Goal: Task Accomplishment & Management: Use online tool/utility

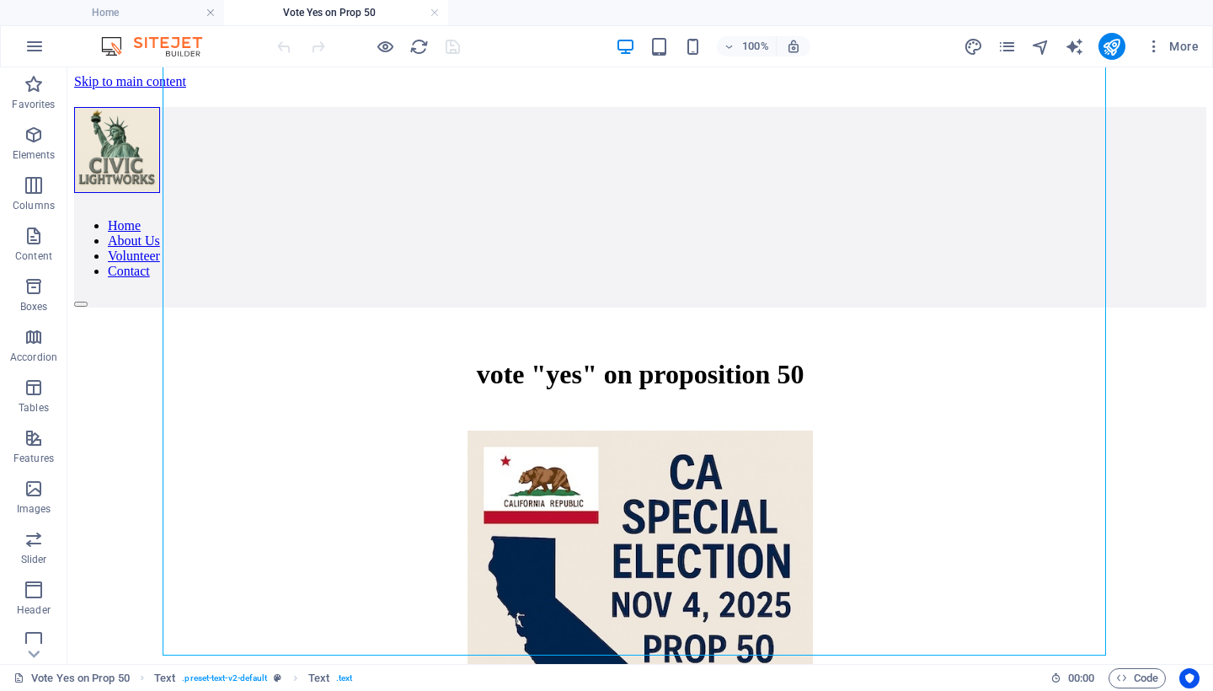
scroll to position [1733, 0]
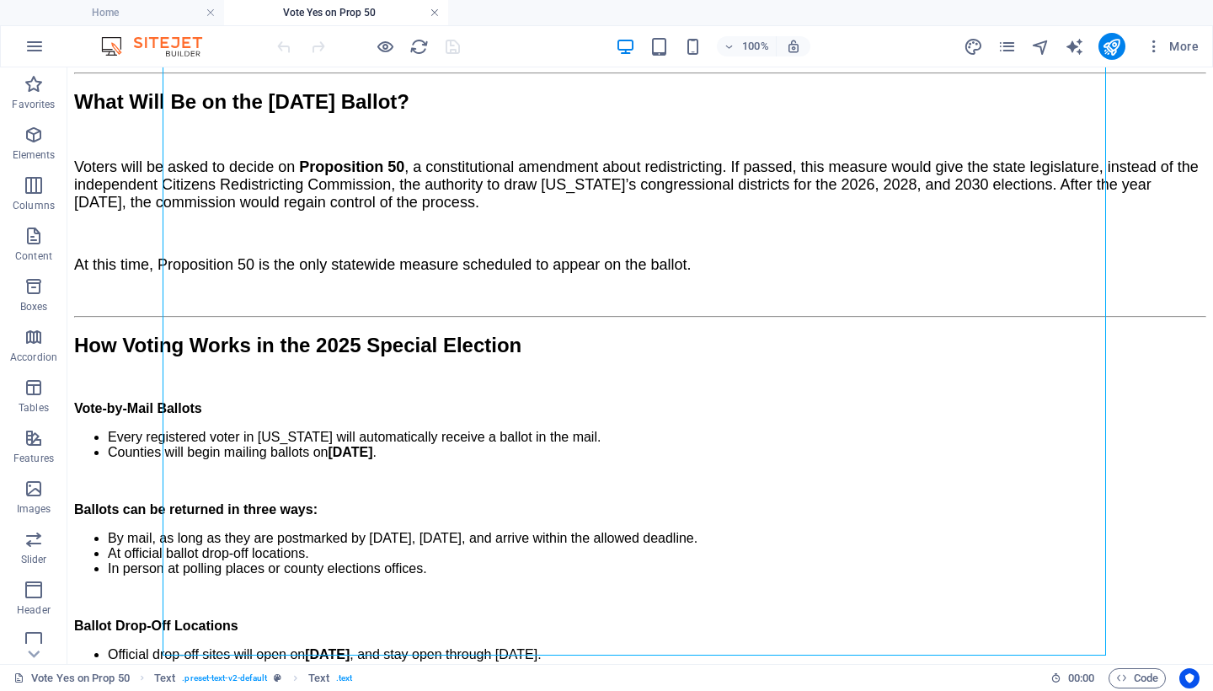
click at [433, 12] on link at bounding box center [435, 13] width 10 height 16
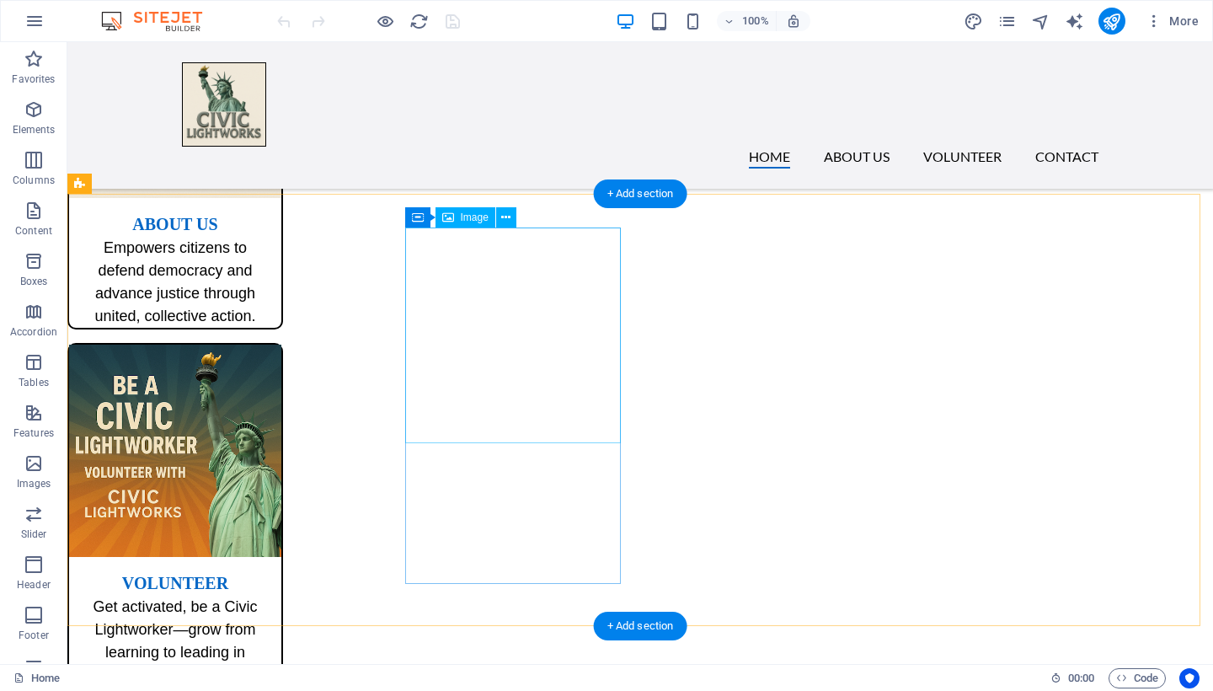
scroll to position [1044, 0]
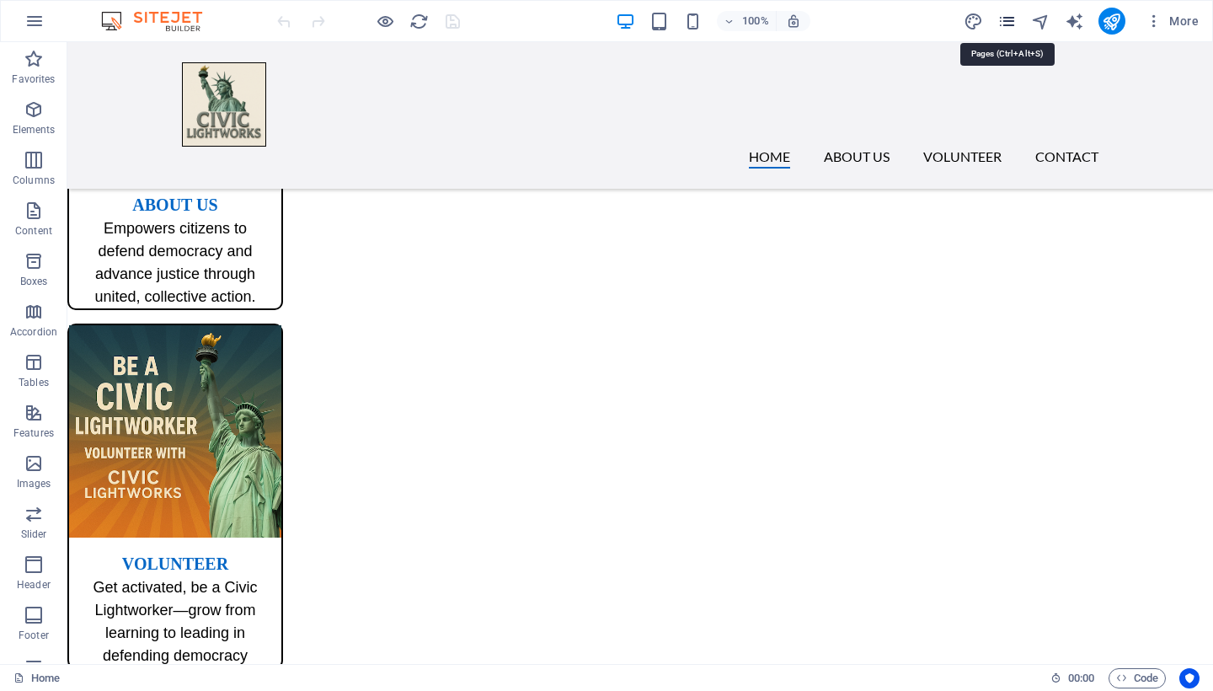
click at [1002, 22] on icon "pages" at bounding box center [1006, 21] width 19 height 19
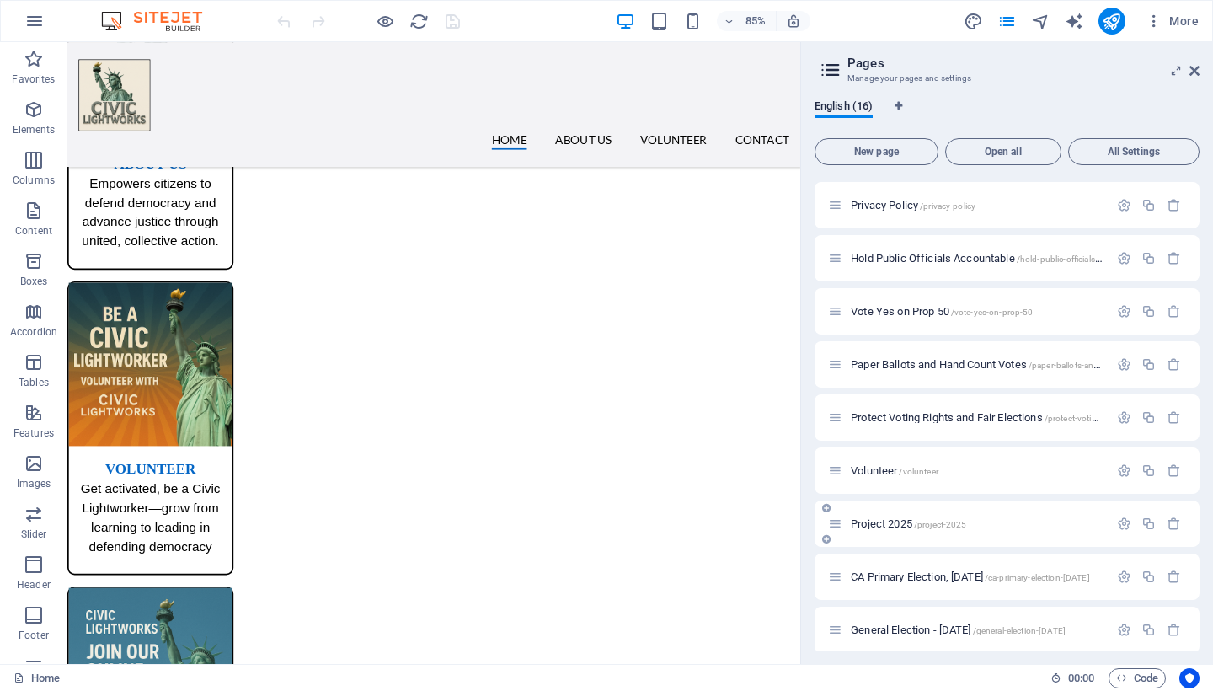
scroll to position [377, 0]
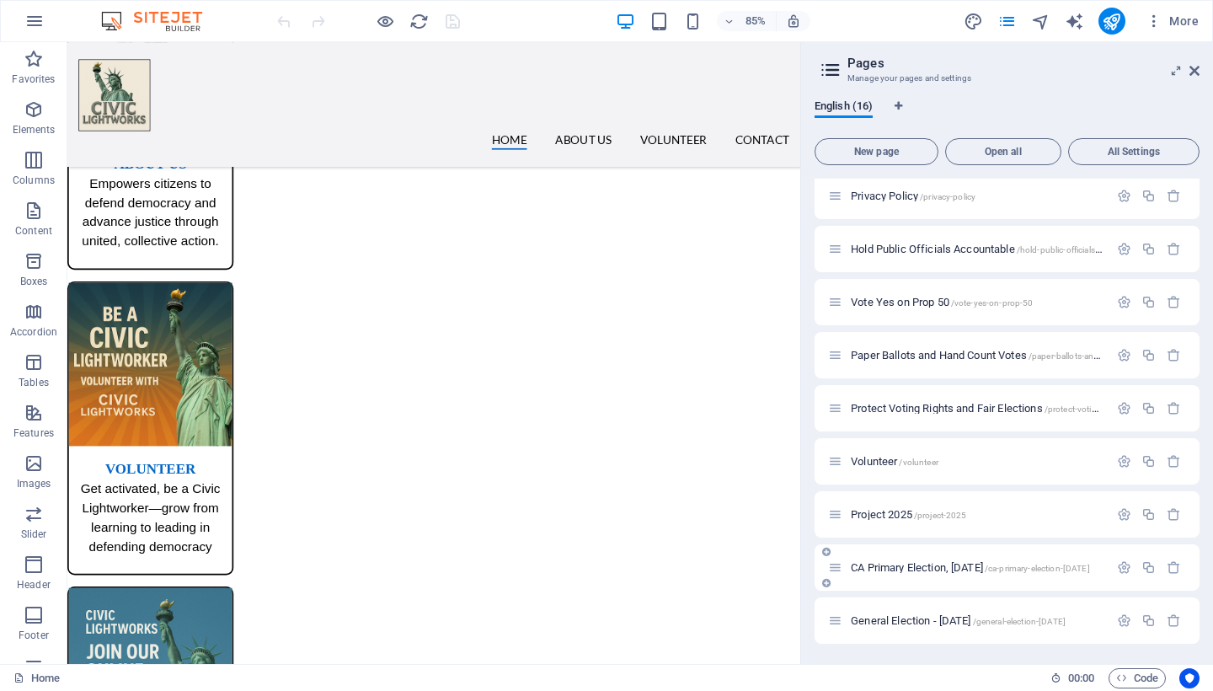
click at [914, 567] on span "CA Primary Election, [DATE] /ca-primary-election-[DATE]" at bounding box center [970, 567] width 239 height 13
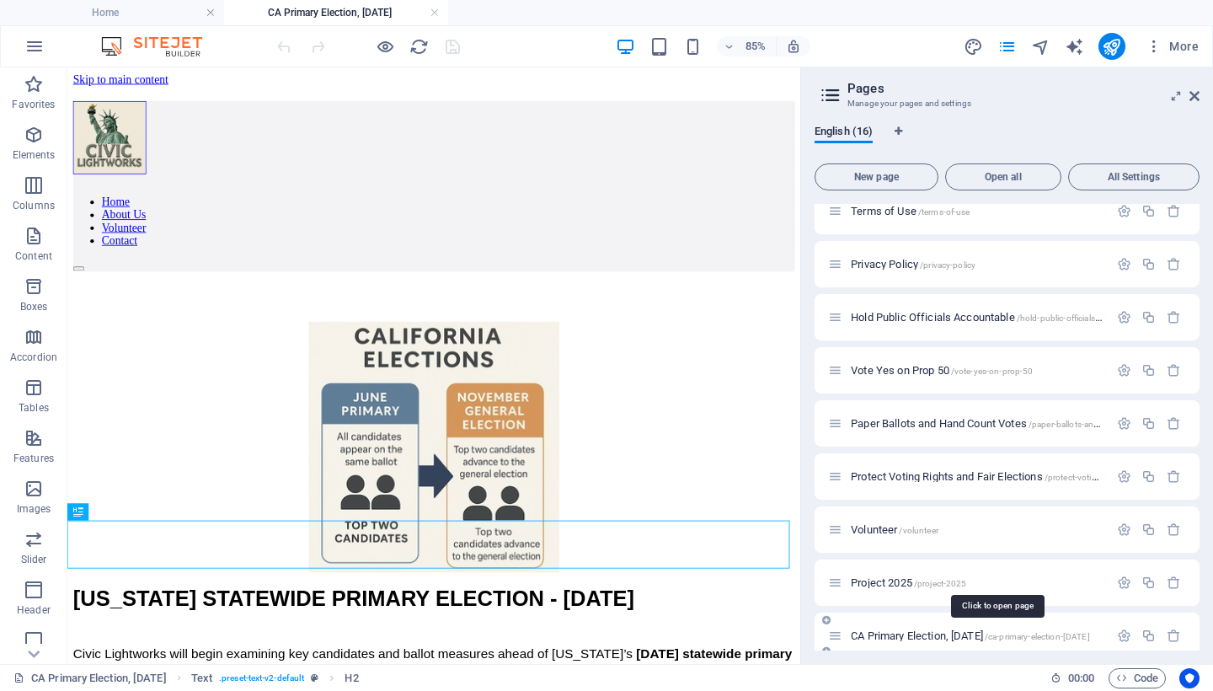
scroll to position [0, 0]
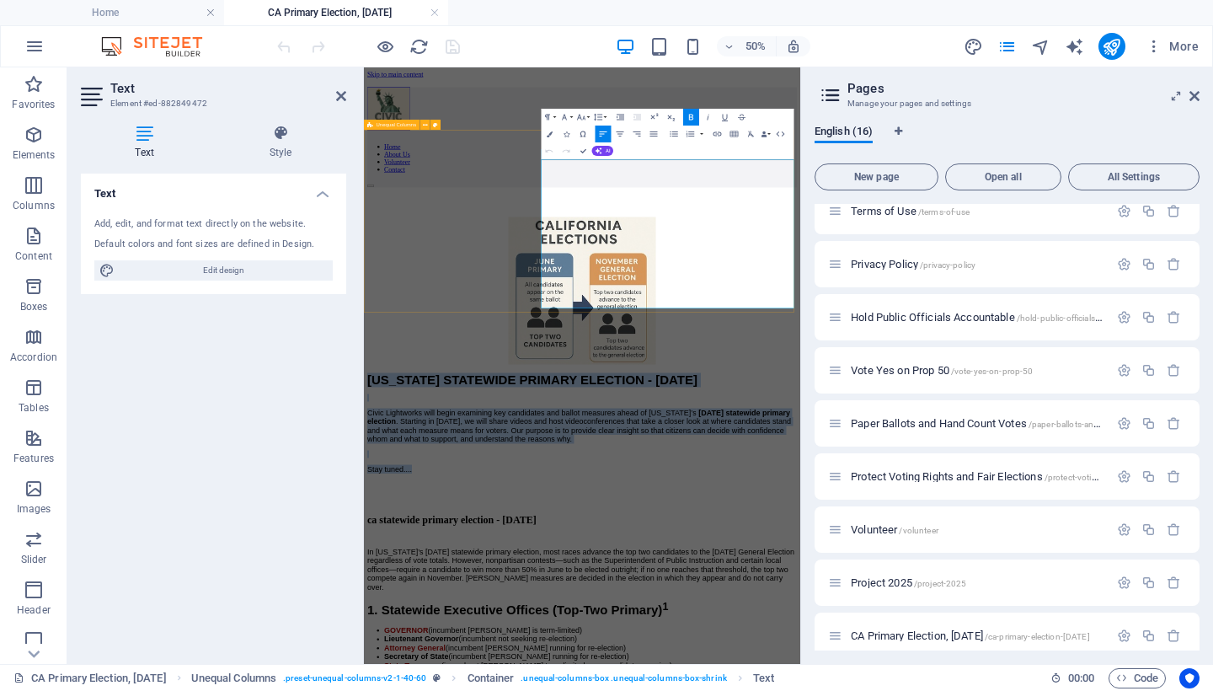
drag, startPoint x: 829, startPoint y: 531, endPoint x: 708, endPoint y: 209, distance: 343.9
click at [708, 307] on div "[US_STATE] STATEWIDE PRIMARY ELECTION - [DATE] Civic Lightworks will begin exam…" at bounding box center [800, 604] width 859 height 594
copy div "[US_STATE] STATEWIDE PRIMARY ELECTION - [DATE] Civic Lightworks will begin exam…"
click at [1194, 93] on icon at bounding box center [1194, 95] width 10 height 13
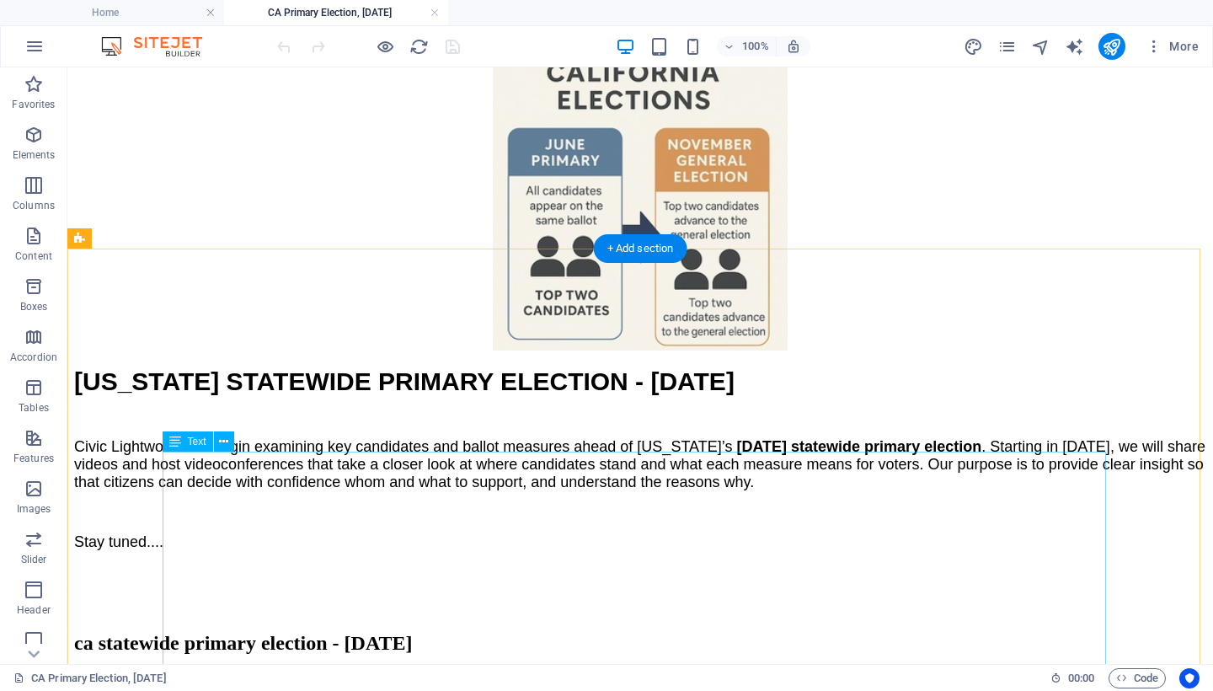
scroll to position [284, 0]
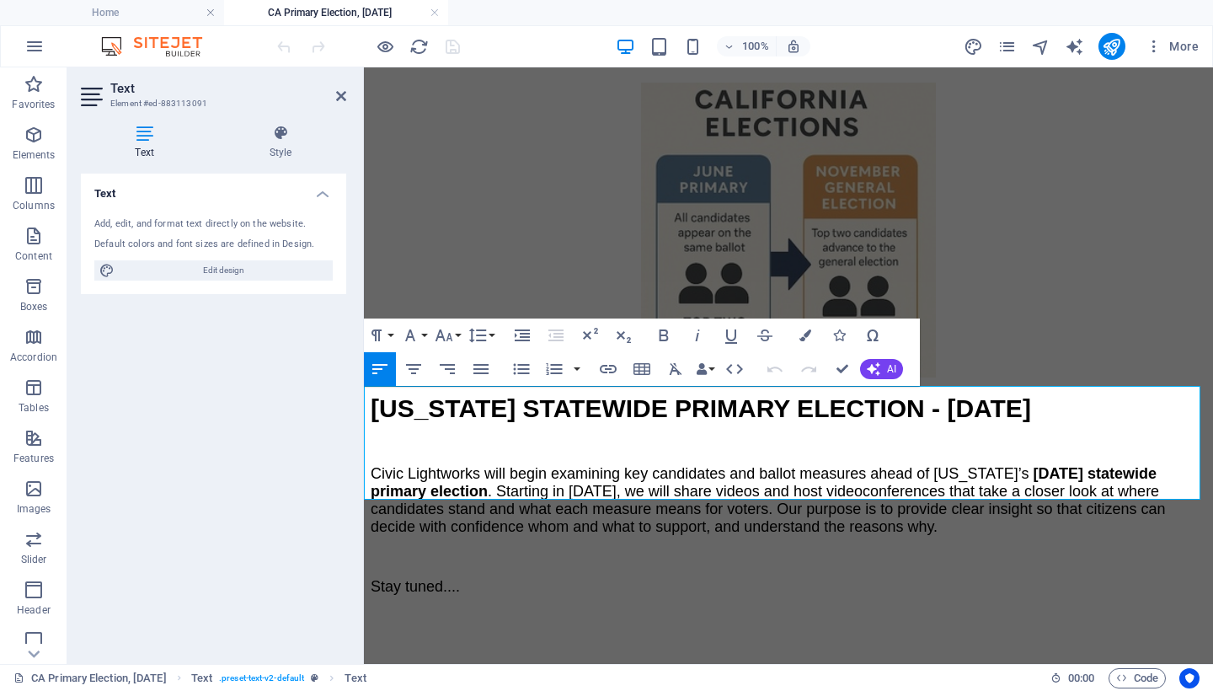
drag, startPoint x: 486, startPoint y: 481, endPoint x: 722, endPoint y: 463, distance: 236.5
copy span "In [US_STATE]’s [DATE] statewide primary election, most races advance the top t…"
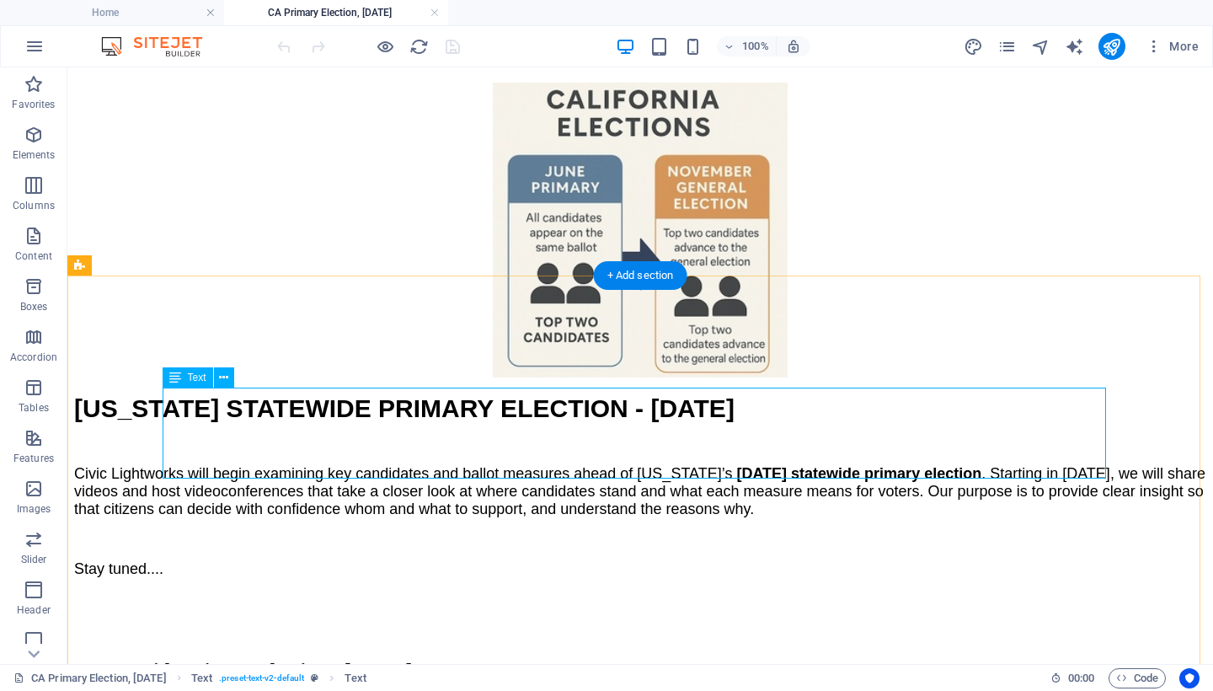
scroll to position [0, 0]
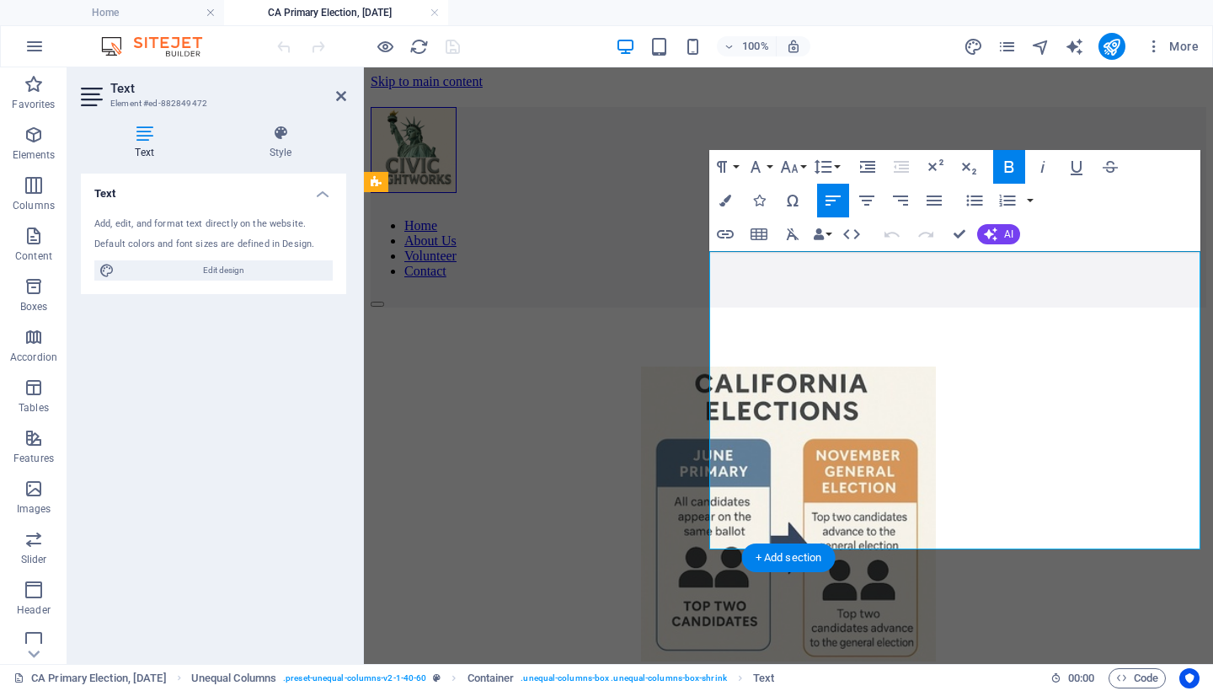
scroll to position [29, 0]
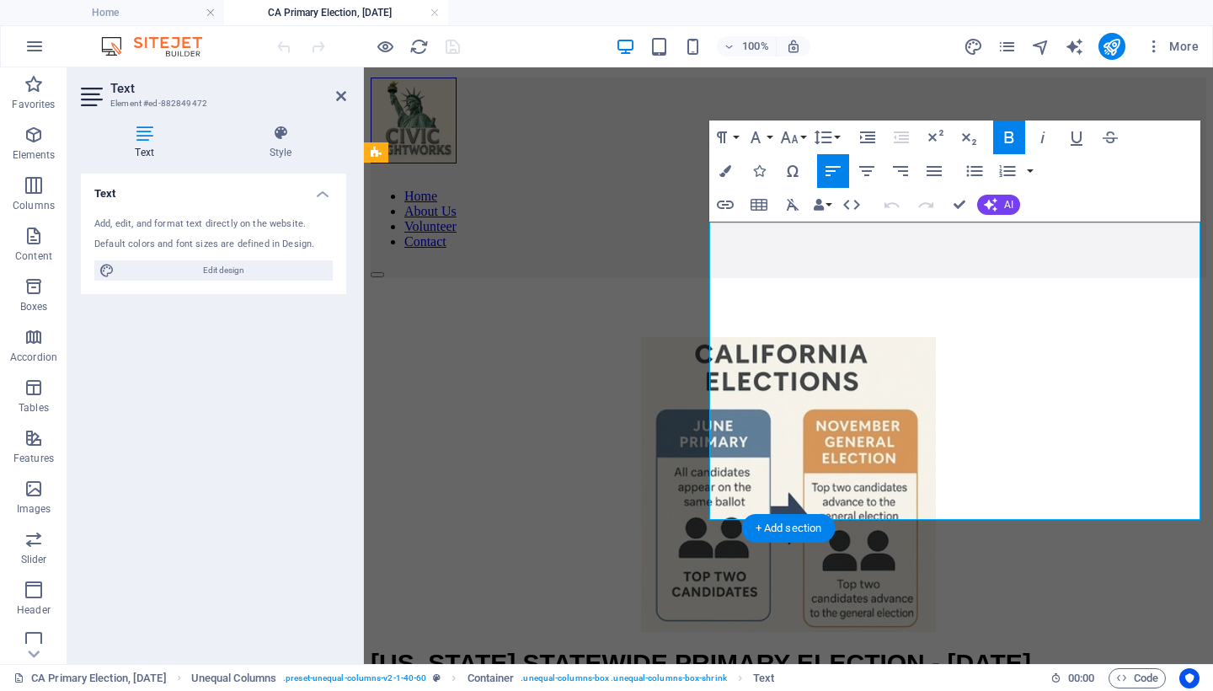
drag, startPoint x: 826, startPoint y: 511, endPoint x: 727, endPoint y: 329, distance: 208.1
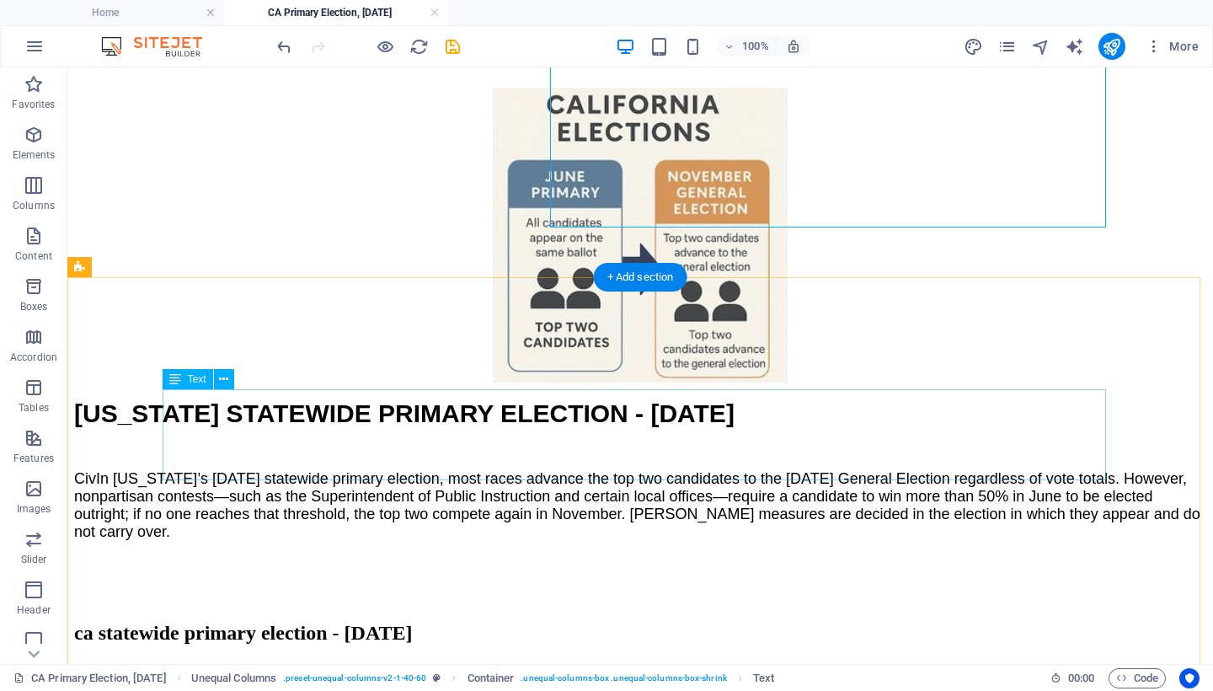
scroll to position [308, 0]
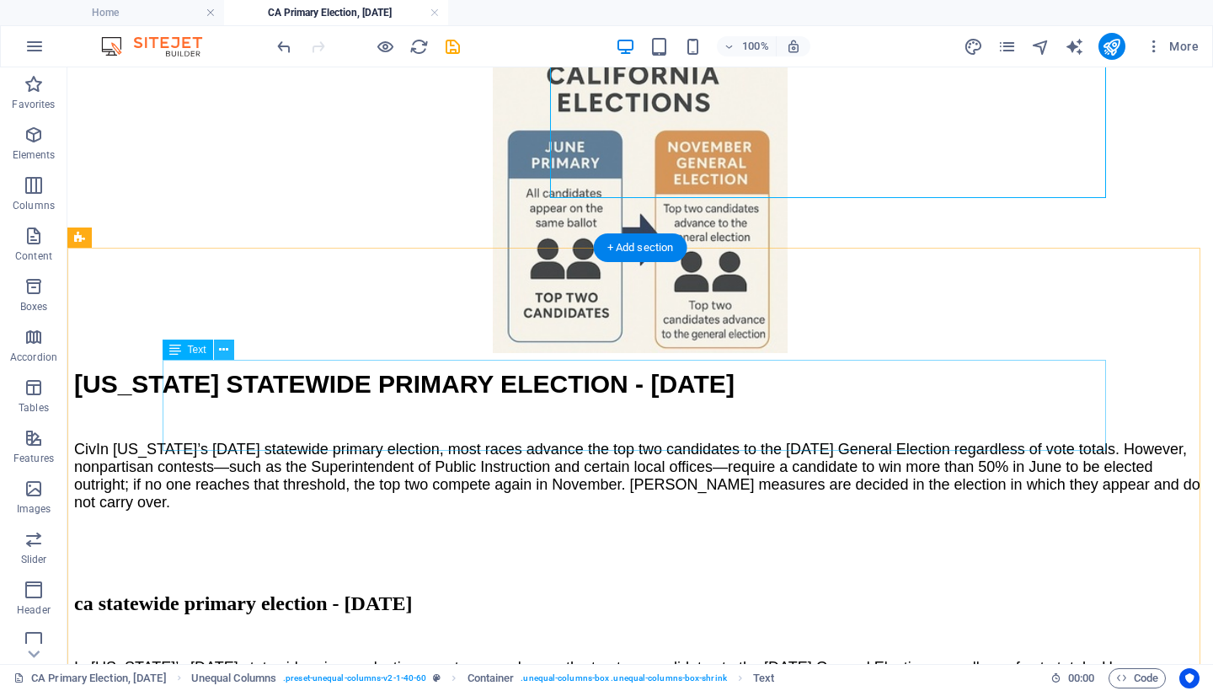
click at [224, 348] on icon at bounding box center [223, 350] width 9 height 18
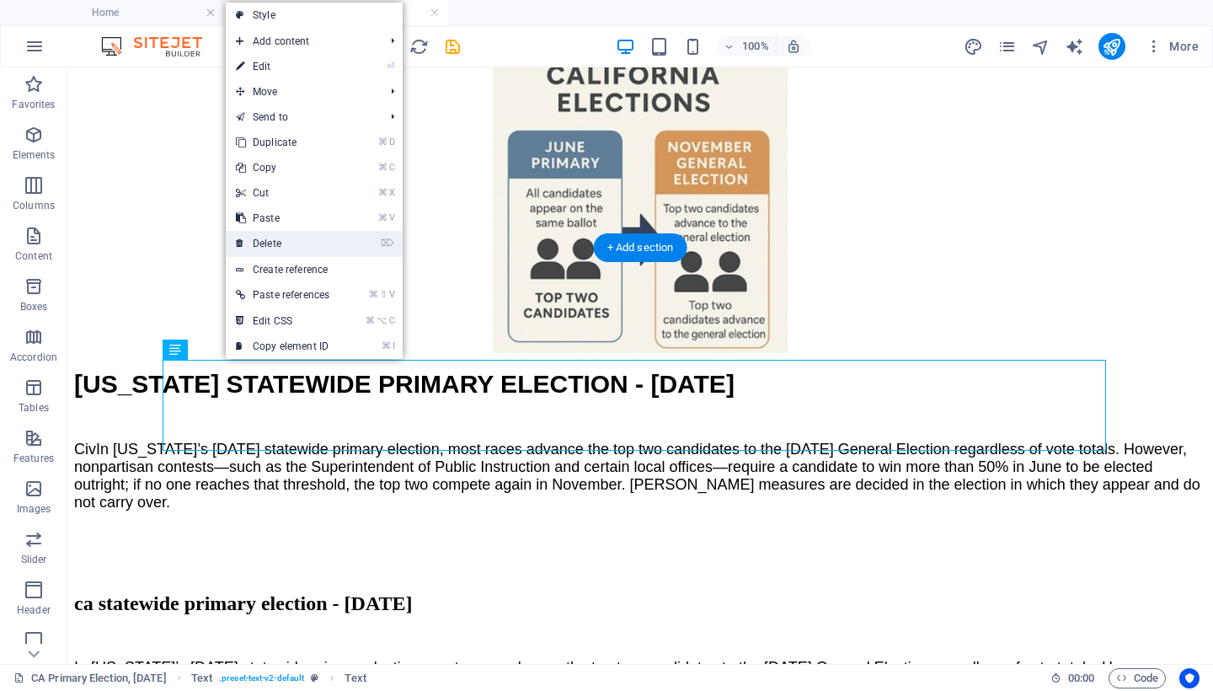
click at [291, 238] on link "⌦ Delete" at bounding box center [283, 243] width 114 height 25
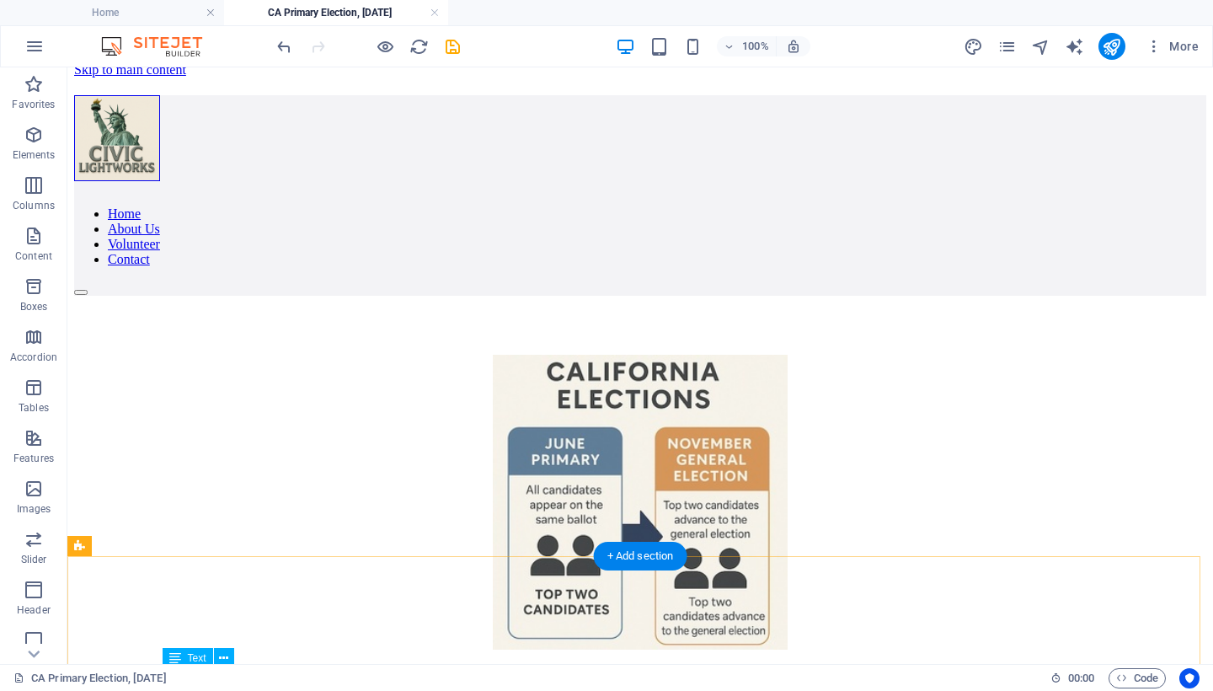
scroll to position [0, 0]
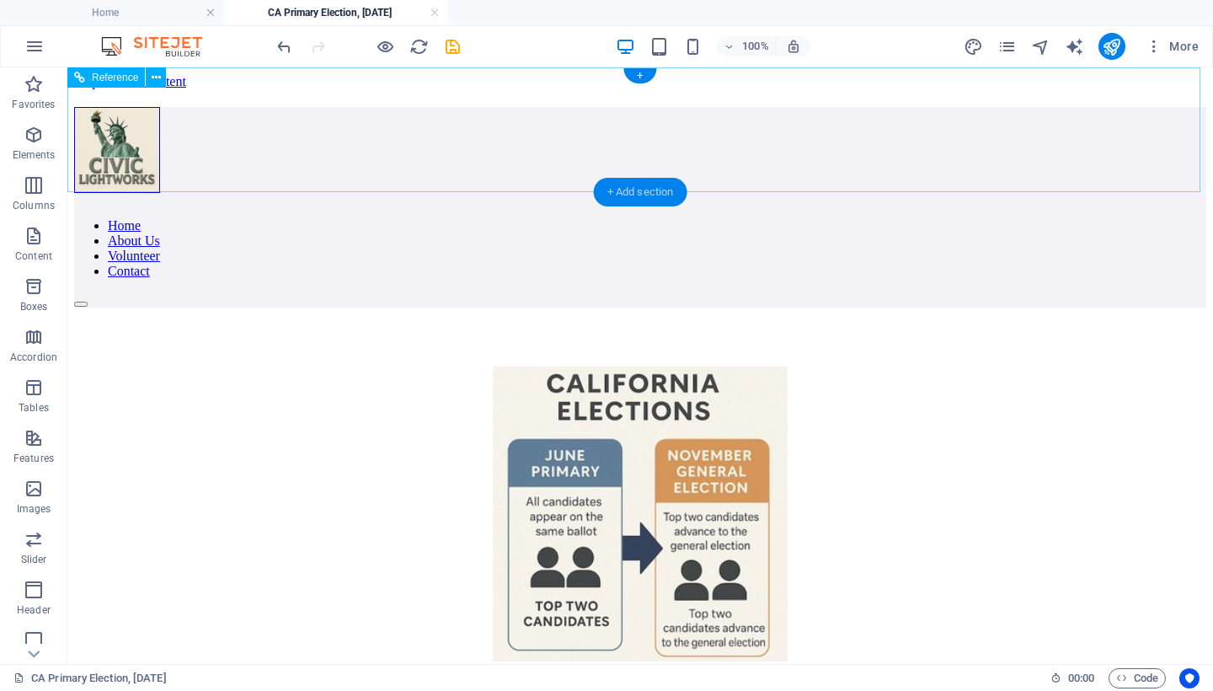
click at [654, 193] on div "+ Add section" at bounding box center [640, 192] width 93 height 29
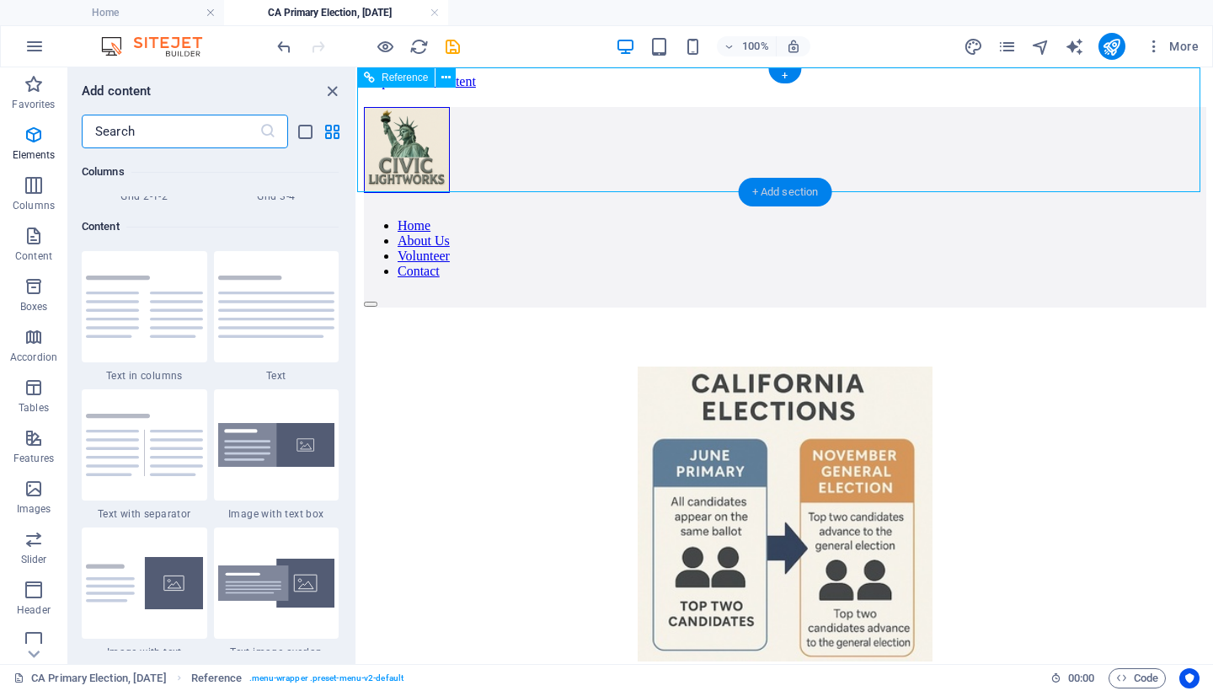
scroll to position [2947, 0]
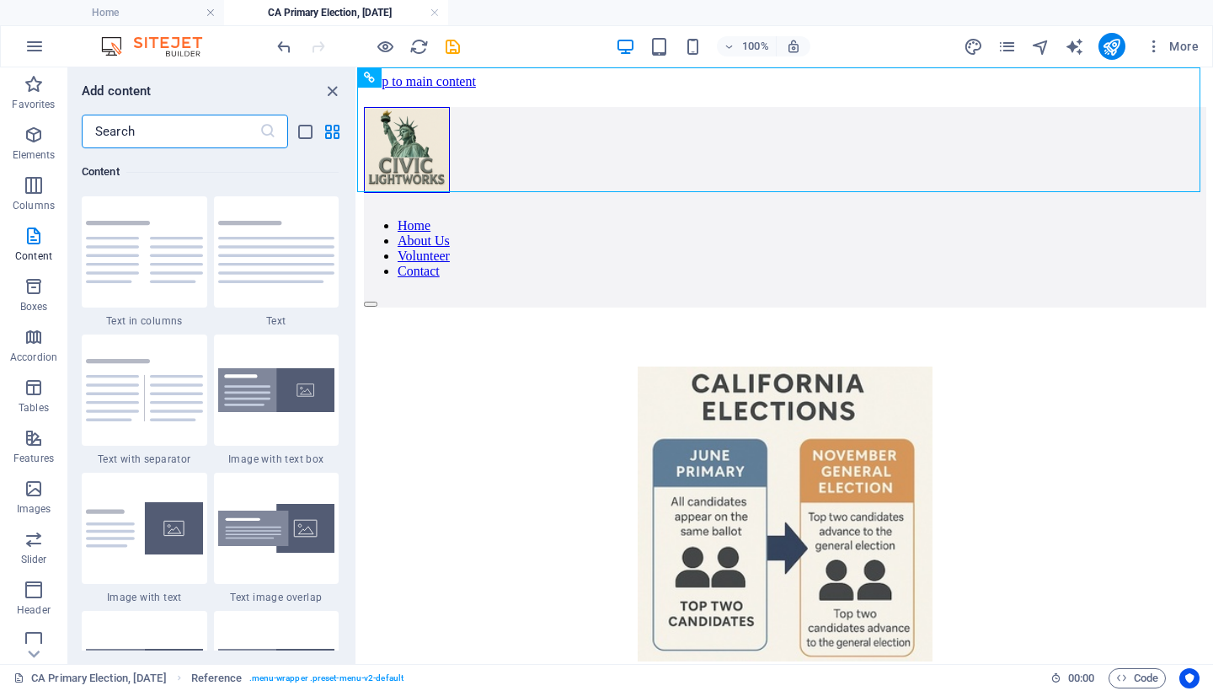
click at [142, 134] on input "text" at bounding box center [171, 132] width 178 height 34
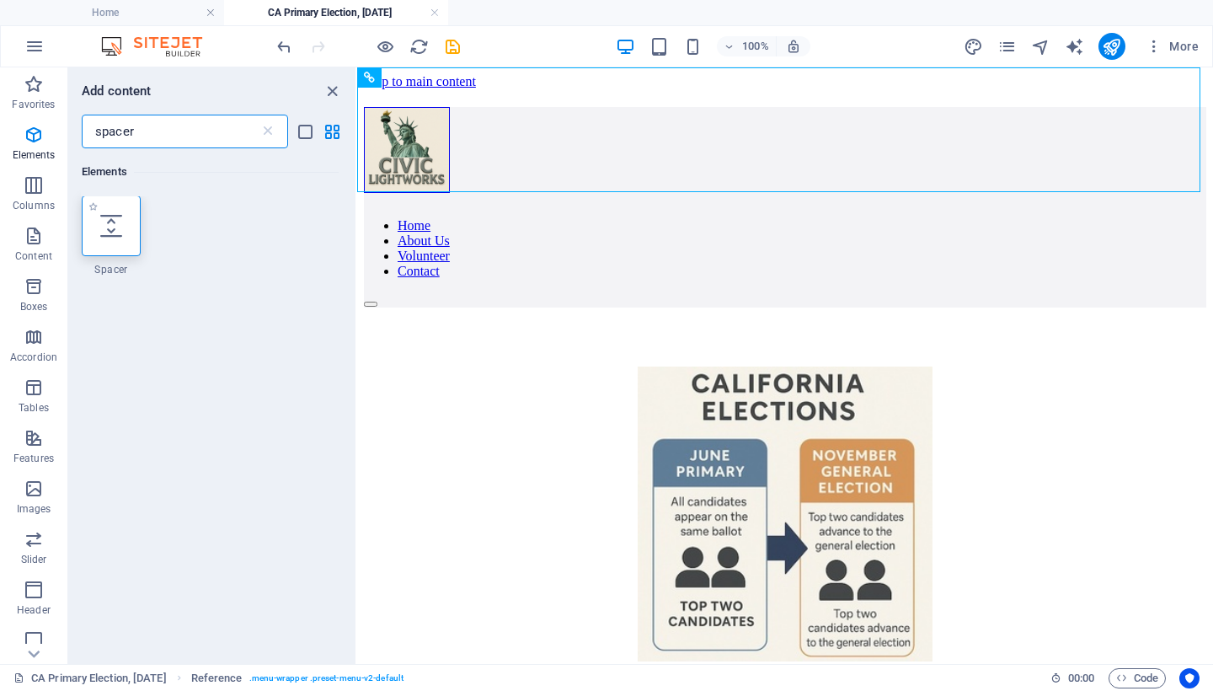
scroll to position [0, 0]
type input "spacer"
click at [106, 222] on icon at bounding box center [111, 227] width 22 height 22
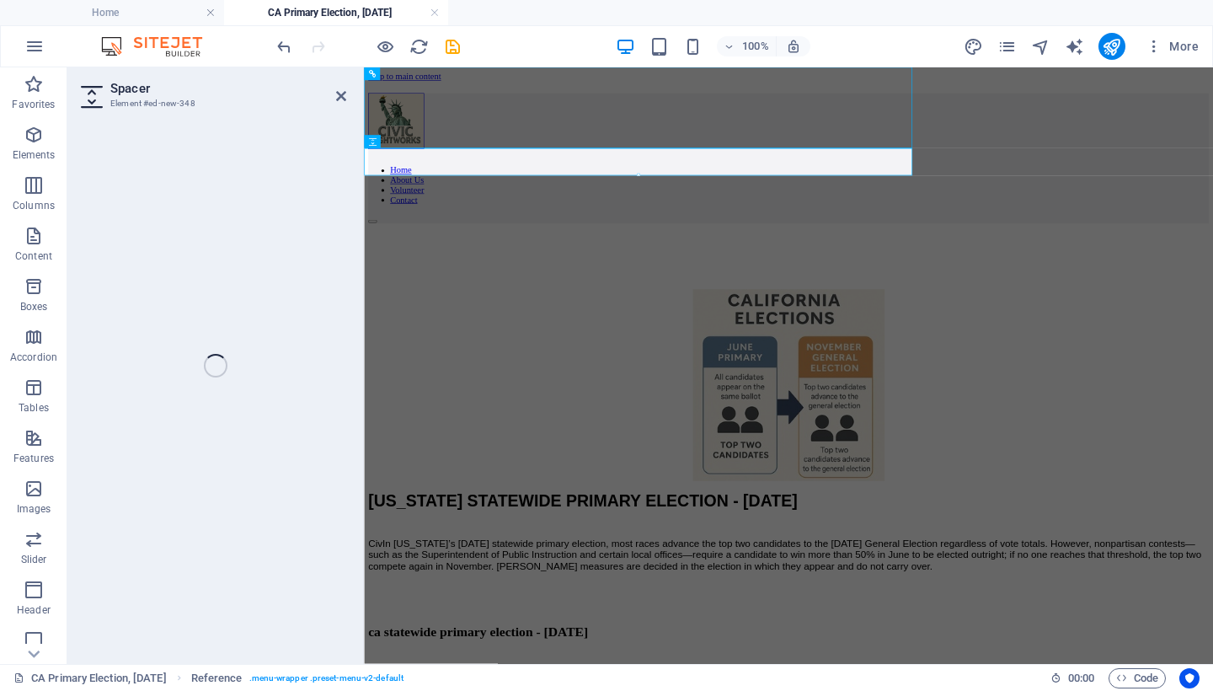
select select "px"
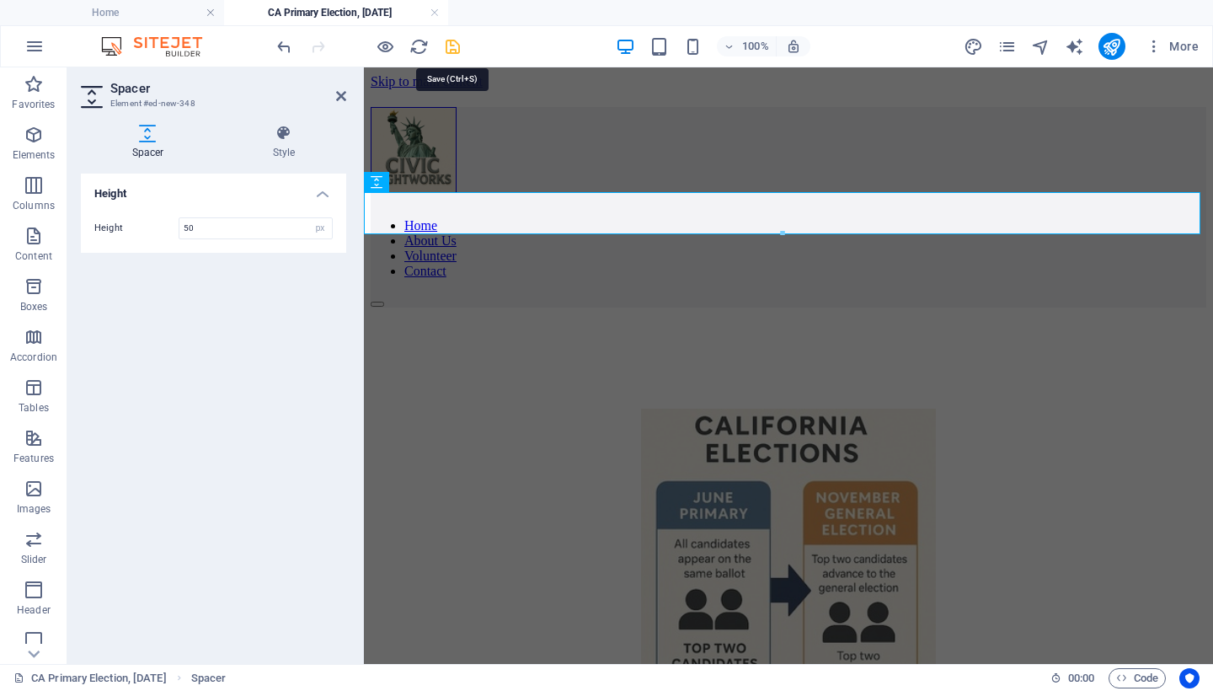
click at [448, 45] on icon "save" at bounding box center [452, 46] width 19 height 19
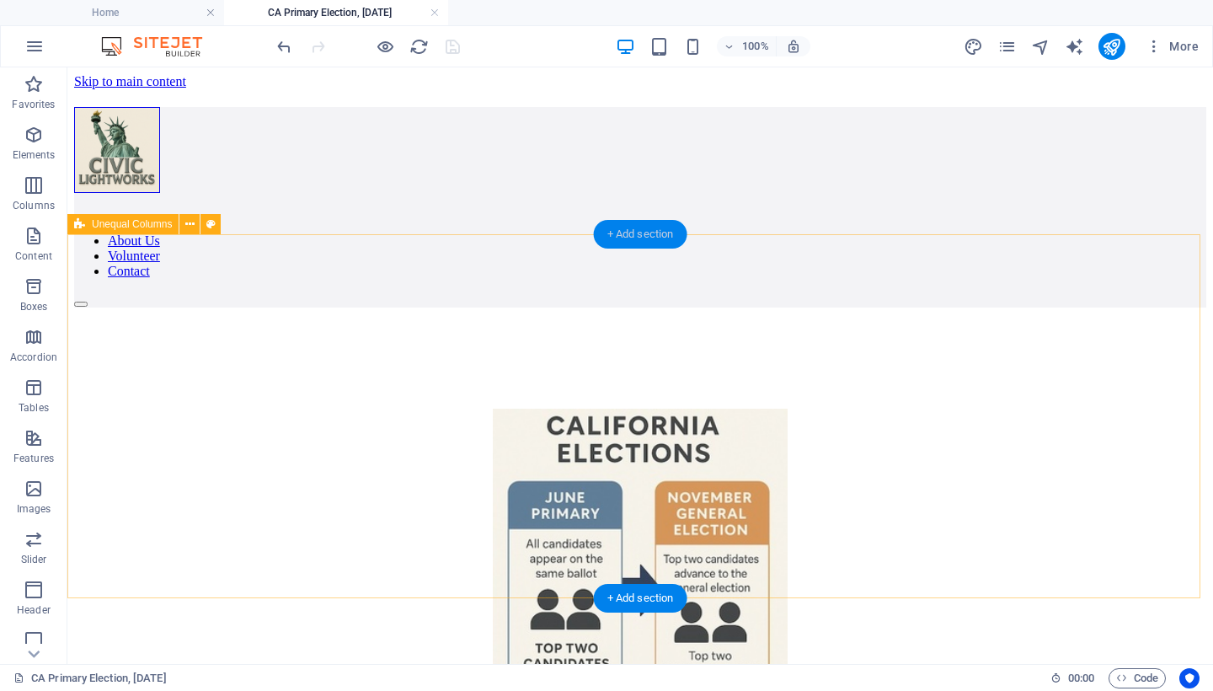
click at [633, 237] on div "+ Add section" at bounding box center [640, 234] width 93 height 29
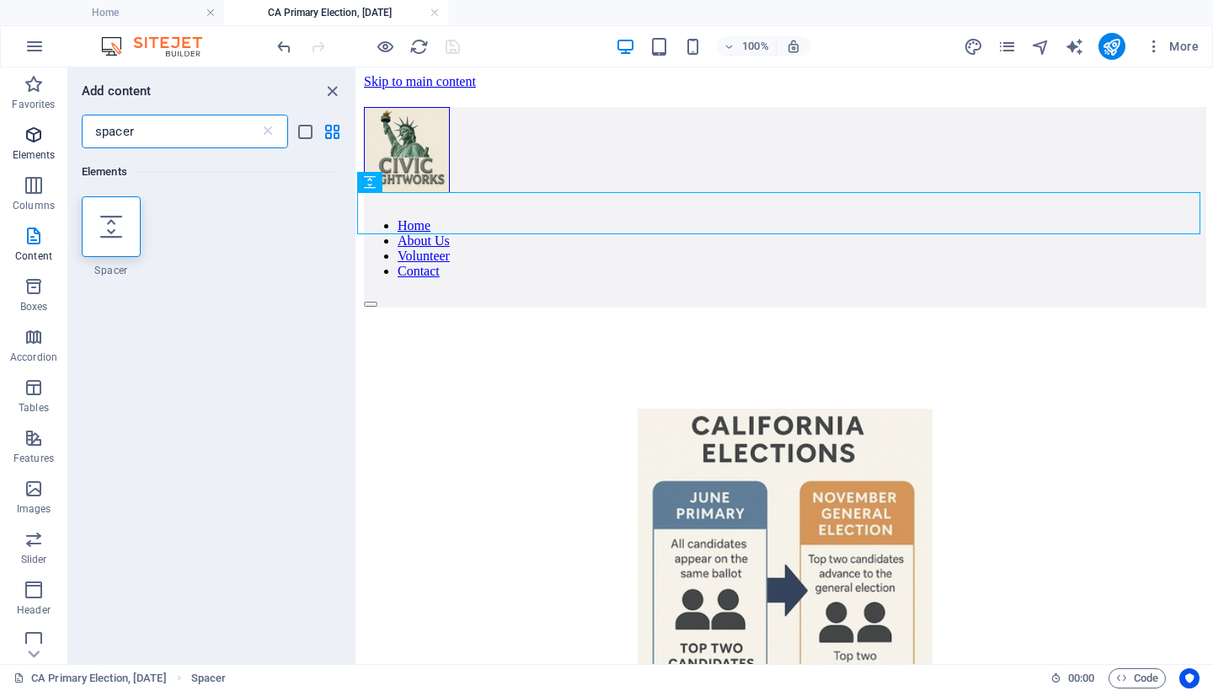
drag, startPoint x: 168, startPoint y: 132, endPoint x: 45, endPoint y: 131, distance: 122.1
click at [45, 131] on div "Favorites Elements Columns Content Boxes Accordion Tables Features Images Slide…" at bounding box center [178, 365] width 357 height 596
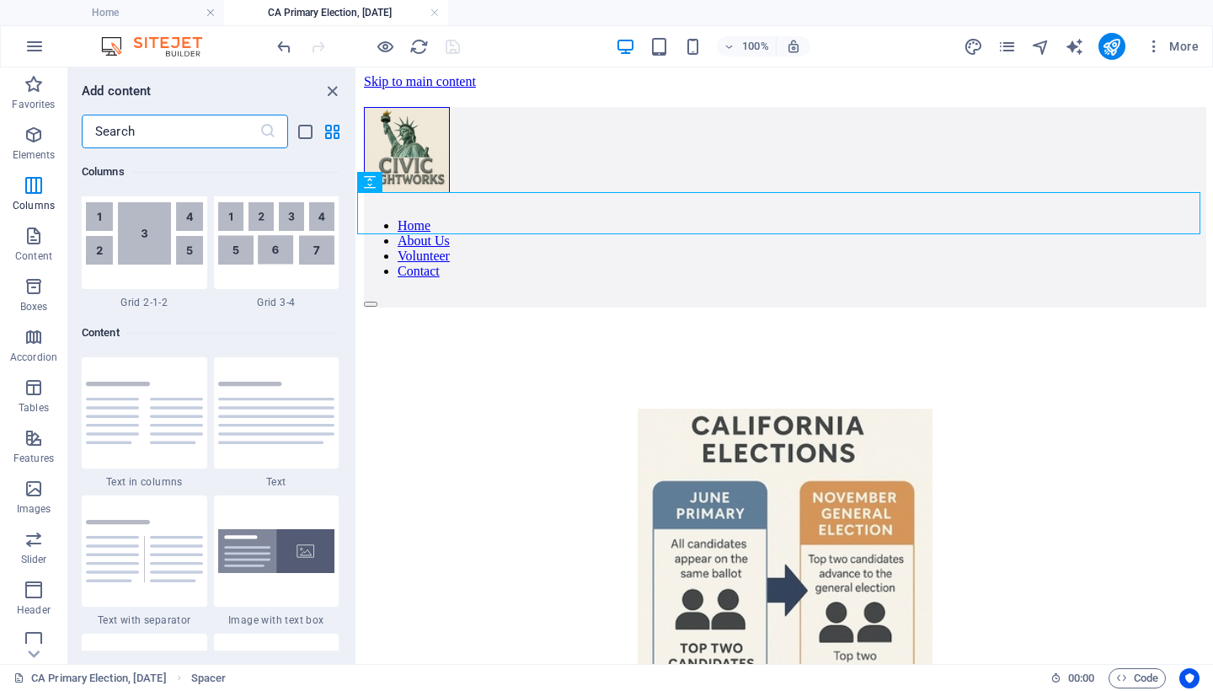
scroll to position [2790, 0]
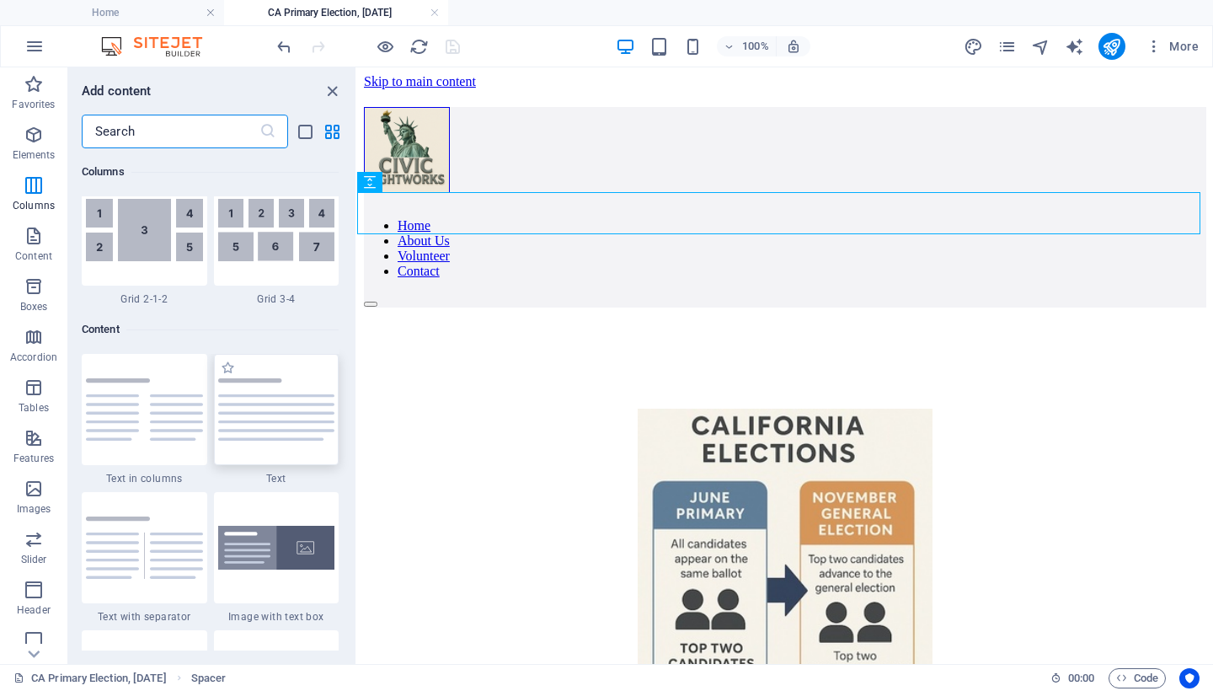
click at [270, 403] on img at bounding box center [276, 409] width 117 height 62
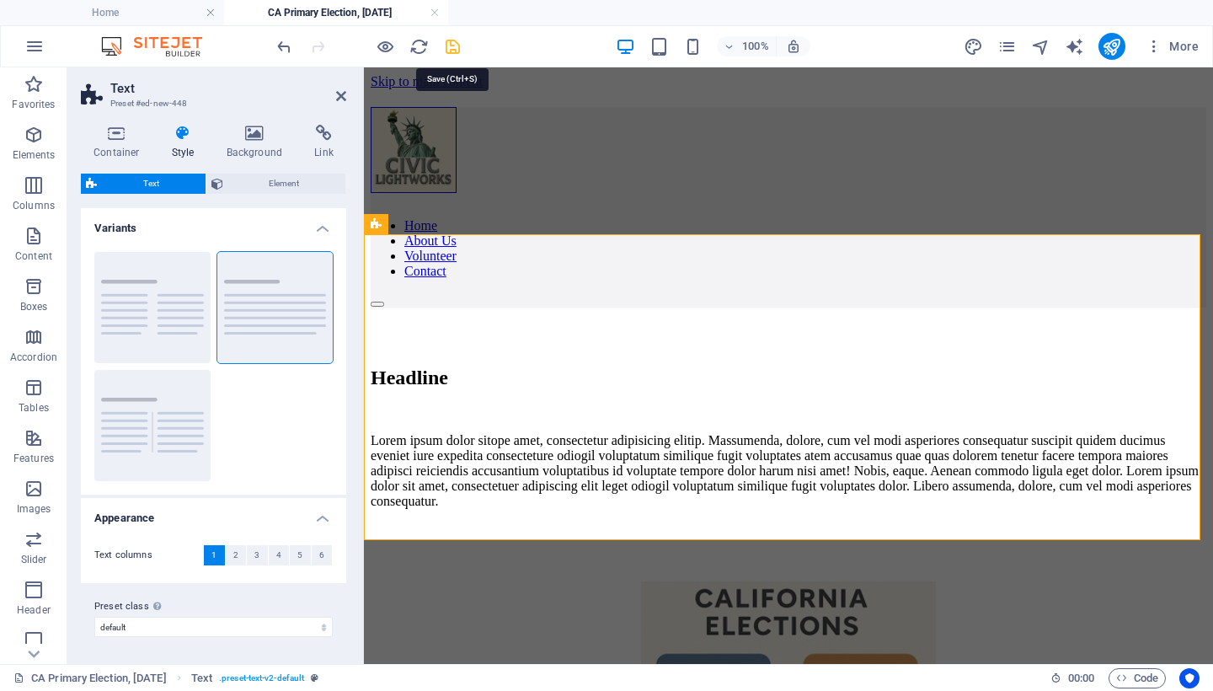
click at [458, 46] on icon "save" at bounding box center [452, 46] width 19 height 19
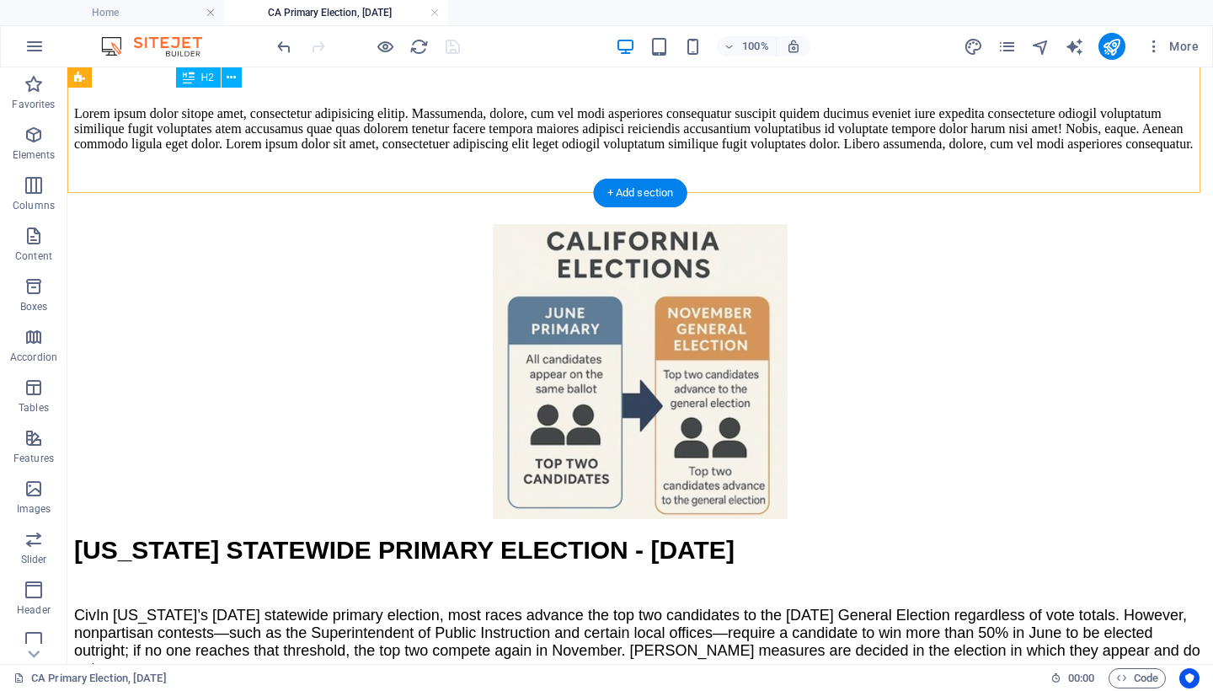
scroll to position [644, 0]
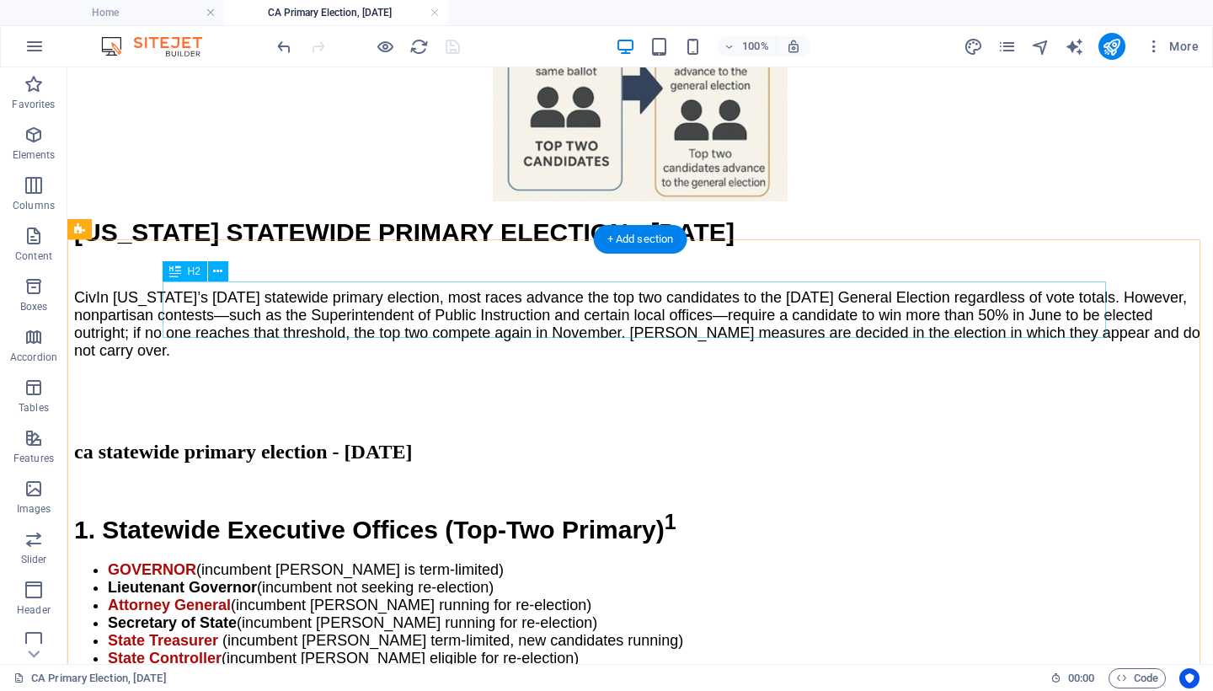
click at [519, 441] on div "ca statewide primary election - [DATE]" at bounding box center [640, 452] width 1132 height 23
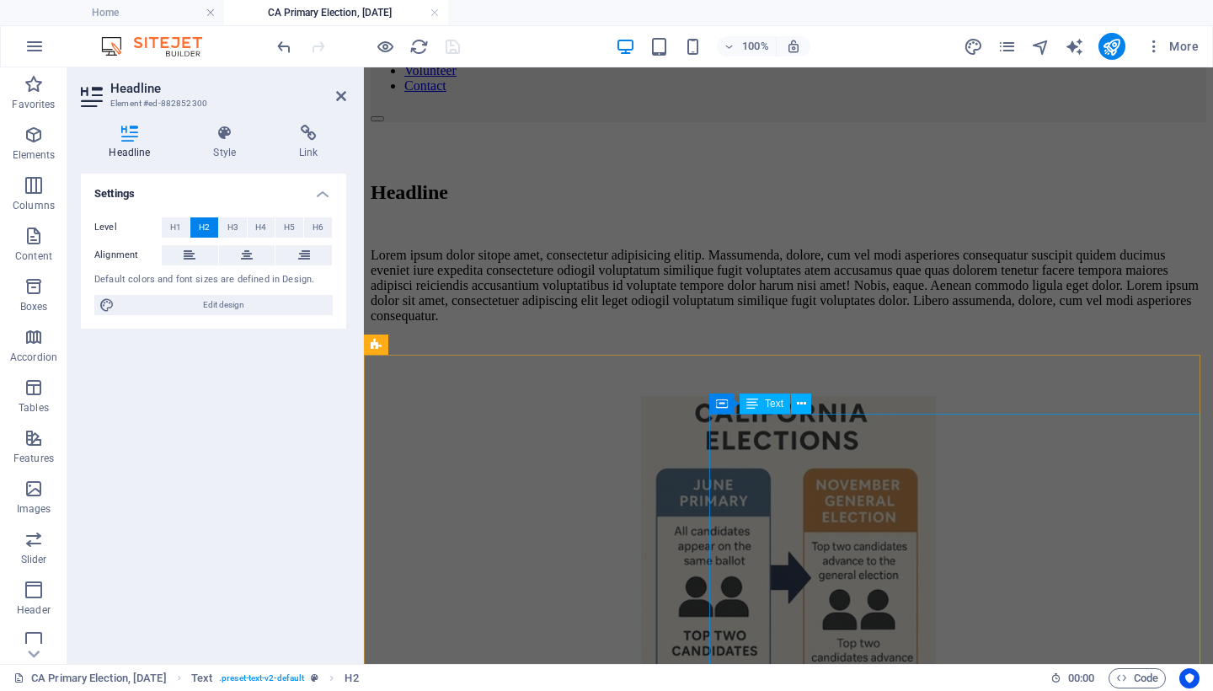
scroll to position [182, 0]
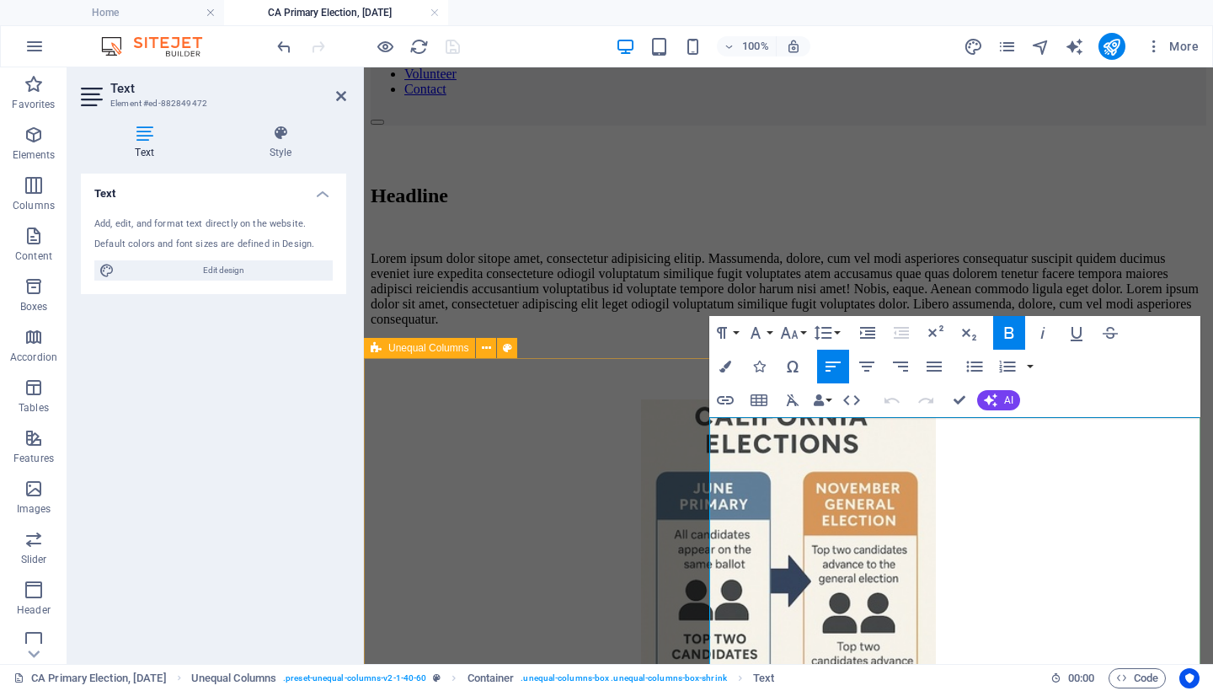
drag, startPoint x: 1039, startPoint y: 476, endPoint x: 704, endPoint y: 436, distance: 337.6
click at [704, 436] on div "[US_STATE] STATEWIDE PRIMARY ELECTION - [DATE] Civ In [US_STATE]’s [DATE] state…" at bounding box center [789, 616] width 836 height 552
copy strong "[US_STATE] STATEWIDE PRIMARY ELECTION - [DATE]"
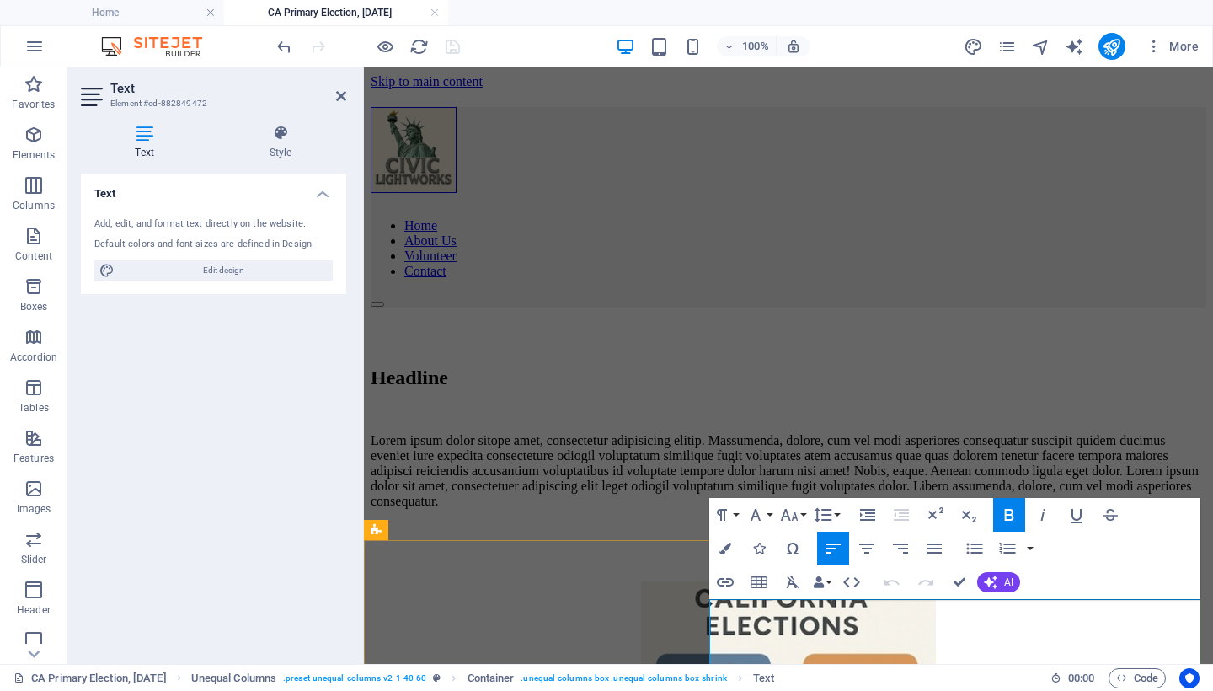
scroll to position [314, 0]
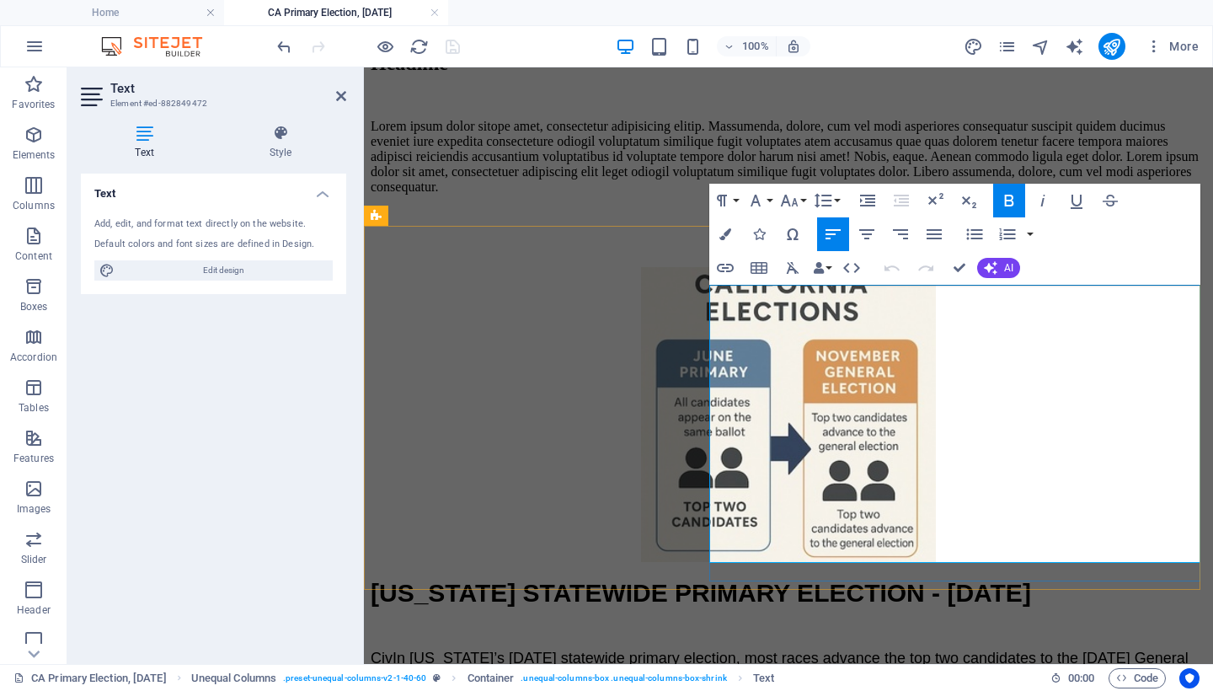
copy strong "[US_STATE] STATEWIDE PRIMARY ELECTION - [DATE]"
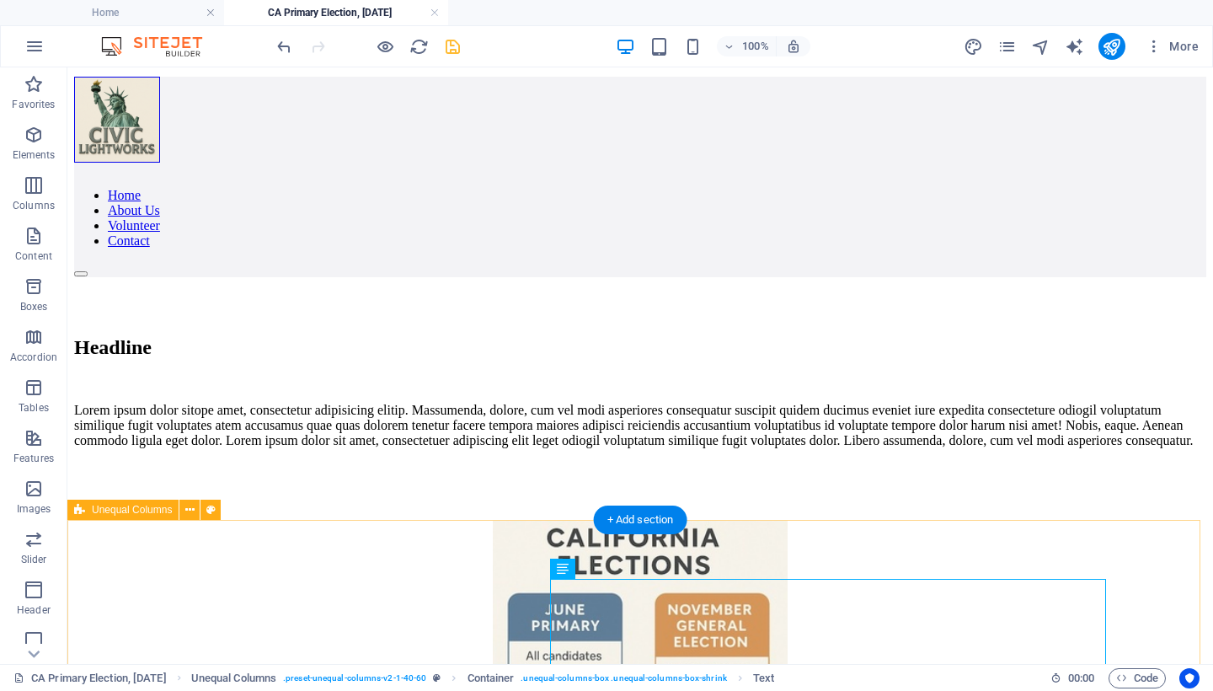
scroll to position [0, 0]
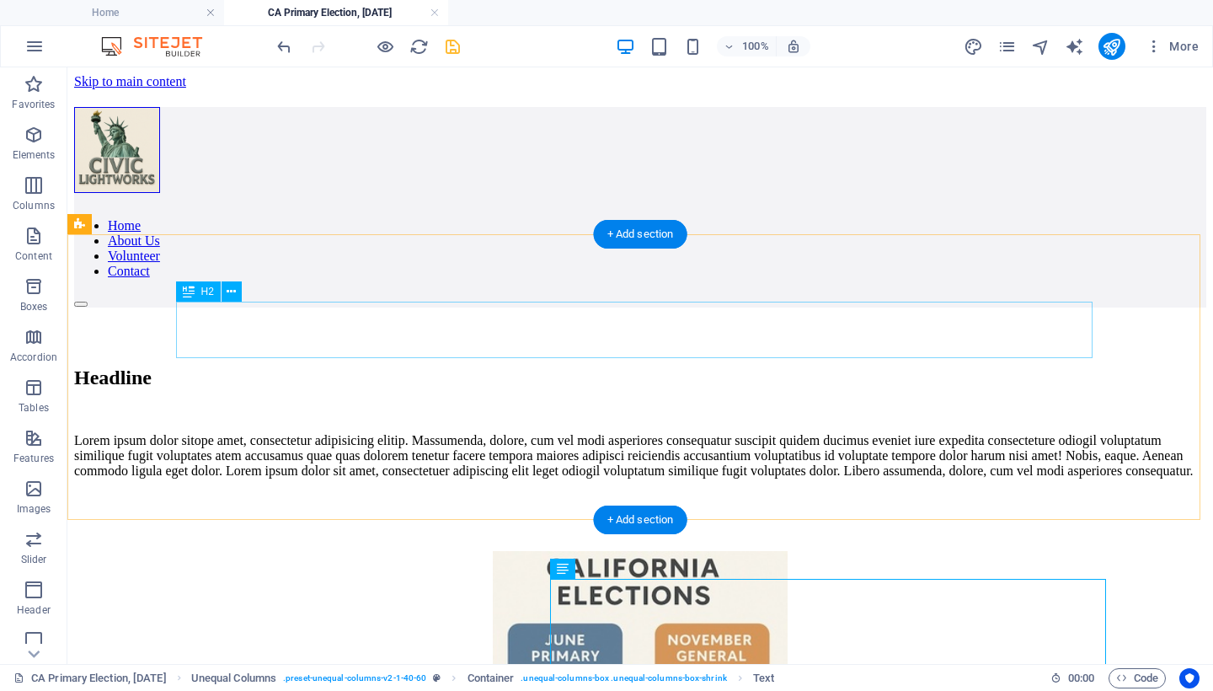
click at [293, 366] on div "Headline" at bounding box center [640, 377] width 1132 height 23
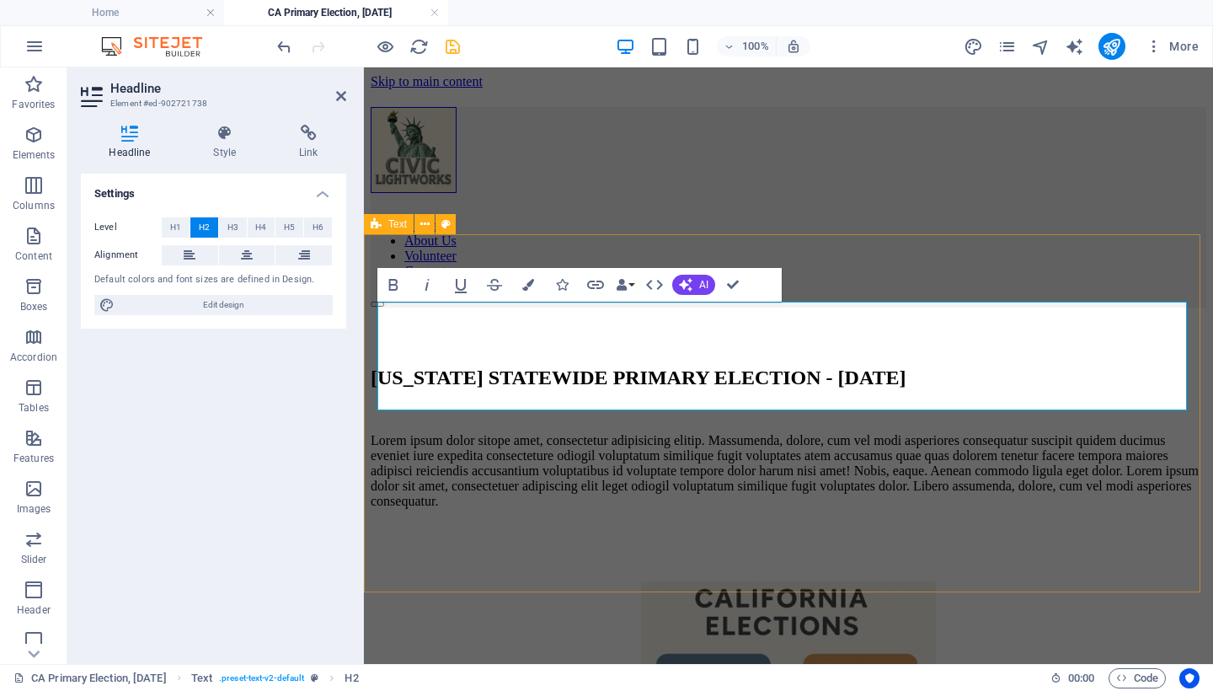
drag, startPoint x: 578, startPoint y: 387, endPoint x: 470, endPoint y: 393, distance: 107.9
click at [470, 389] on h2 "[US_STATE] STATEWIDE PRIMARY ELECTION - [DATE]" at bounding box center [789, 377] width 836 height 23
click at [168, 228] on button "H1" at bounding box center [176, 227] width 28 height 20
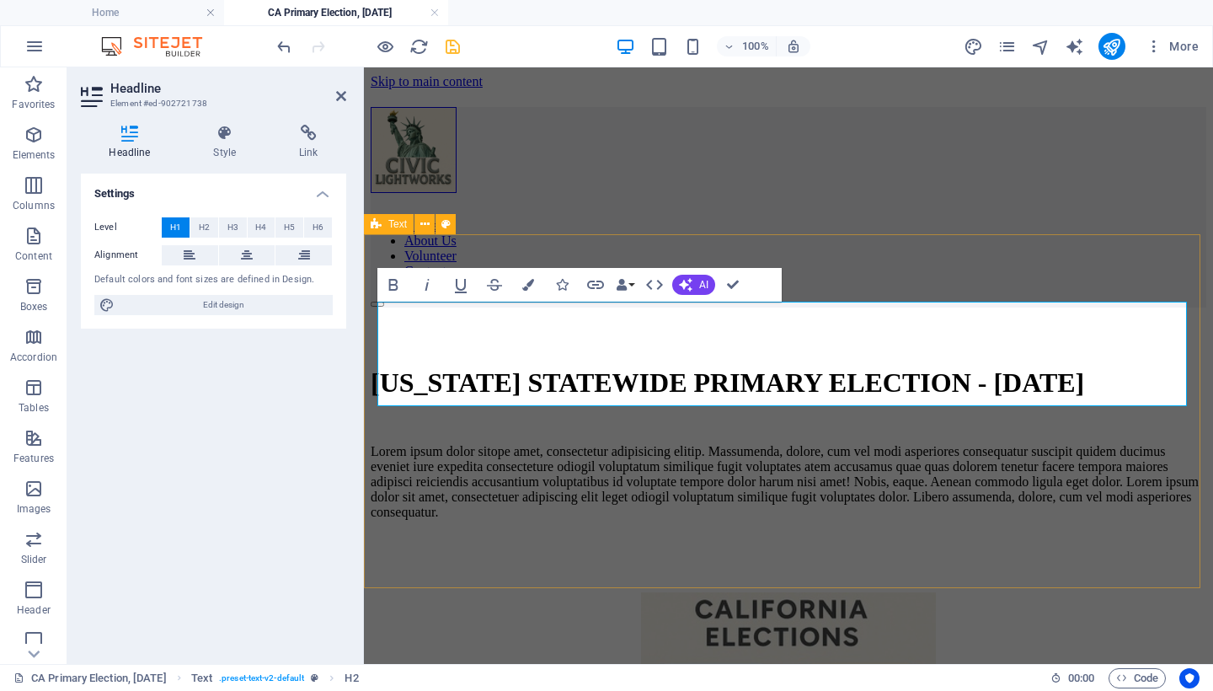
drag, startPoint x: 530, startPoint y: 386, endPoint x: 381, endPoint y: 329, distance: 159.7
click at [381, 367] on h1 "[US_STATE] STATEWIDE PRIMARY ELECTION - [DATE]" at bounding box center [789, 382] width 836 height 31
click at [209, 221] on span "H2" at bounding box center [204, 227] width 11 height 20
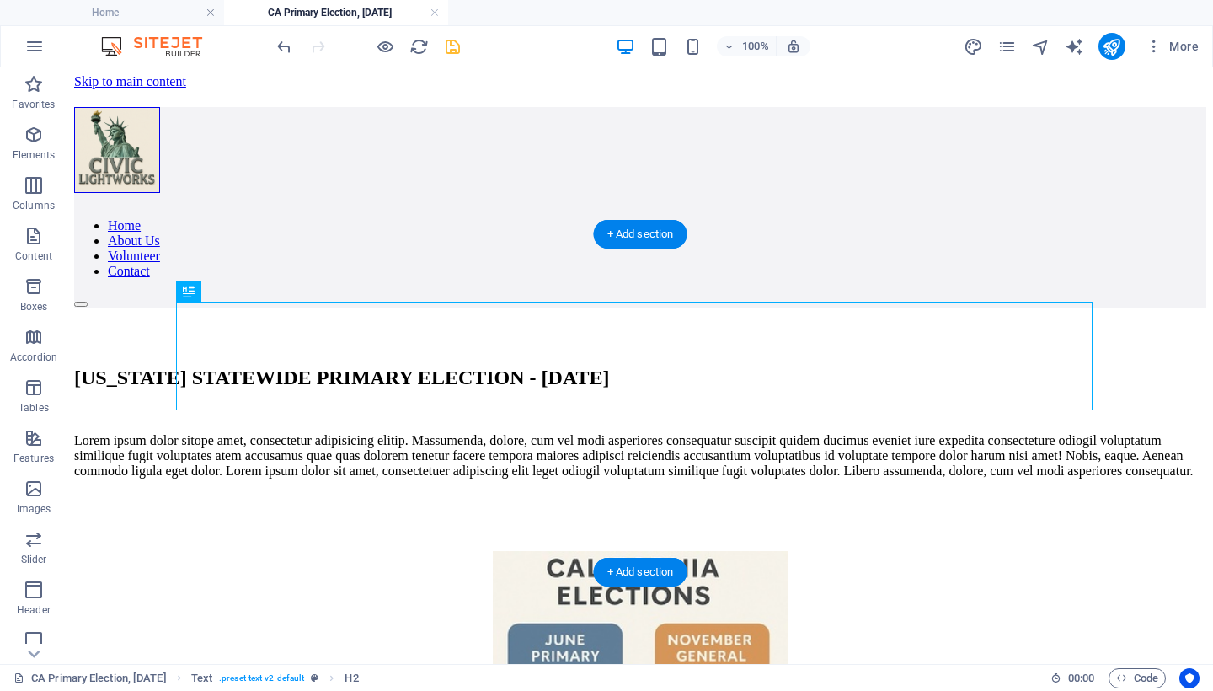
click at [233, 441] on div "Lorem ipsum dolor sitope amet, consectetur adipisicing elitip. Massumenda, dolo…" at bounding box center [640, 455] width 1132 height 45
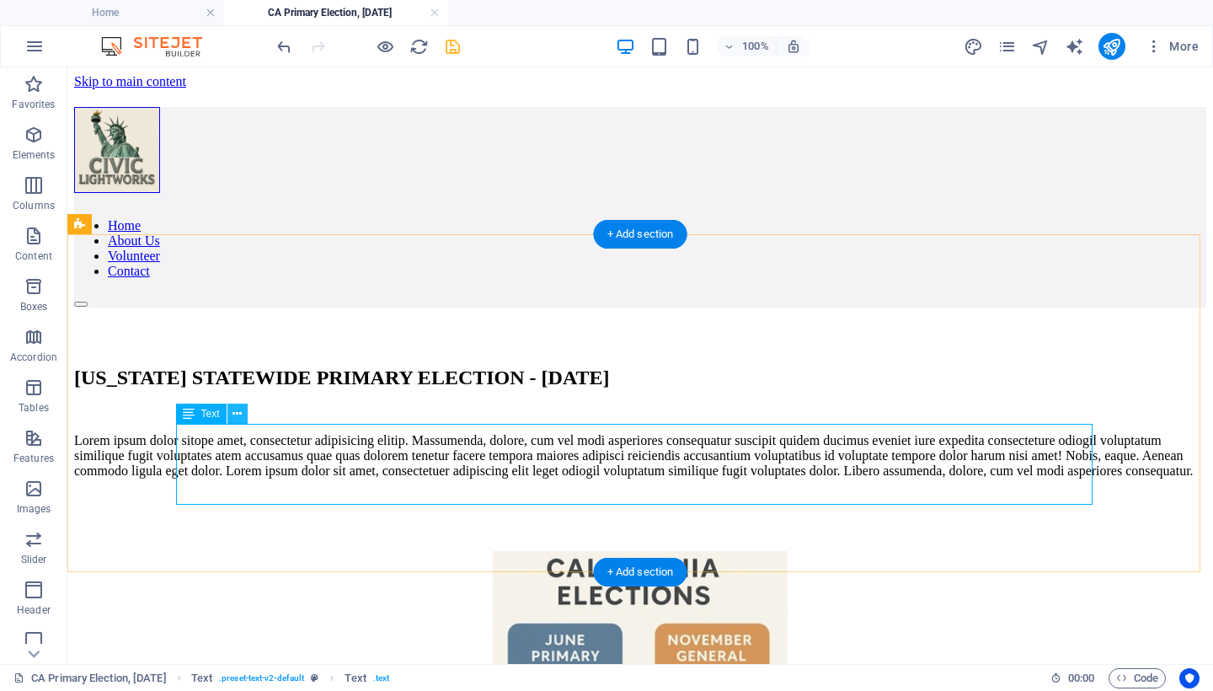
click at [233, 409] on icon at bounding box center [236, 414] width 9 height 18
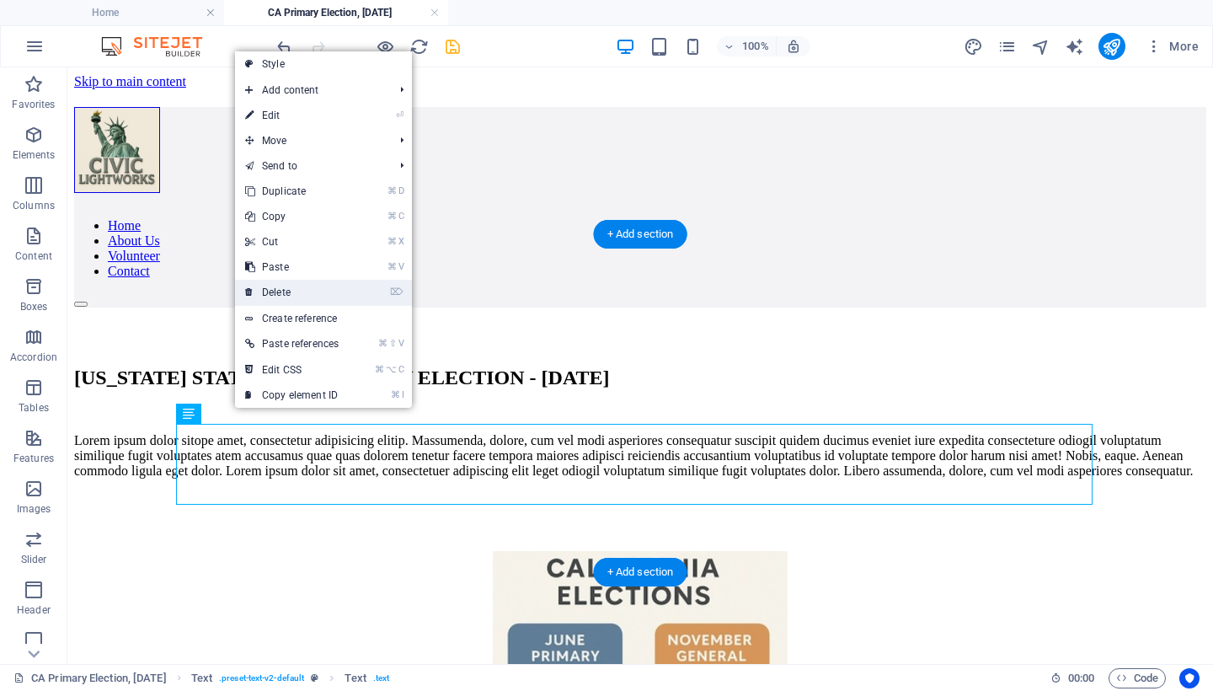
click at [280, 291] on link "⌦ Delete" at bounding box center [292, 292] width 114 height 25
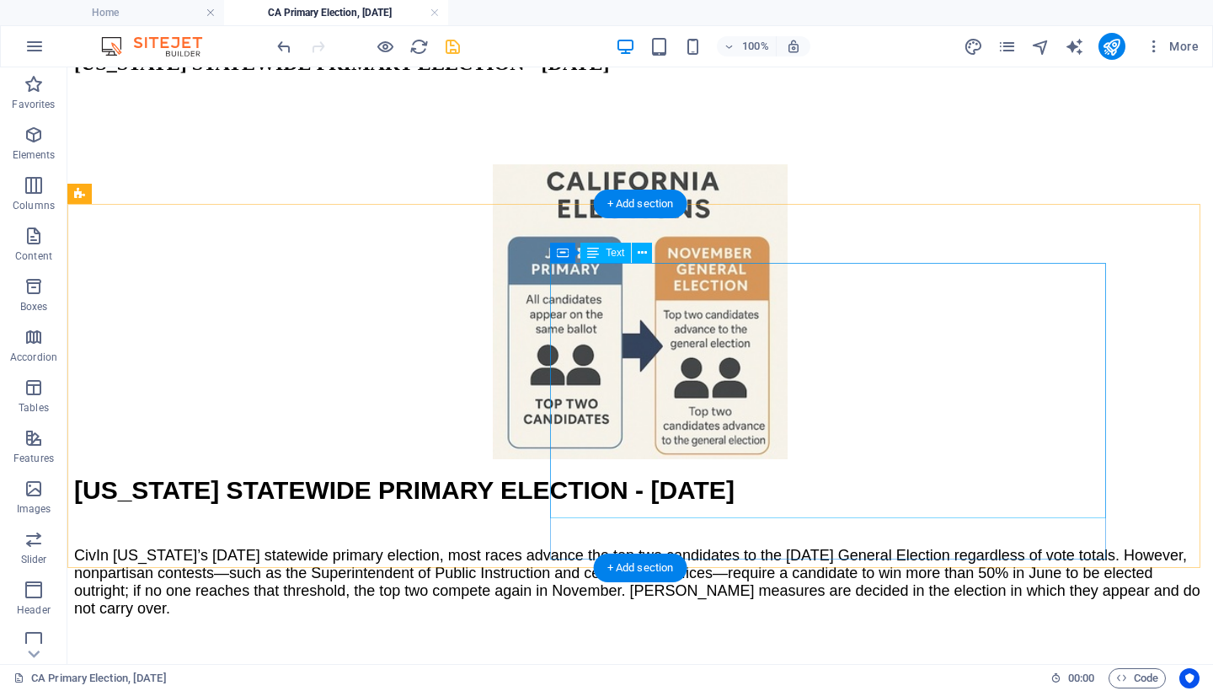
scroll to position [287, 0]
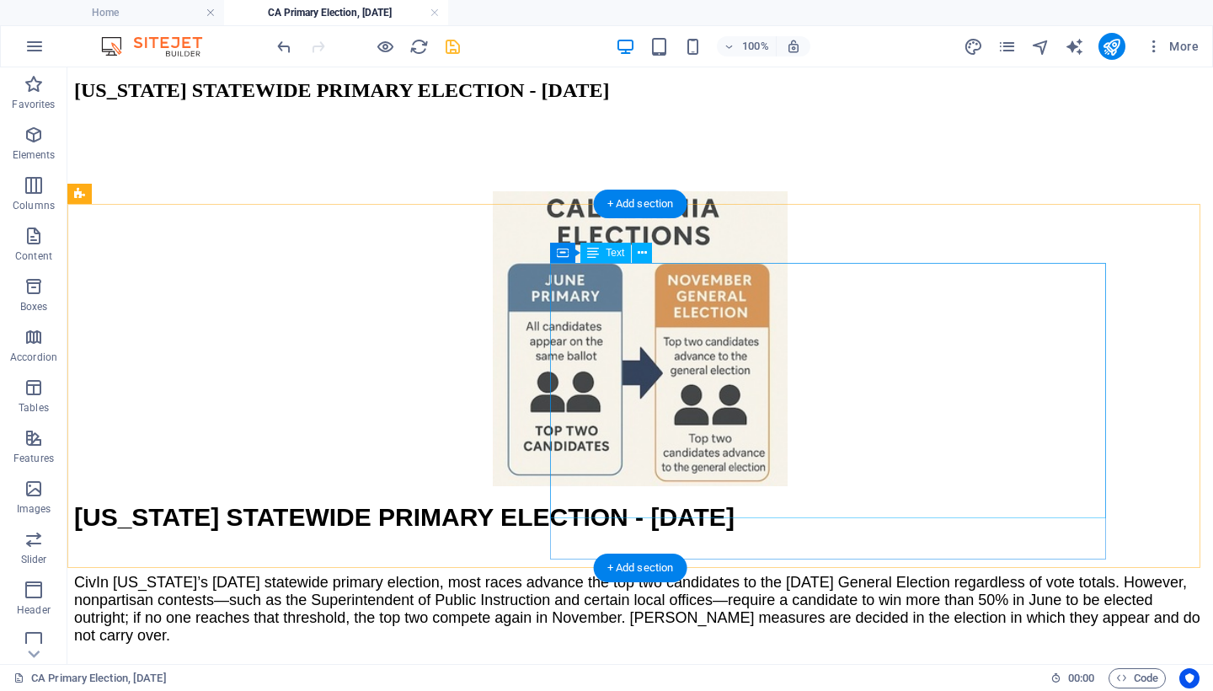
click at [676, 503] on div "[US_STATE] STATEWIDE PRIMARY ELECTION - [DATE] Civ In [US_STATE]’s [DATE] state…" at bounding box center [640, 574] width 1132 height 142
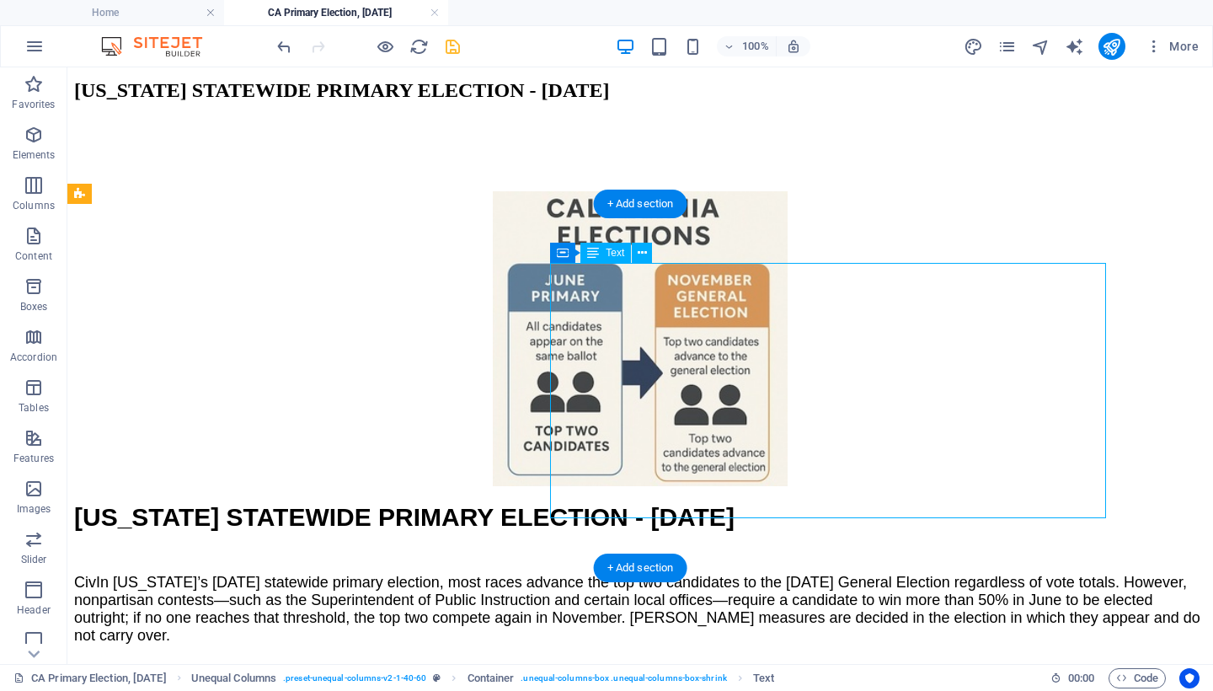
click at [676, 503] on div "[US_STATE] STATEWIDE PRIMARY ELECTION - [DATE] Civ In [US_STATE]’s [DATE] state…" at bounding box center [640, 574] width 1132 height 142
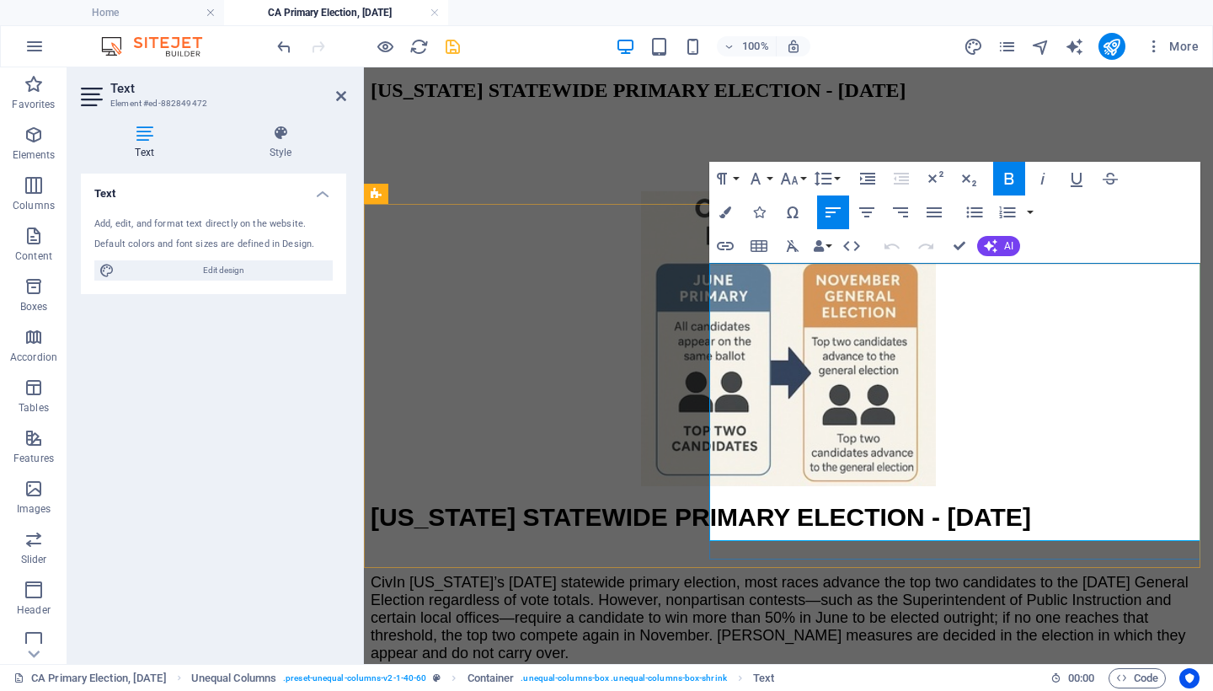
click at [730, 574] on span "In [US_STATE]’s [DATE] statewide primary election, most races advance the top t…" at bounding box center [780, 618] width 818 height 88
drag, startPoint x: 1071, startPoint y: 329, endPoint x: 712, endPoint y: 268, distance: 364.7
click at [712, 503] on p "[US_STATE] STATEWIDE PRIMARY ELECTION - [DATE]" at bounding box center [789, 517] width 836 height 29
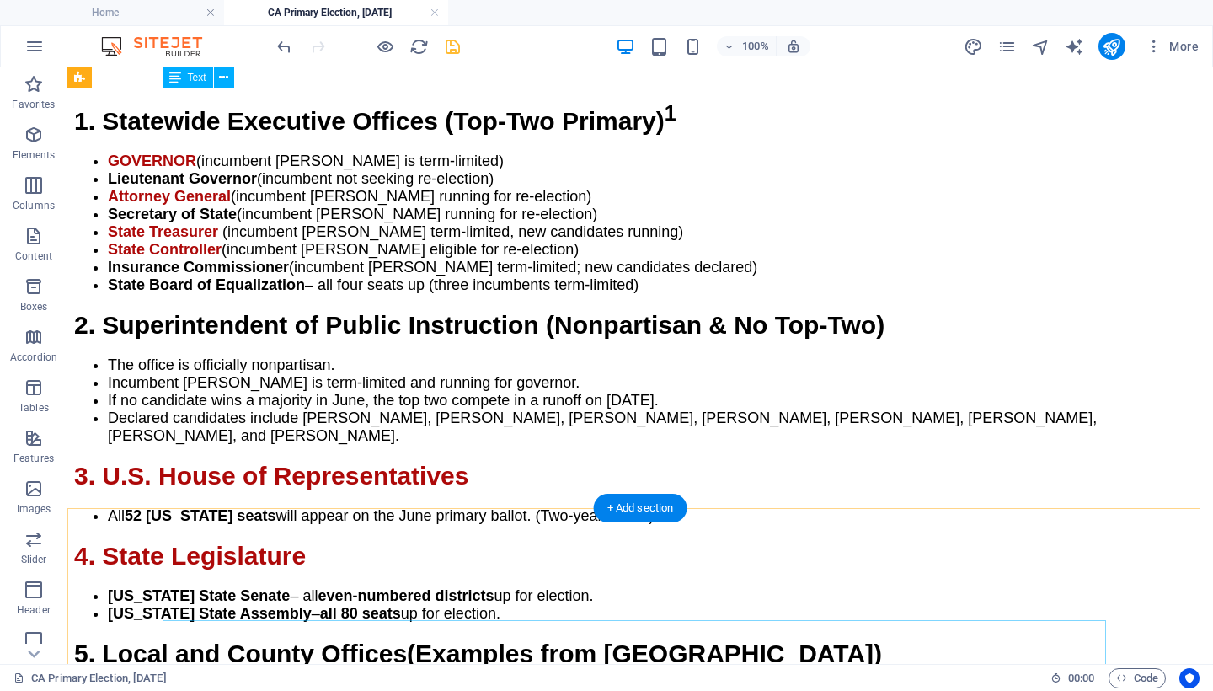
scroll to position [347, 0]
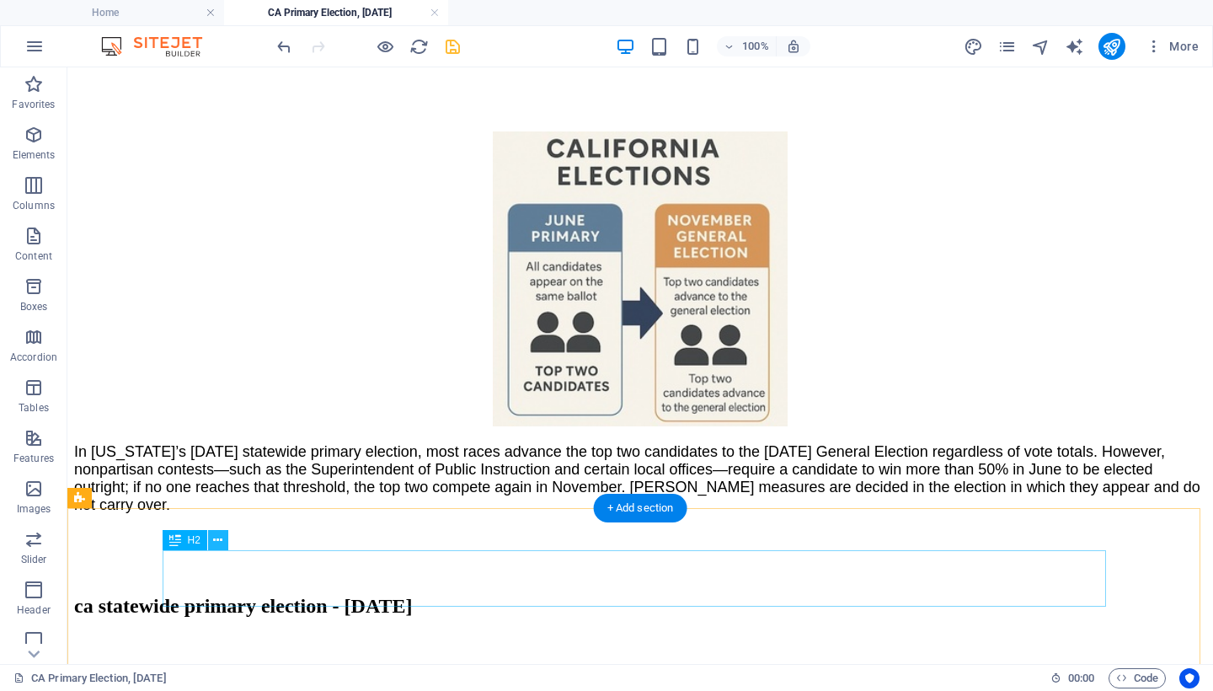
click at [216, 536] on icon at bounding box center [217, 540] width 9 height 18
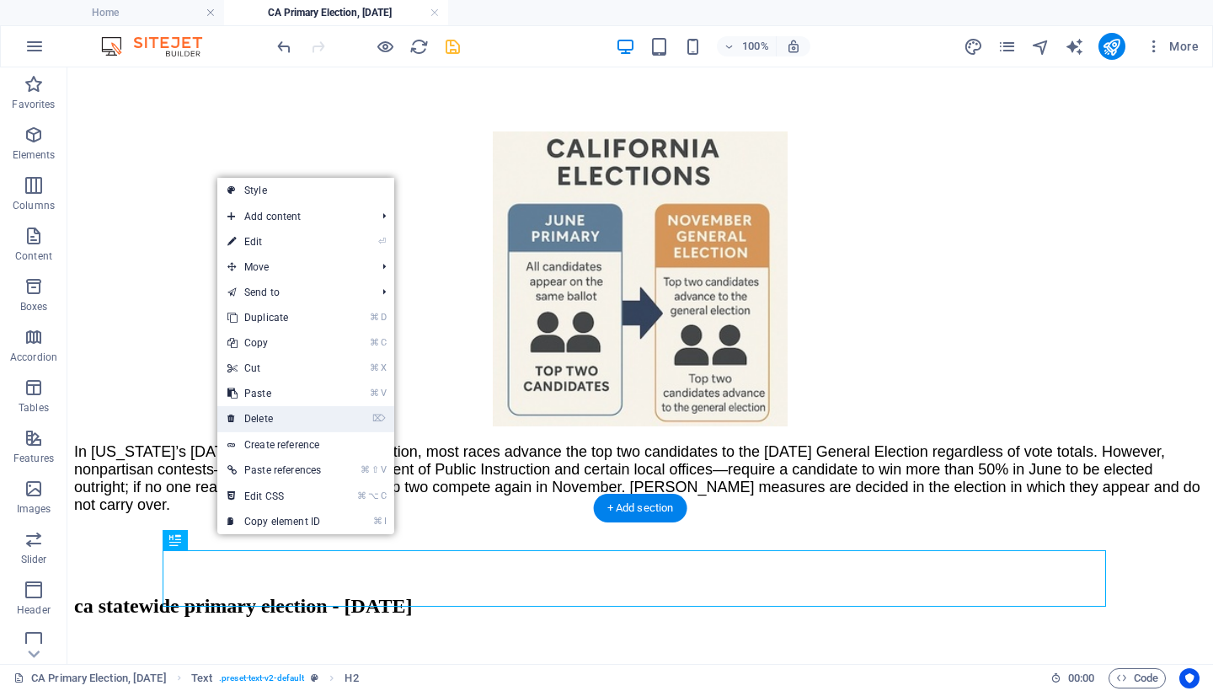
click at [271, 417] on link "⌦ Delete" at bounding box center [274, 418] width 114 height 25
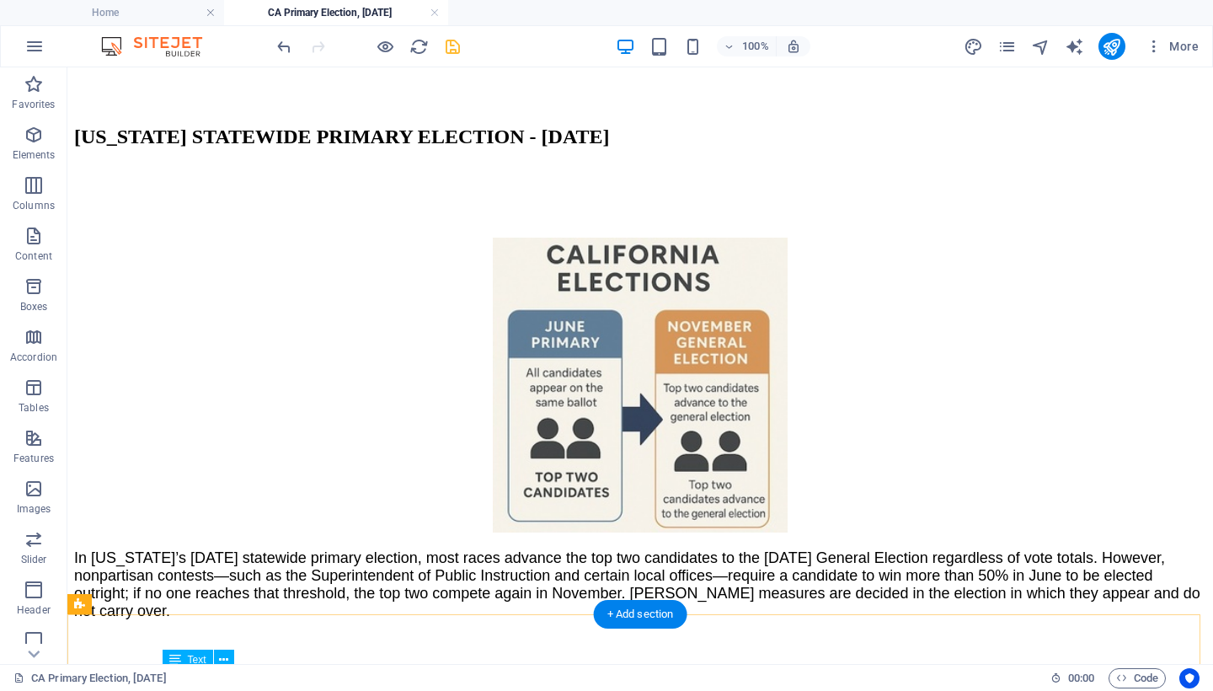
scroll to position [102, 0]
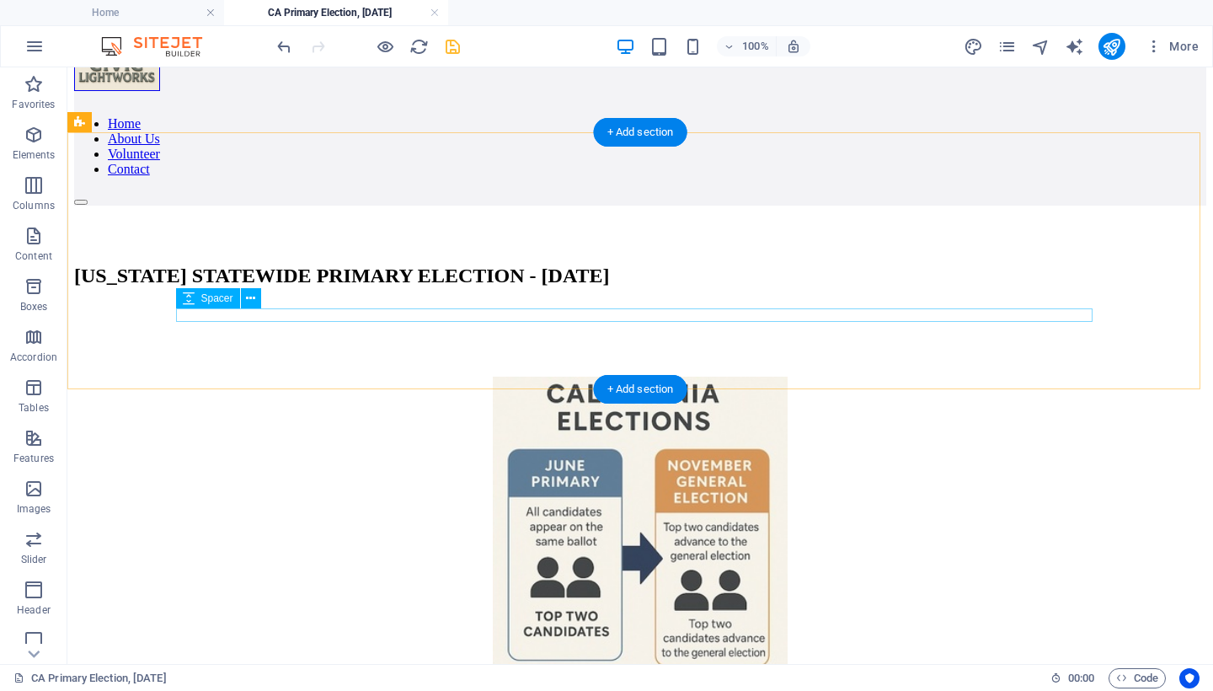
click at [255, 311] on div at bounding box center [640, 310] width 1132 height 13
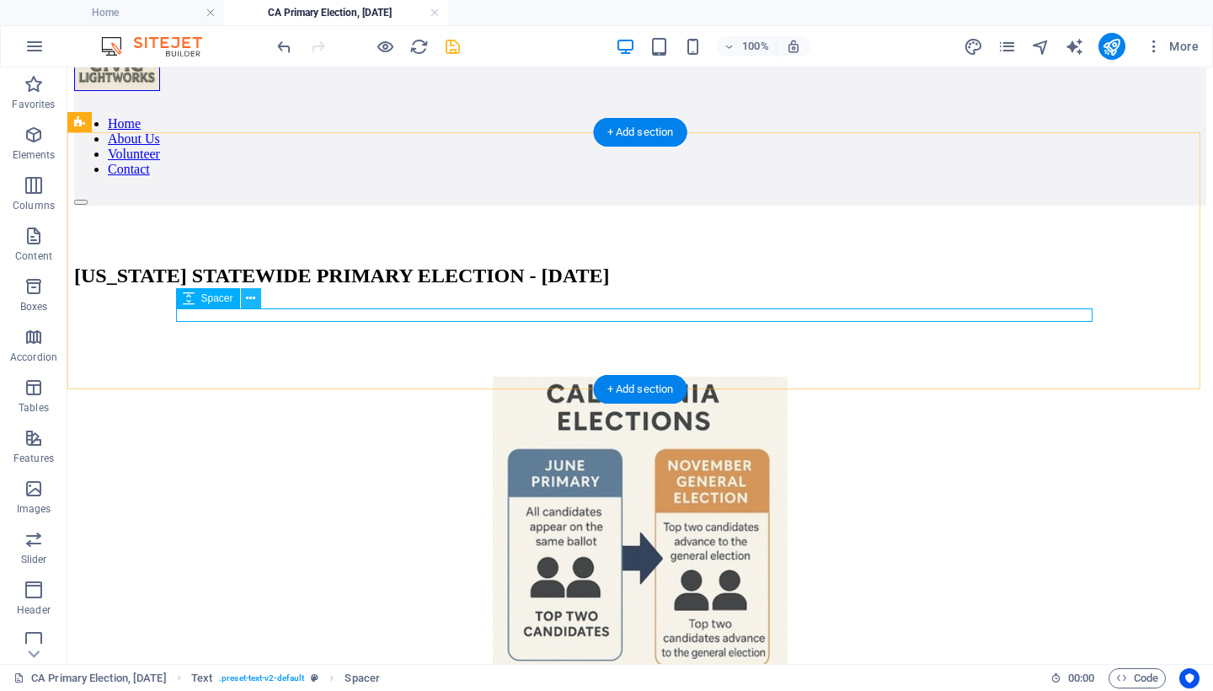
click at [252, 297] on icon at bounding box center [250, 299] width 9 height 18
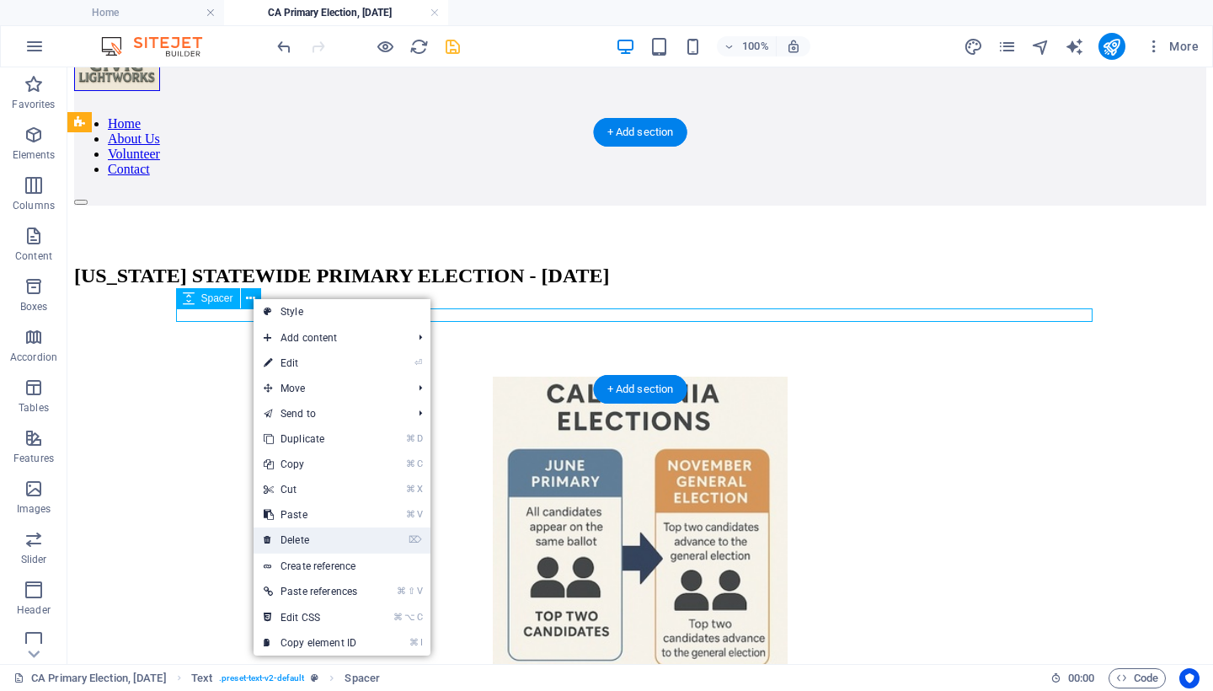
click at [312, 537] on link "⌦ Delete" at bounding box center [311, 539] width 114 height 25
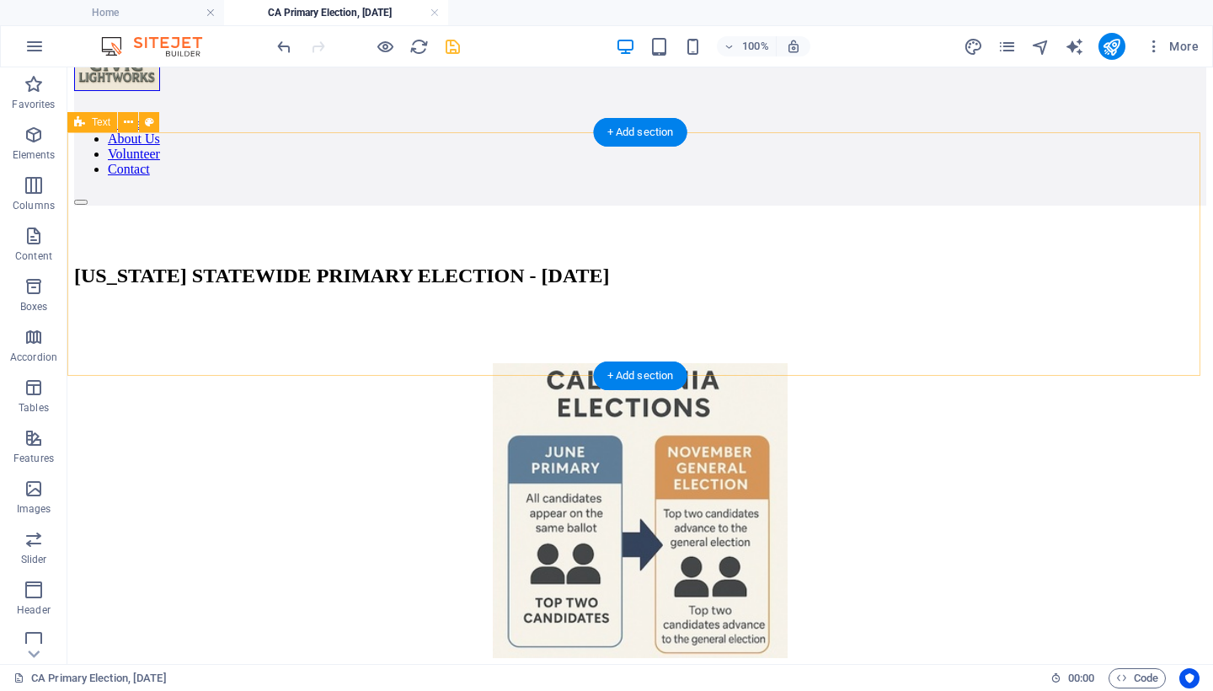
click at [126, 264] on div "[US_STATE] STATEWIDE PRIMARY ELECTION - [DATE]" at bounding box center [640, 275] width 1132 height 23
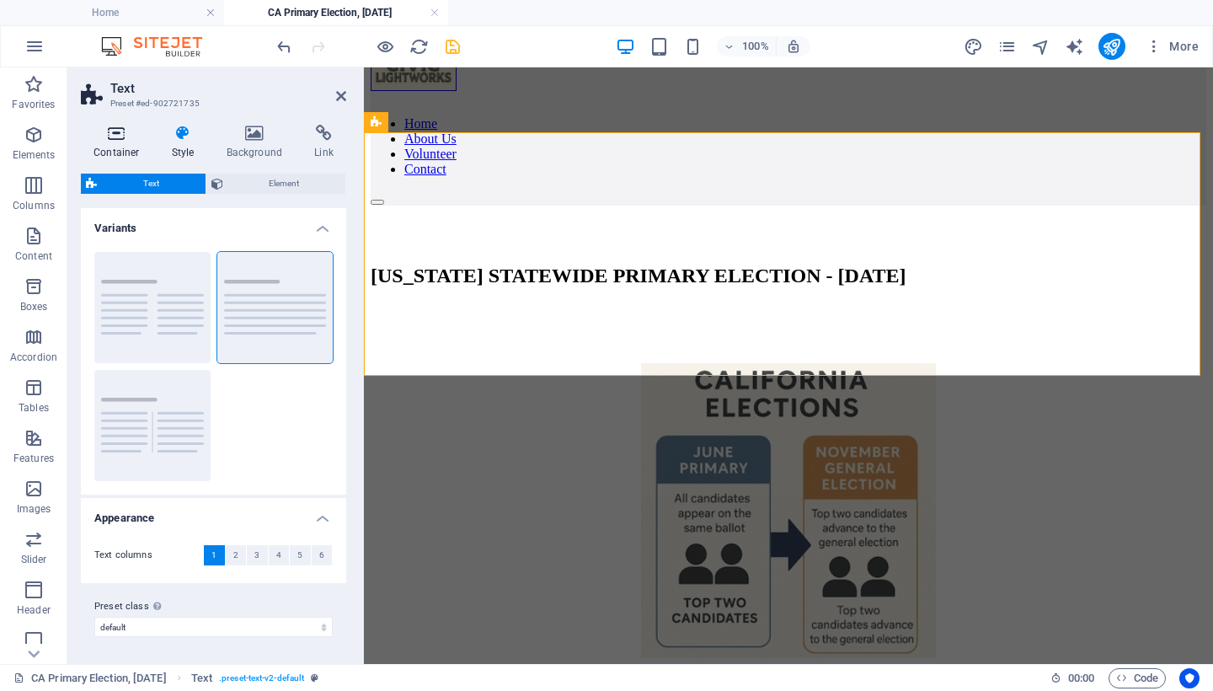
click at [116, 126] on icon at bounding box center [117, 133] width 72 height 17
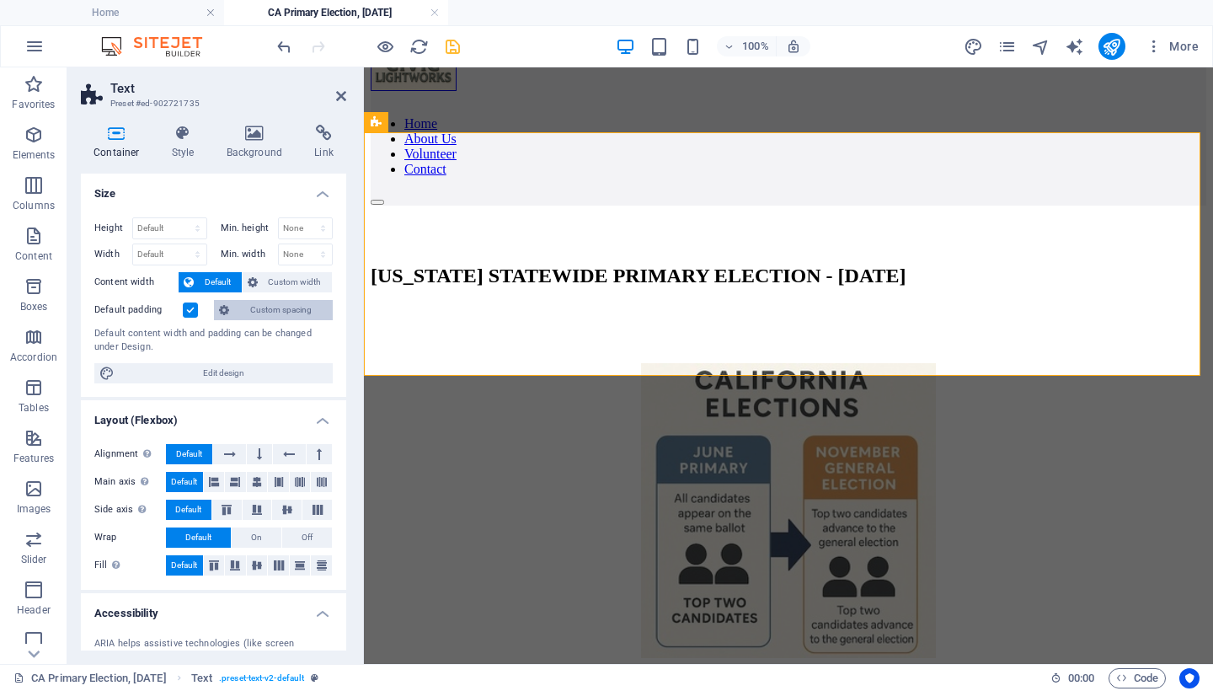
click at [290, 309] on span "Custom spacing" at bounding box center [280, 310] width 93 height 20
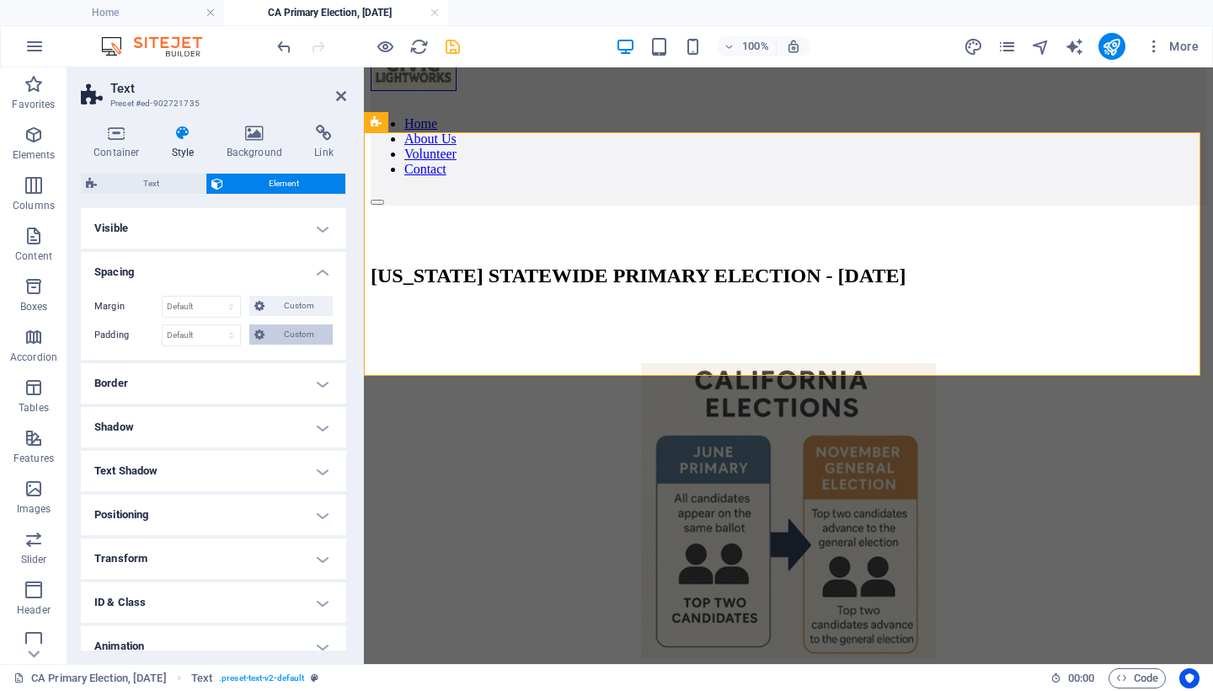
click at [294, 331] on span "Custom" at bounding box center [299, 334] width 58 height 20
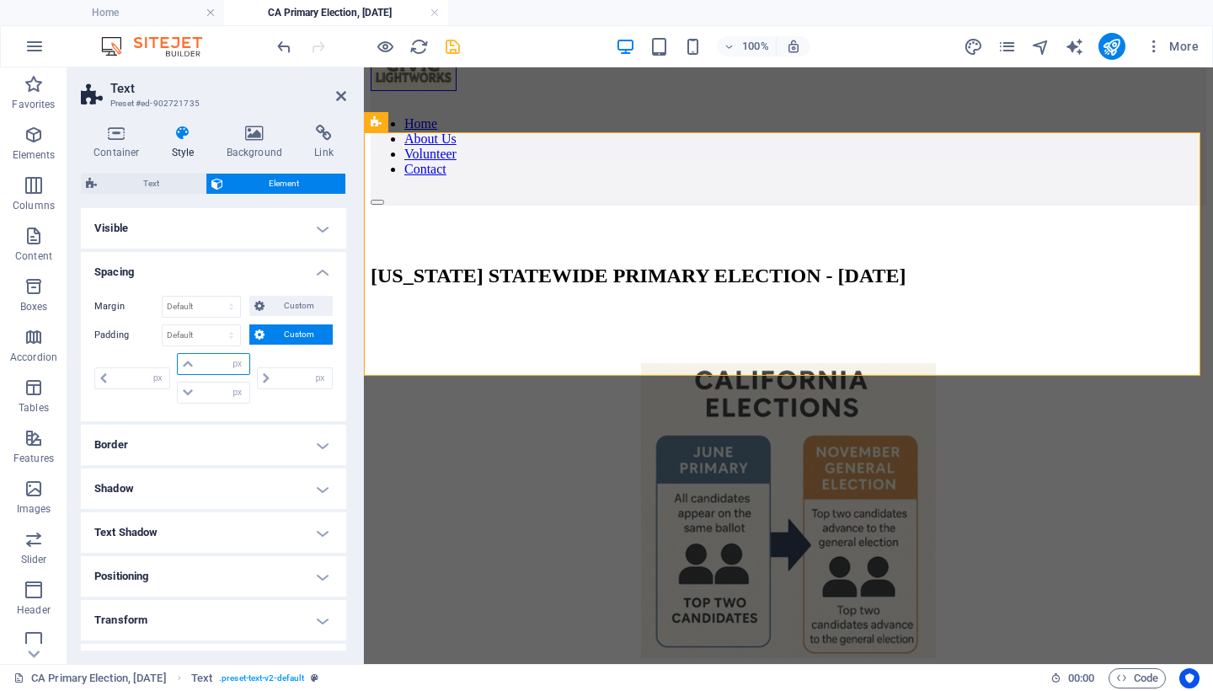
click at [208, 362] on input "number" at bounding box center [223, 364] width 51 height 20
type input "20"
type input "0"
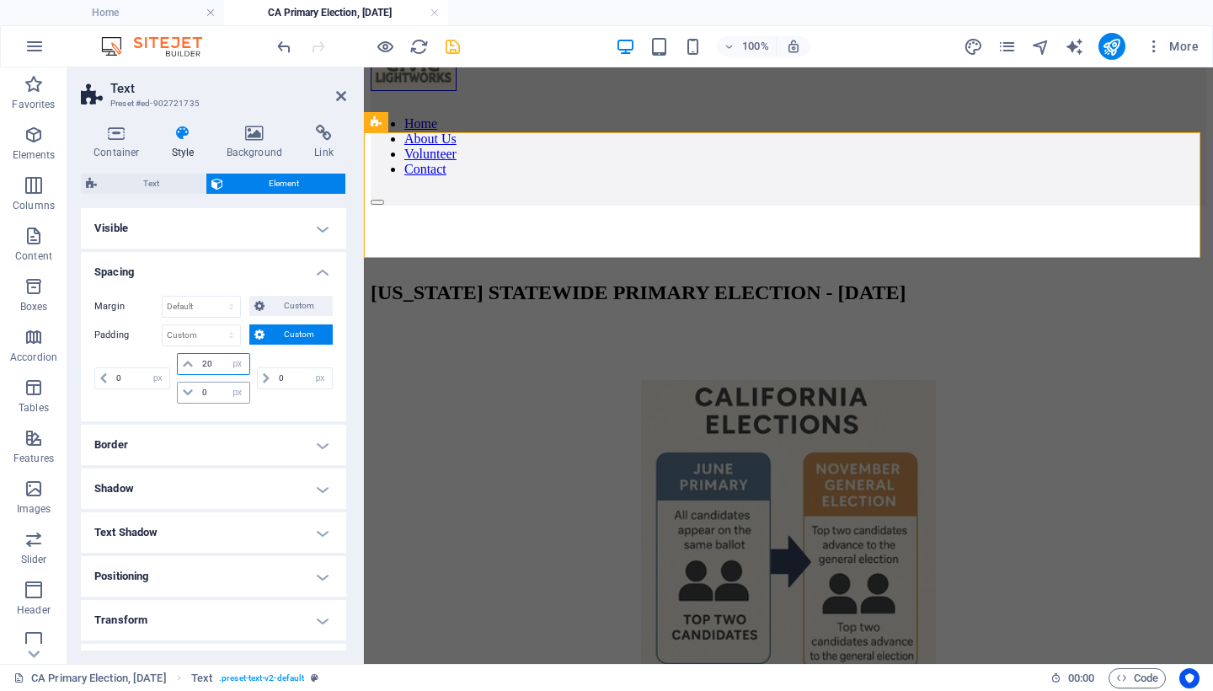
type input "20"
drag, startPoint x: 190, startPoint y: 392, endPoint x: 167, endPoint y: 392, distance: 23.6
click at [167, 392] on div "0 px rem % vh vw 20 px rem % vh vw 0 px rem % vh vw 0 px rem % vh vw" at bounding box center [213, 378] width 238 height 51
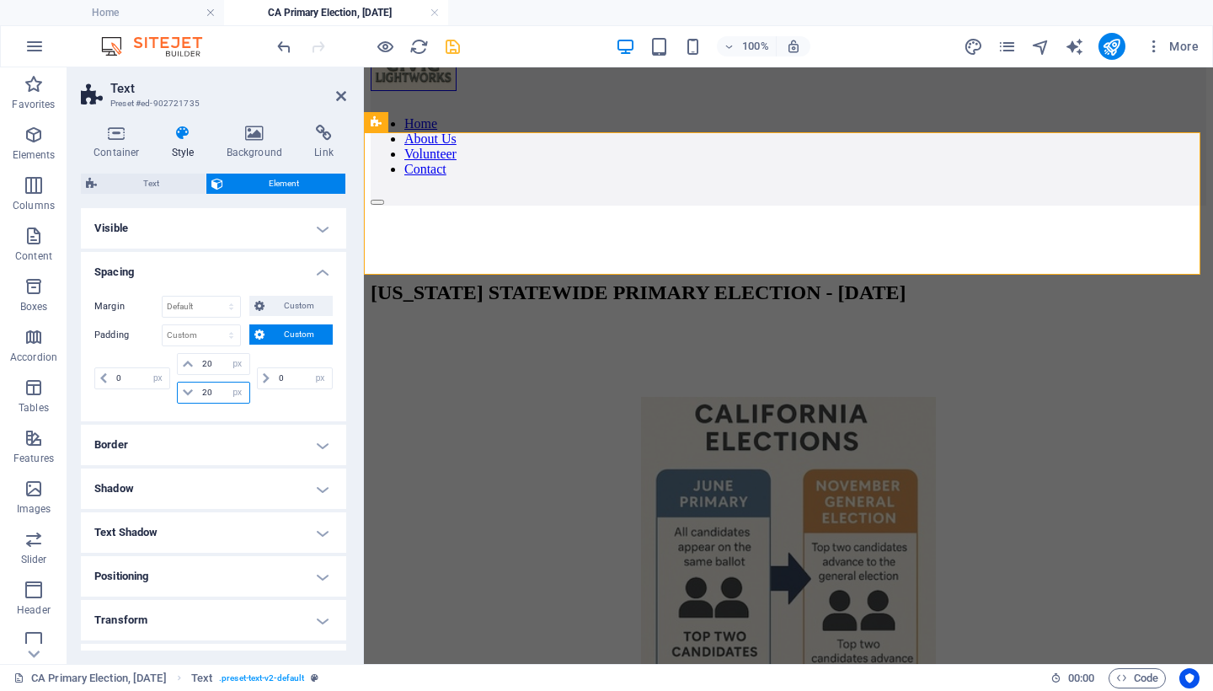
type input "20"
click at [462, 45] on div "100% More" at bounding box center [740, 46] width 932 height 27
click at [453, 49] on icon "save" at bounding box center [452, 46] width 19 height 19
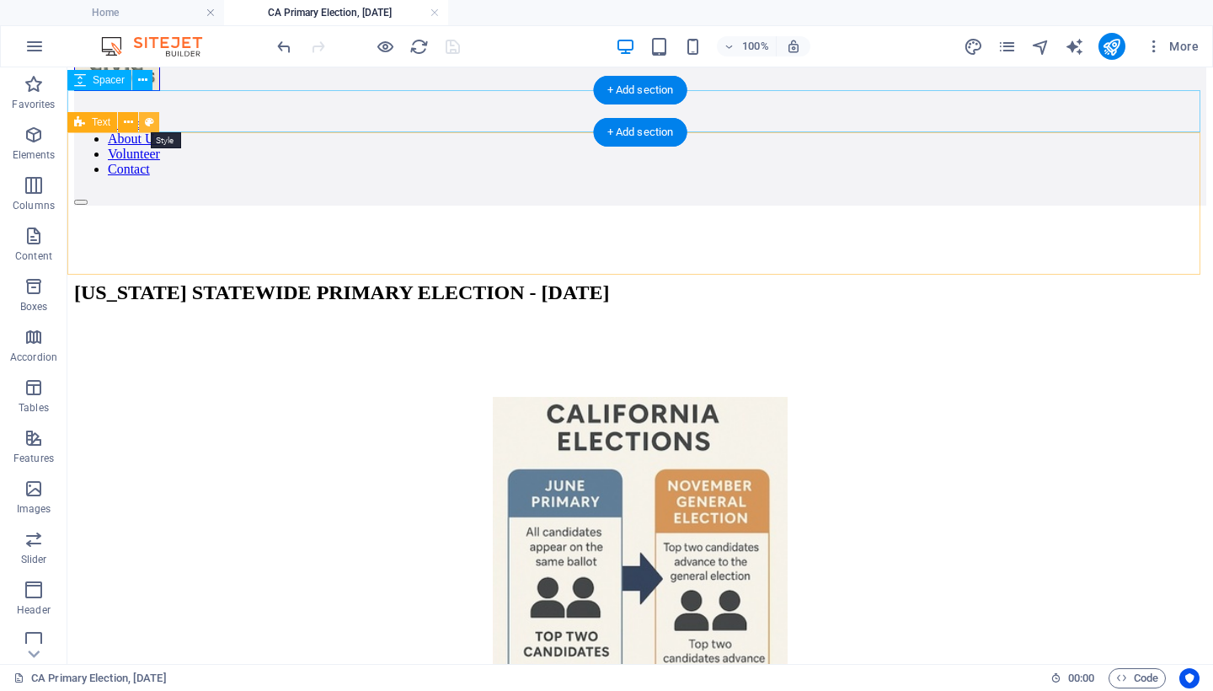
click at [149, 120] on icon at bounding box center [149, 123] width 9 height 18
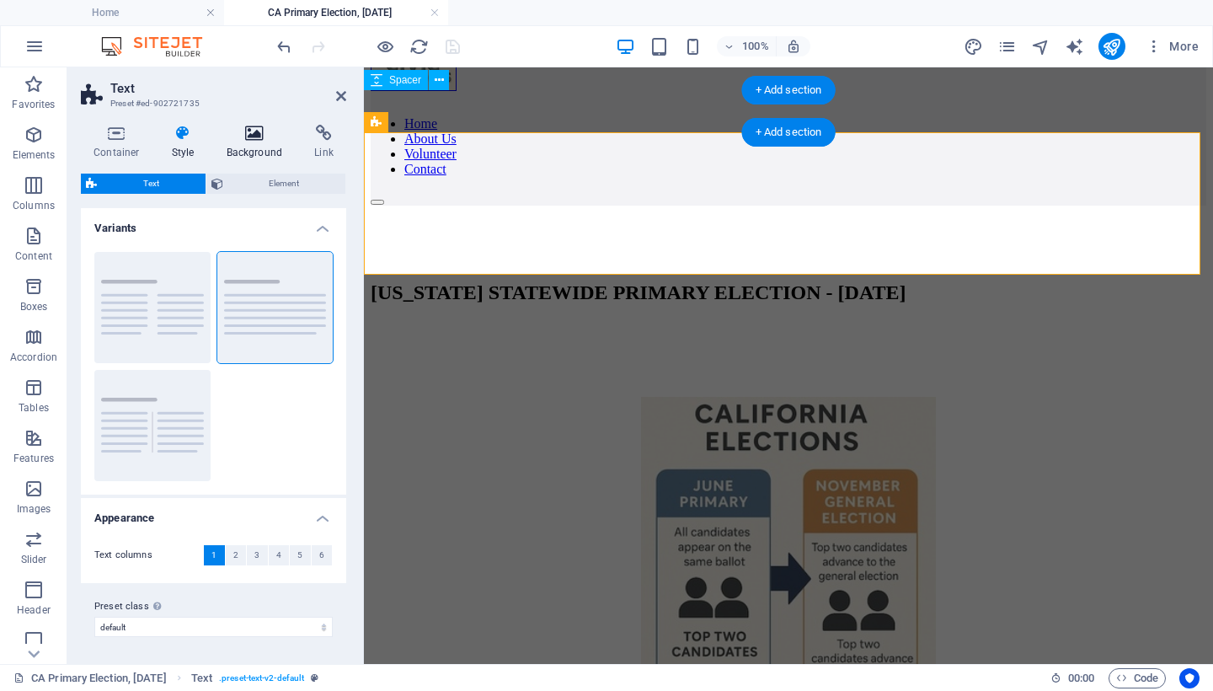
click at [260, 136] on icon at bounding box center [255, 133] width 82 height 17
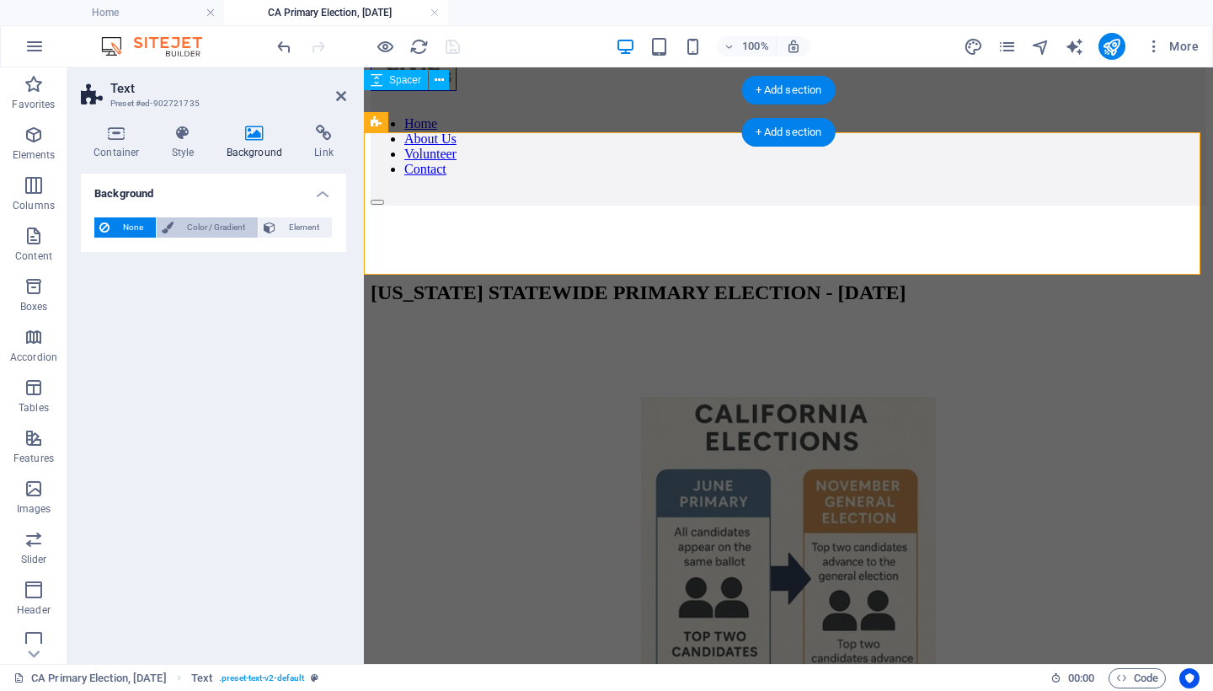
click at [219, 223] on span "Color / Gradient" at bounding box center [216, 227] width 74 height 20
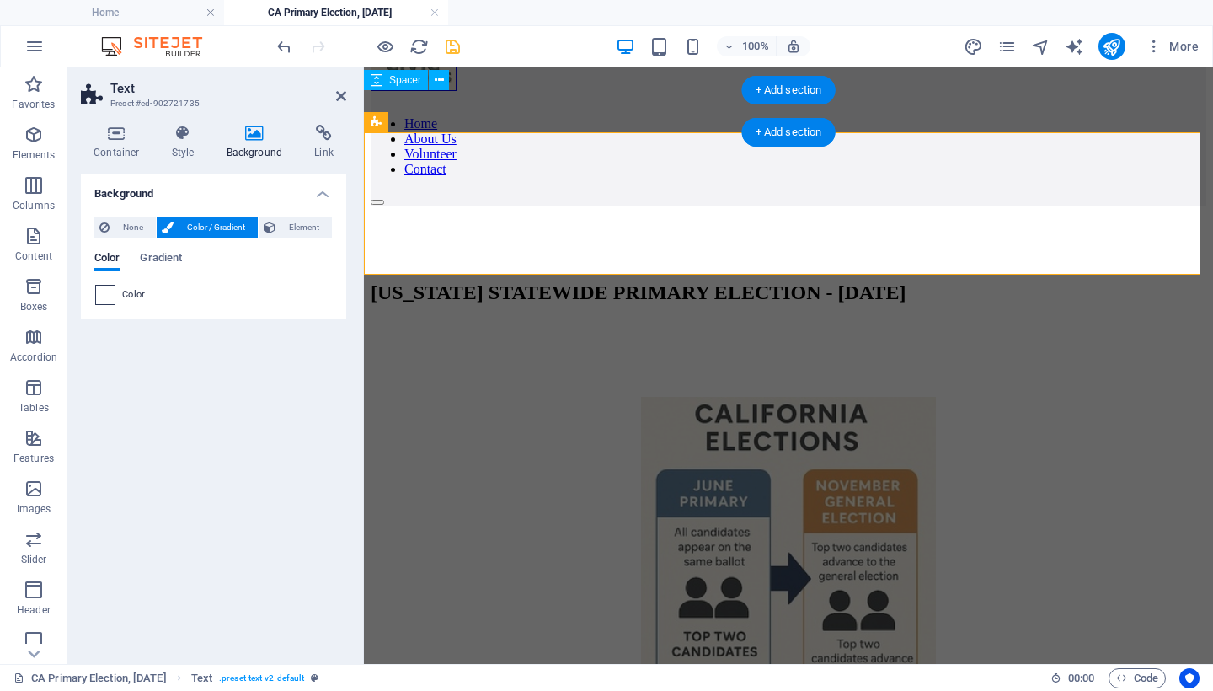
click at [99, 295] on span at bounding box center [105, 295] width 19 height 19
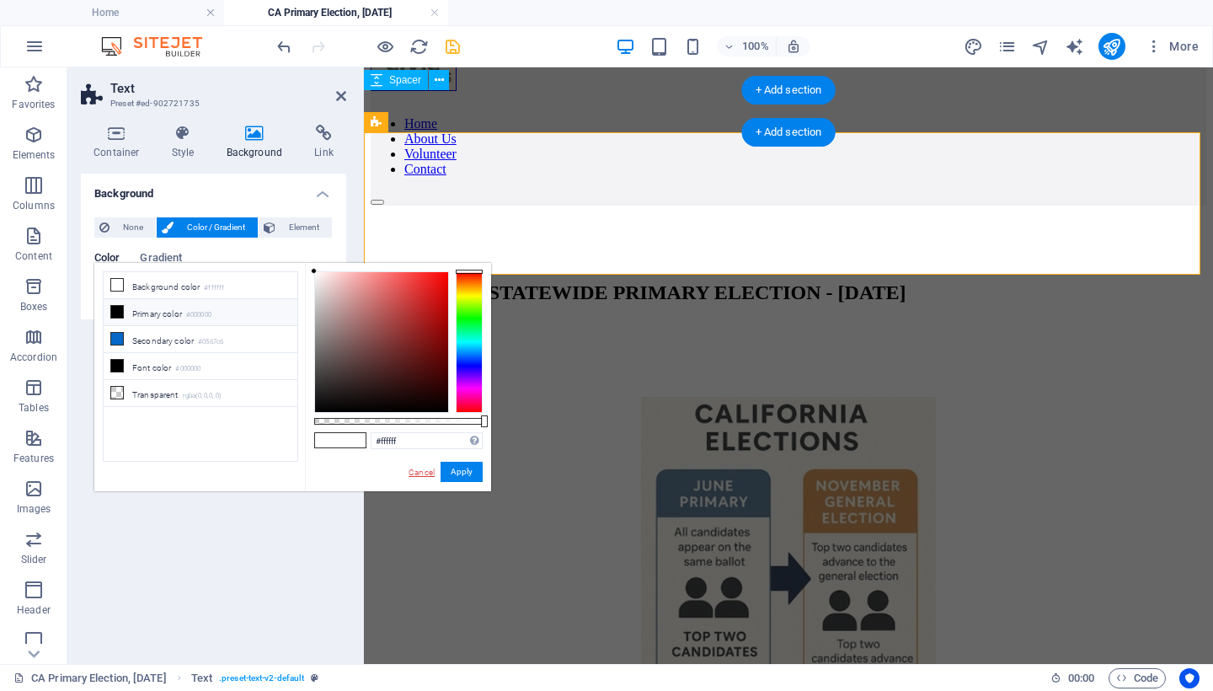
click at [420, 472] on link "Cancel" at bounding box center [421, 472] width 29 height 13
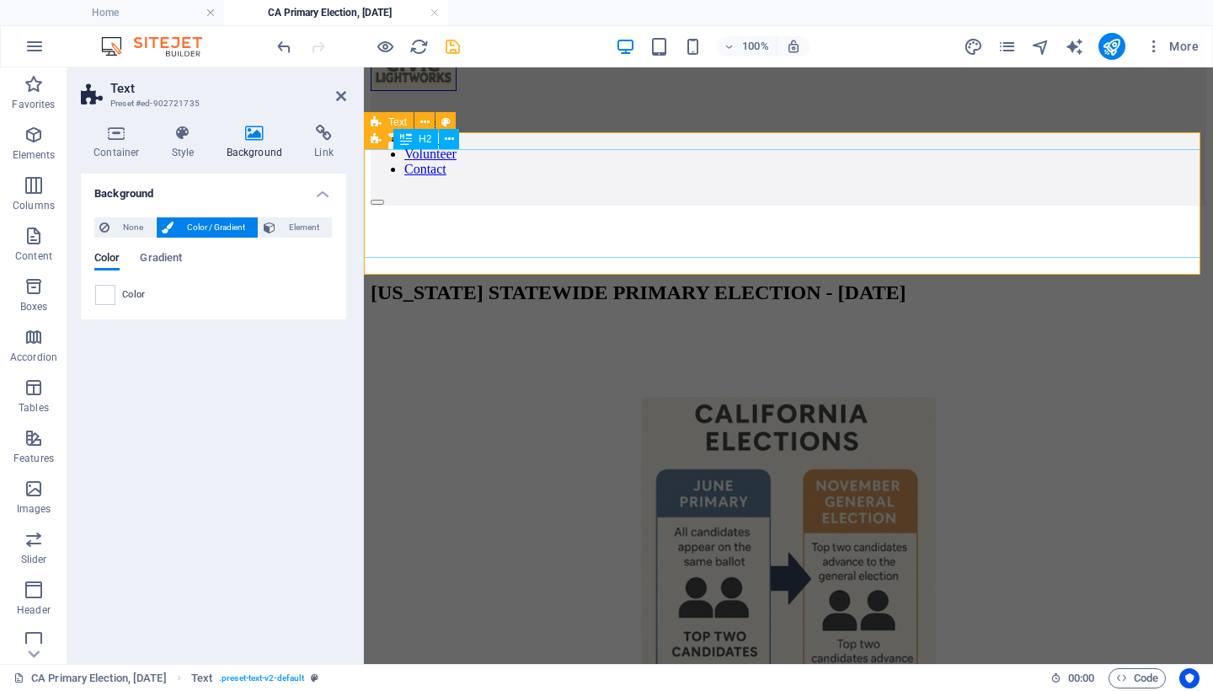
click at [378, 281] on div "[US_STATE] STATEWIDE PRIMARY ELECTION - [DATE]" at bounding box center [789, 292] width 836 height 23
click at [336, 95] on icon at bounding box center [341, 95] width 10 height 13
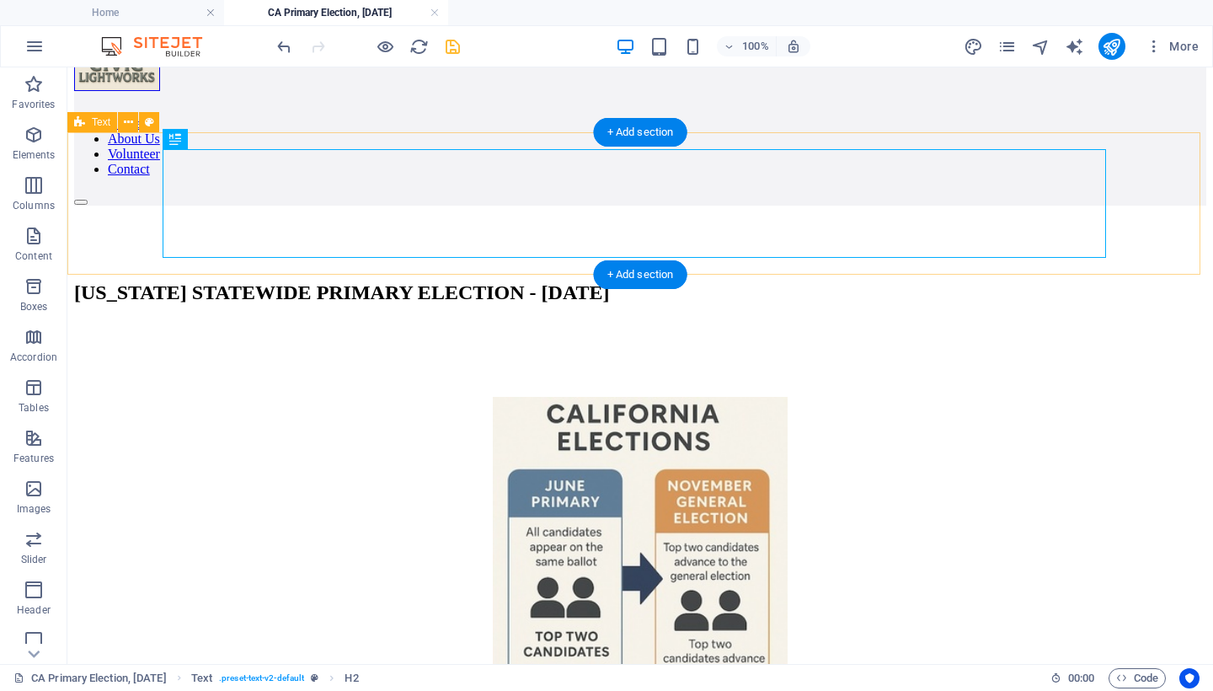
drag, startPoint x: 77, startPoint y: 157, endPoint x: 162, endPoint y: 190, distance: 91.5
click at [77, 248] on div "[US_STATE] STATEWIDE PRIMARY ELECTION - [DATE]" at bounding box center [640, 293] width 1132 height 90
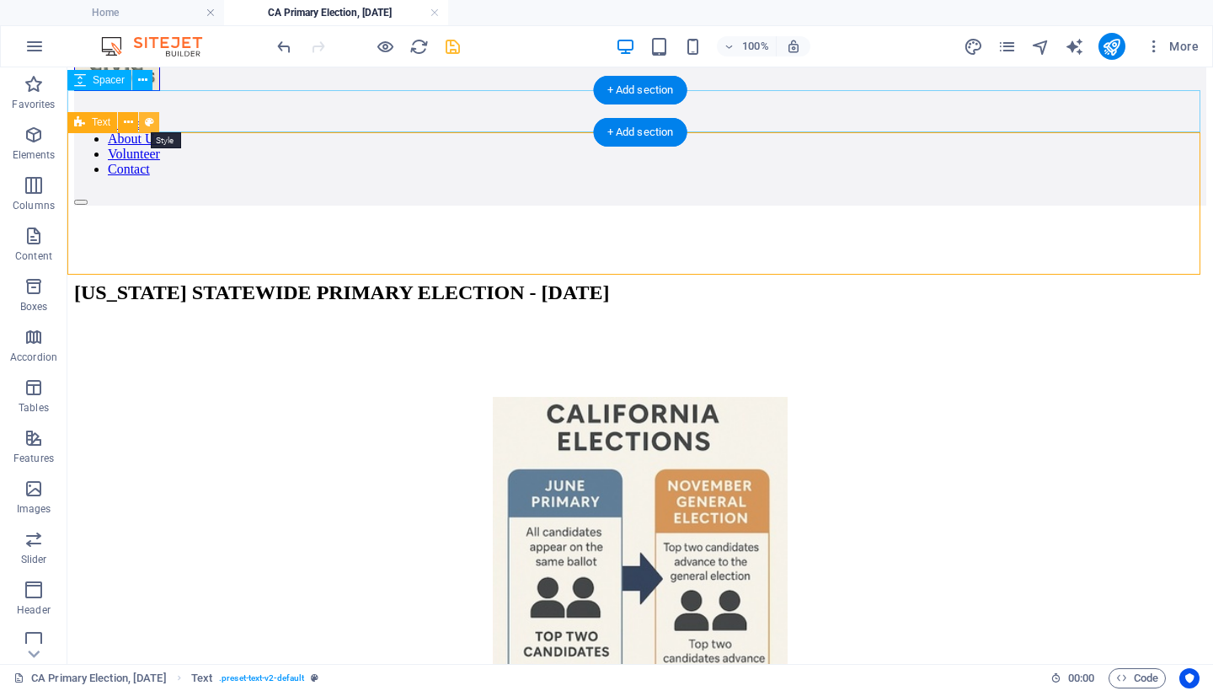
click at [145, 120] on icon at bounding box center [149, 123] width 9 height 18
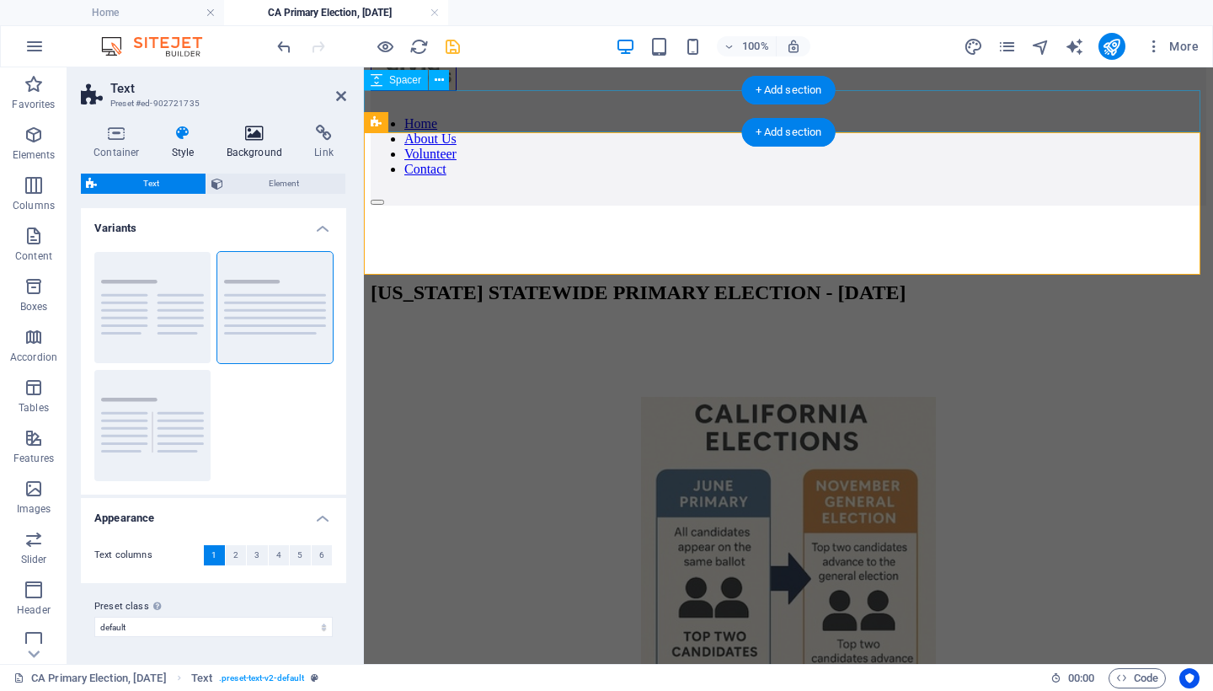
click at [244, 132] on icon at bounding box center [255, 133] width 82 height 17
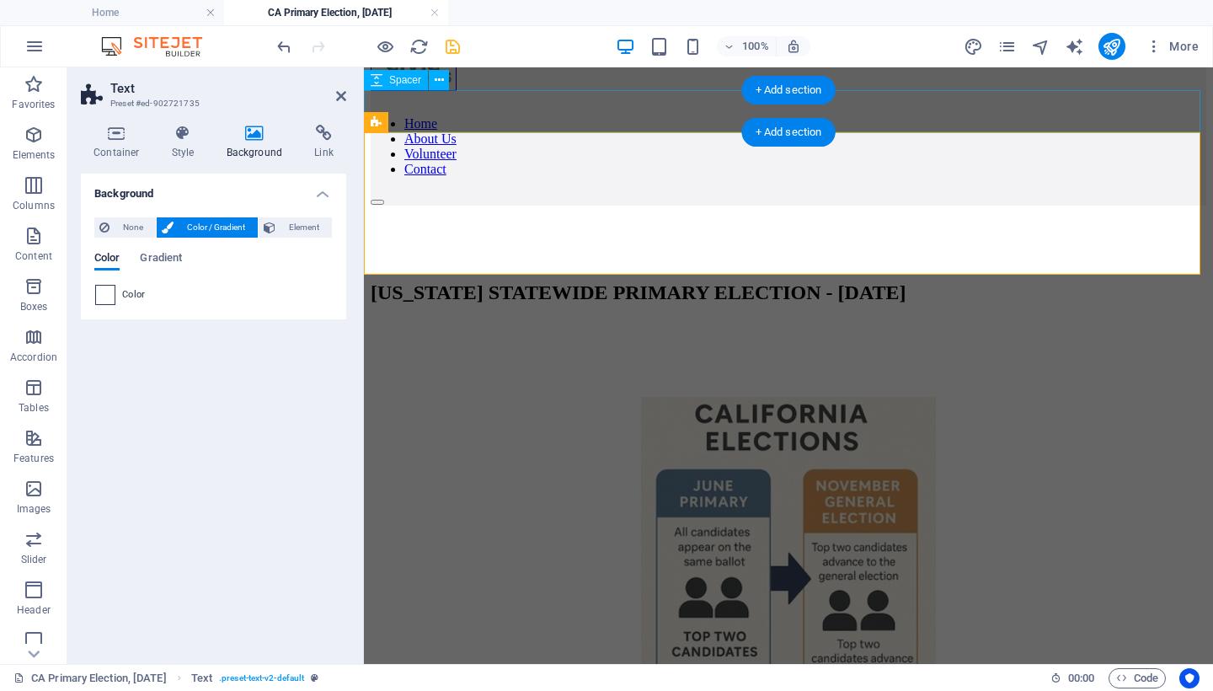
click at [99, 293] on span at bounding box center [105, 295] width 19 height 19
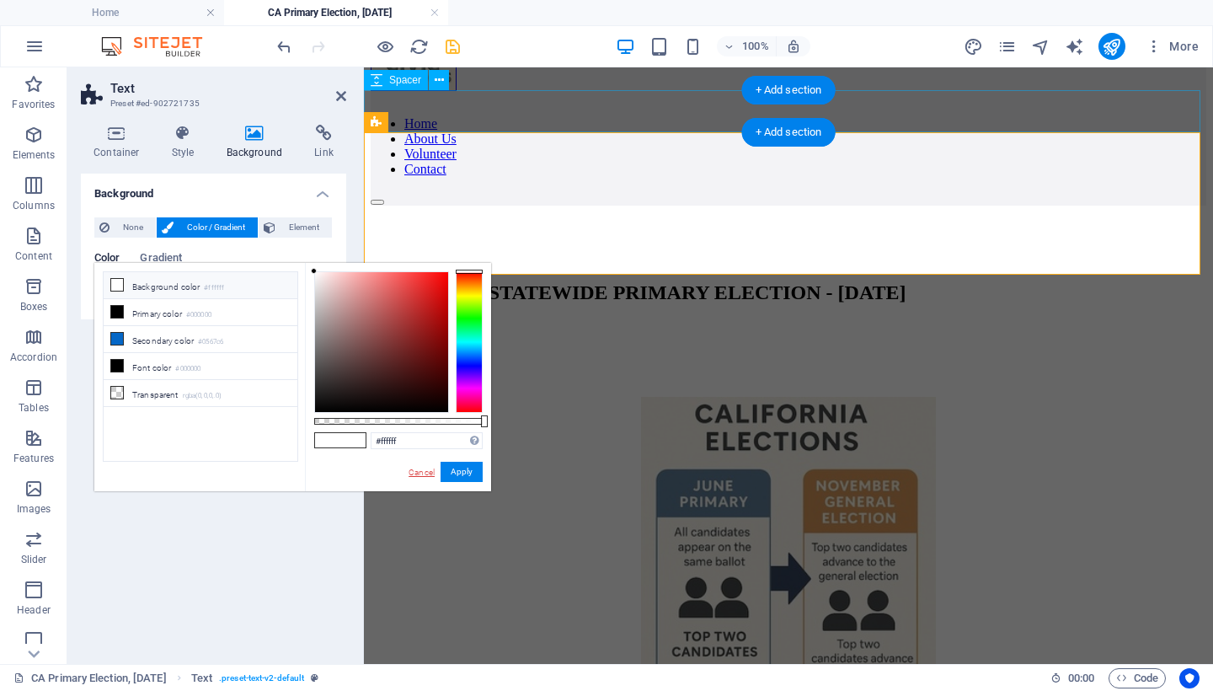
click at [424, 468] on link "Cancel" at bounding box center [421, 472] width 29 height 13
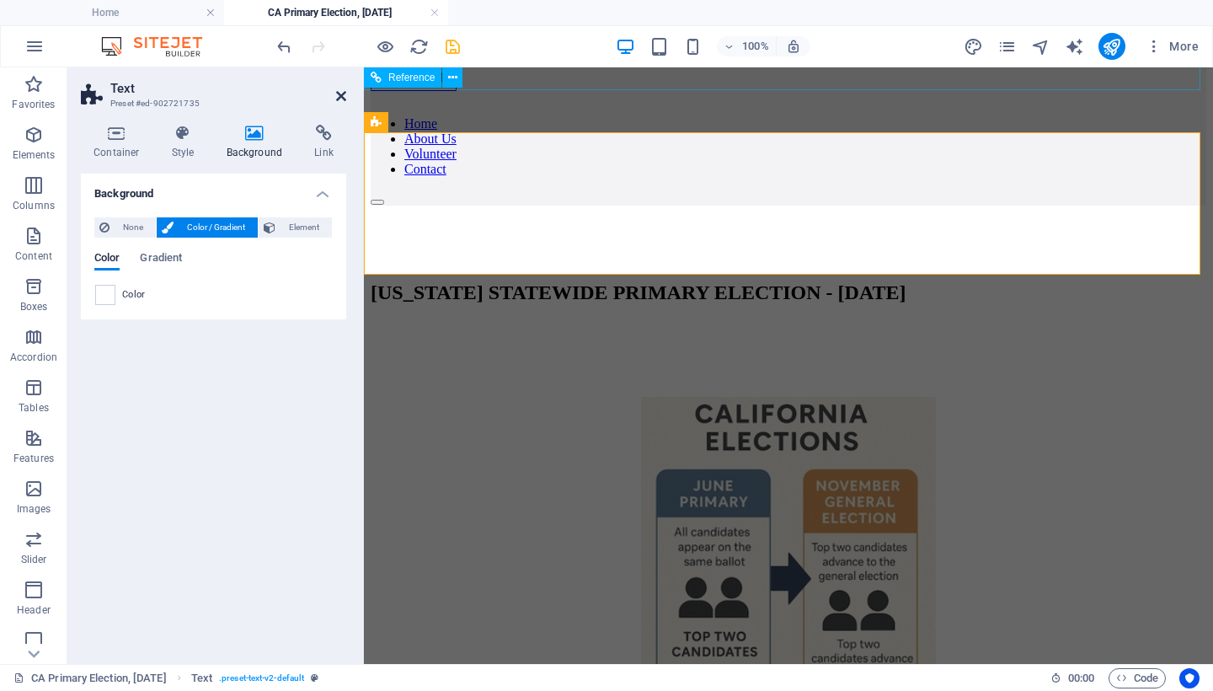
click at [341, 90] on icon at bounding box center [341, 95] width 10 height 13
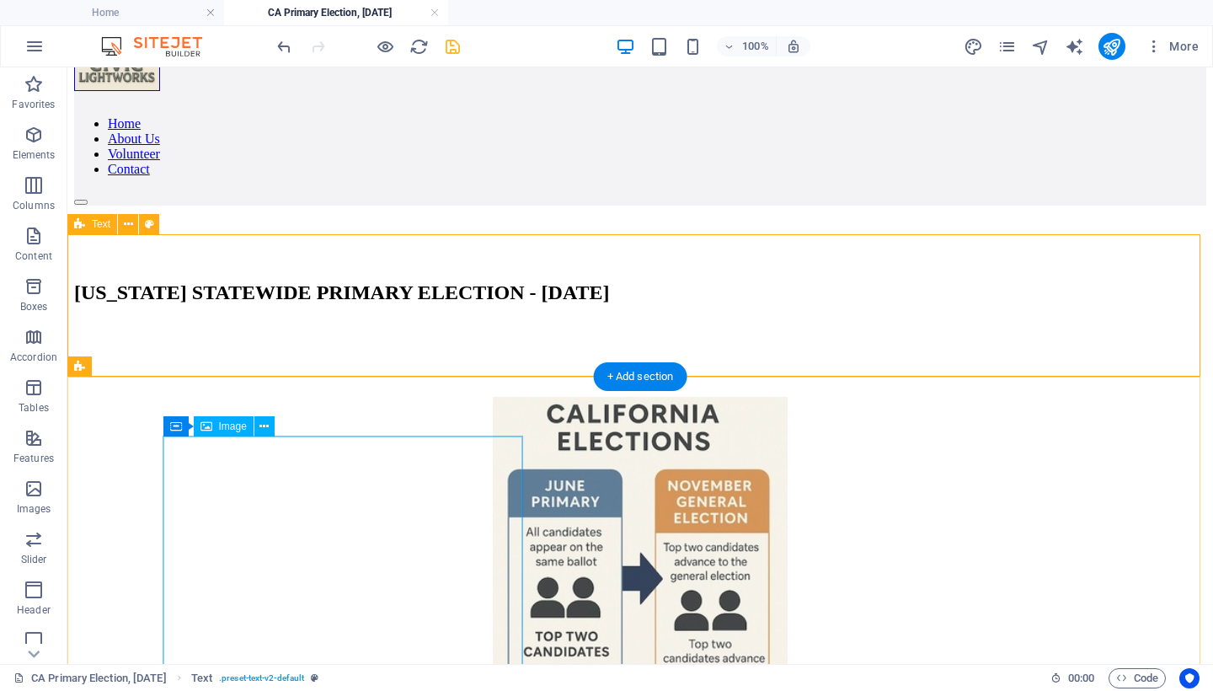
scroll to position [0, 0]
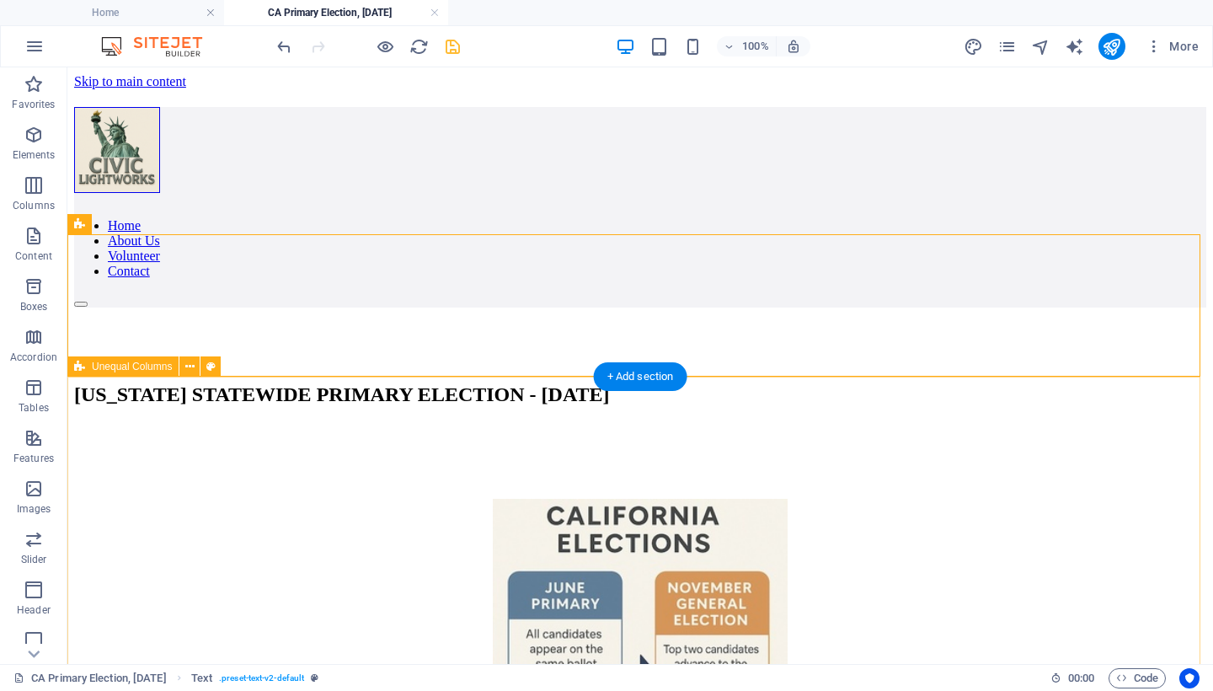
click at [393, 440] on div "In [US_STATE]’s [DATE] statewide primary election, most races advance the top t…" at bounding box center [640, 671] width 1132 height 463
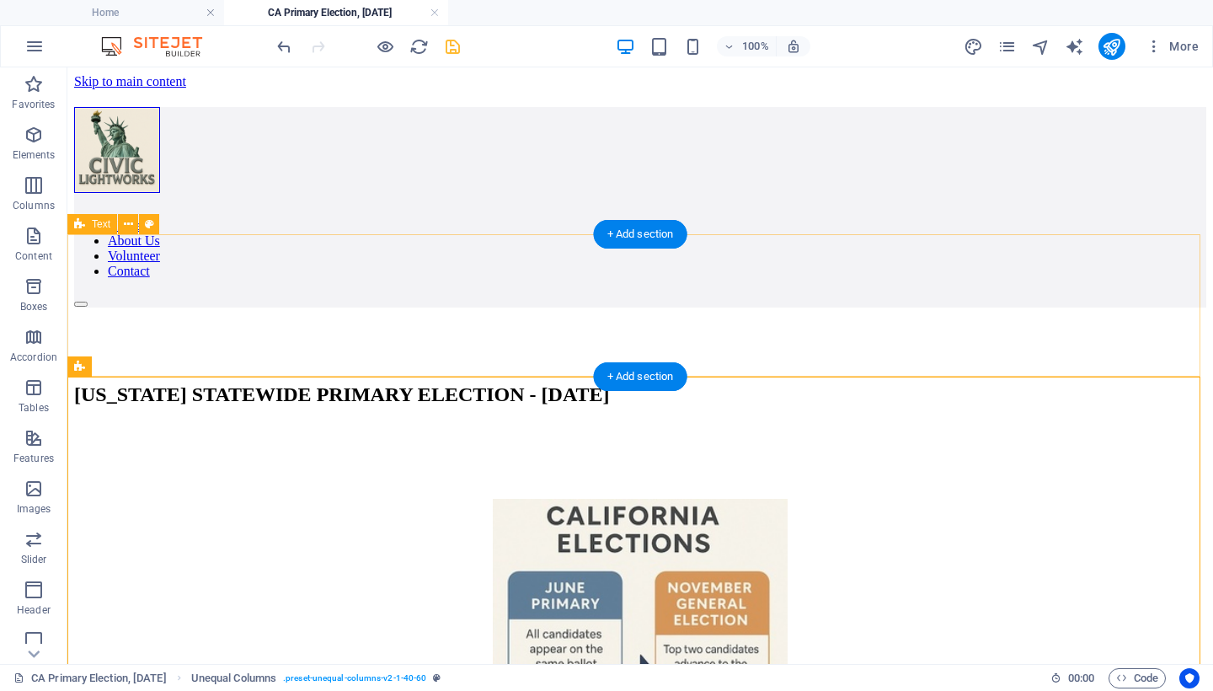
click at [89, 350] on div "[US_STATE] STATEWIDE PRIMARY ELECTION - [DATE]" at bounding box center [640, 395] width 1132 height 90
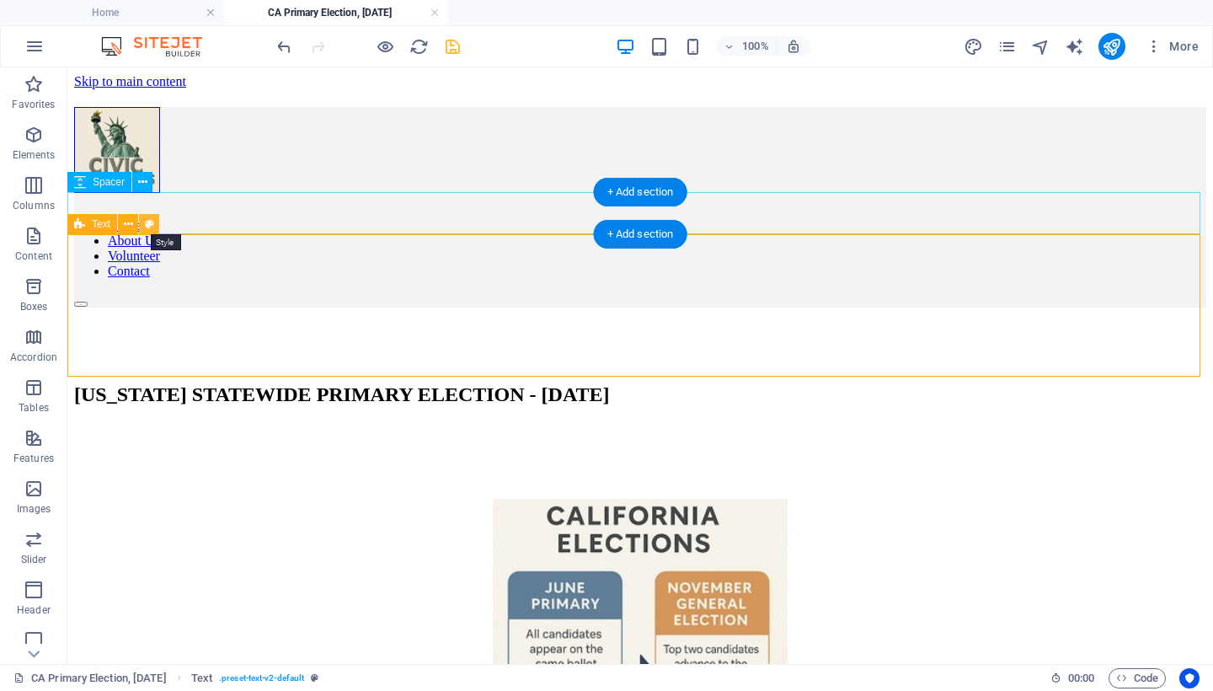
click at [147, 221] on icon at bounding box center [149, 225] width 9 height 18
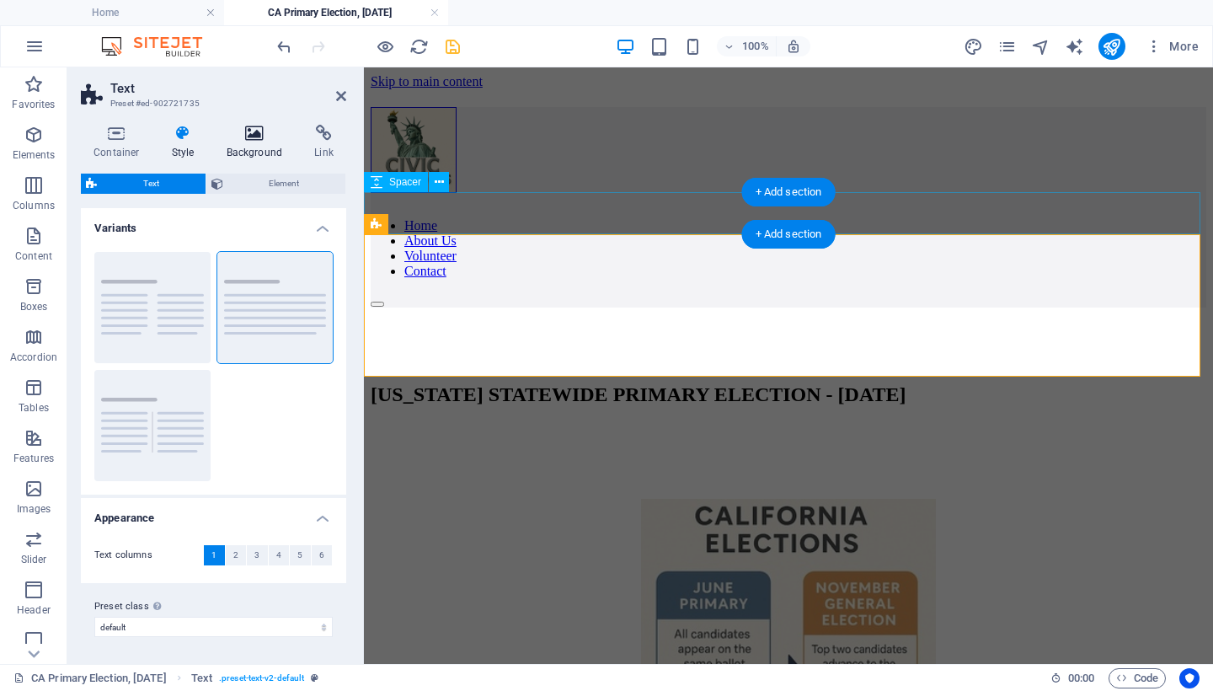
click at [262, 136] on icon at bounding box center [255, 133] width 82 height 17
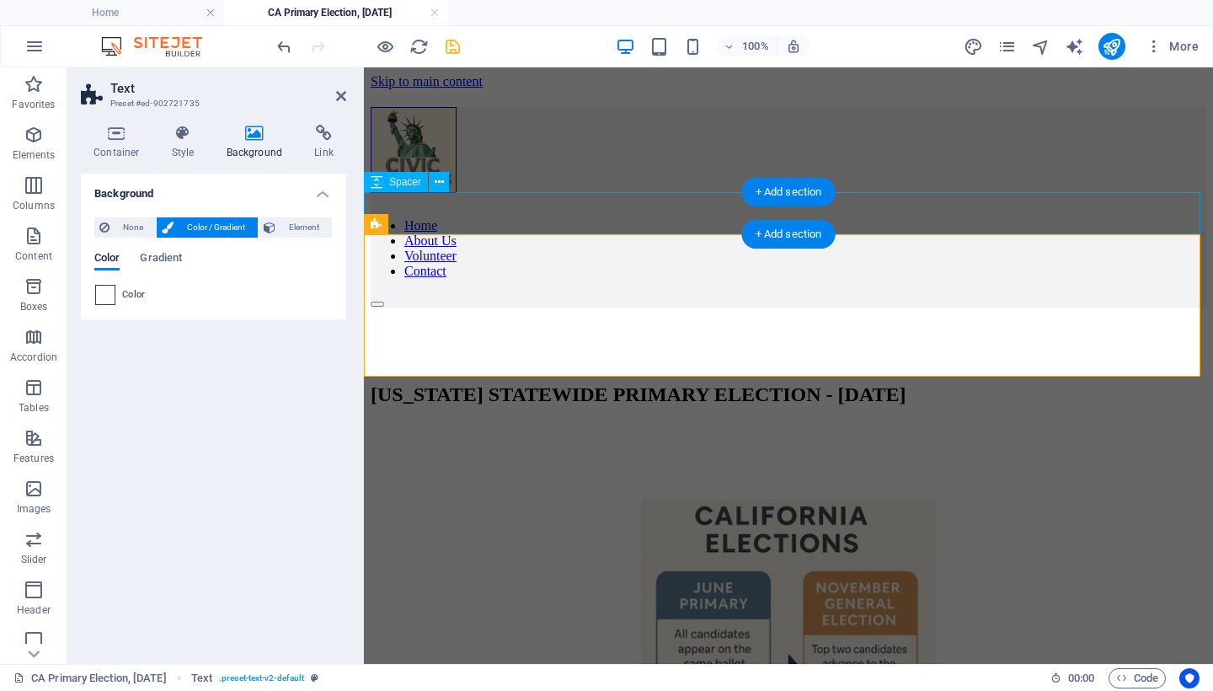
click at [98, 292] on span at bounding box center [105, 295] width 19 height 19
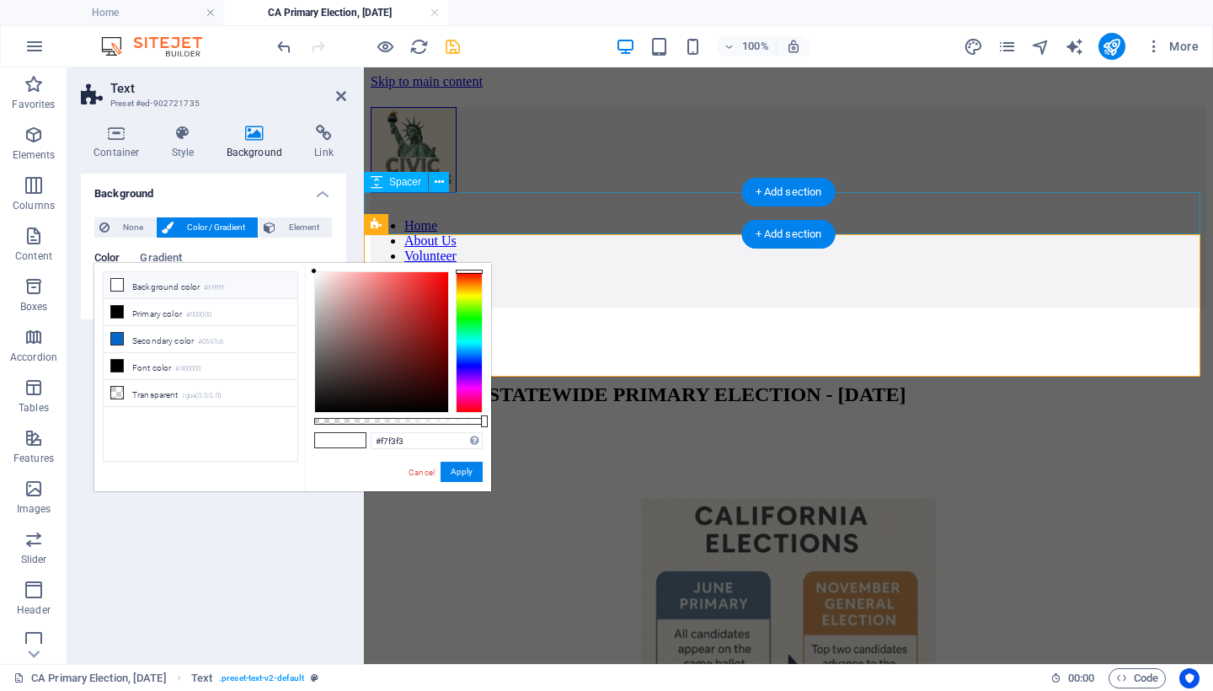
click at [317, 275] on div at bounding box center [381, 342] width 133 height 140
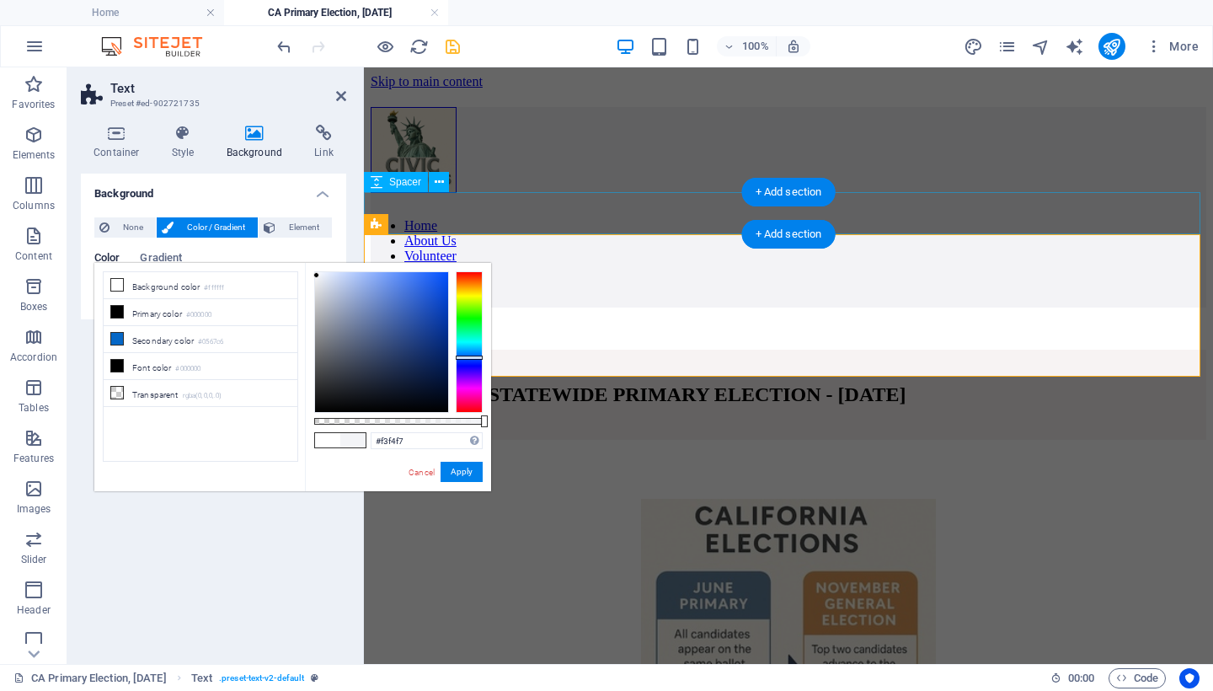
click at [472, 357] on div at bounding box center [469, 342] width 27 height 142
click at [467, 365] on div at bounding box center [469, 342] width 27 height 142
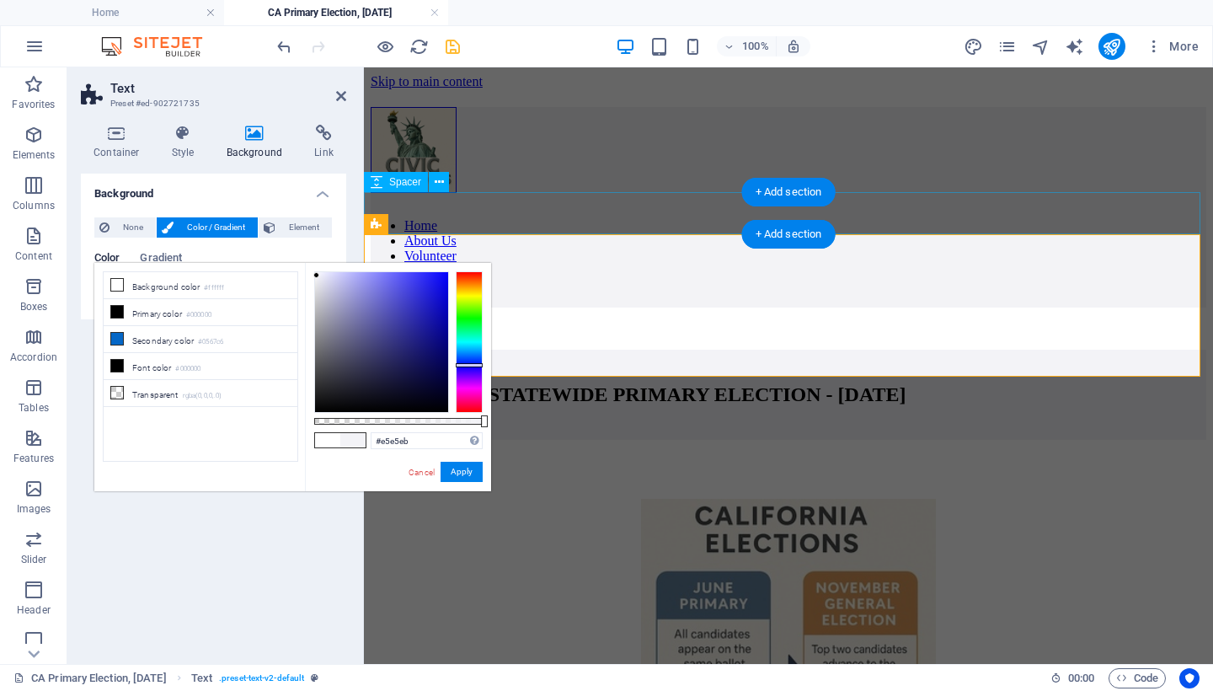
click at [318, 282] on div at bounding box center [381, 342] width 133 height 140
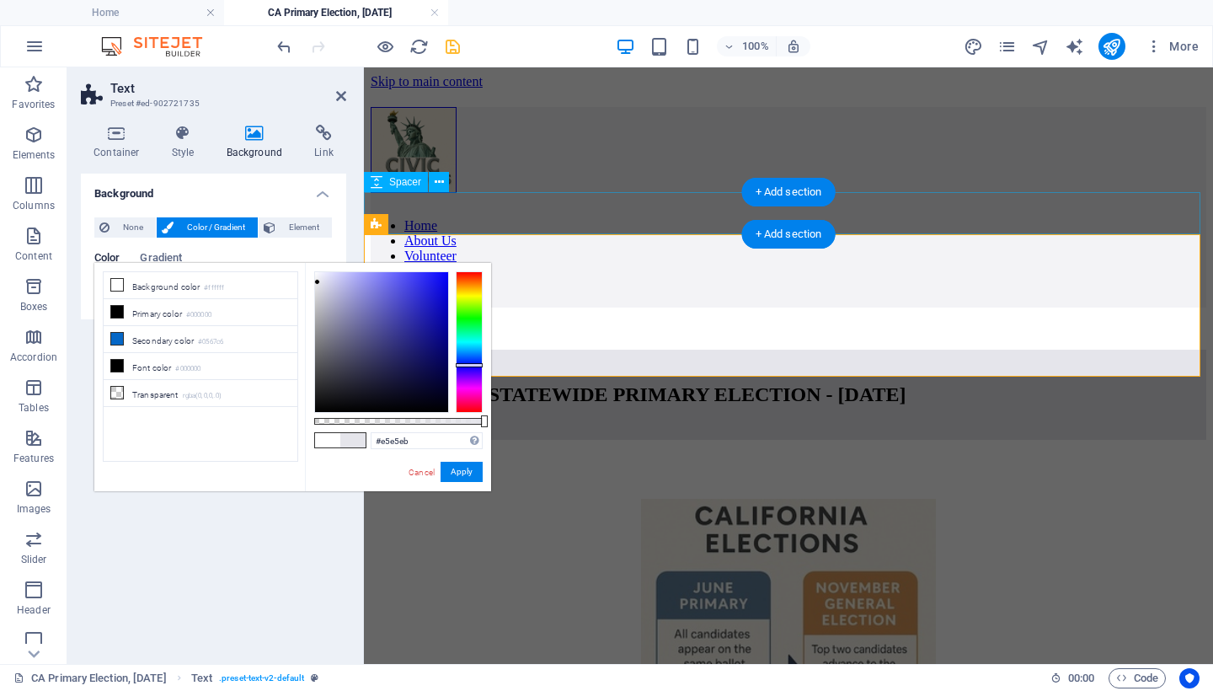
type input "#f6f6f9"
click at [316, 275] on div at bounding box center [381, 342] width 133 height 140
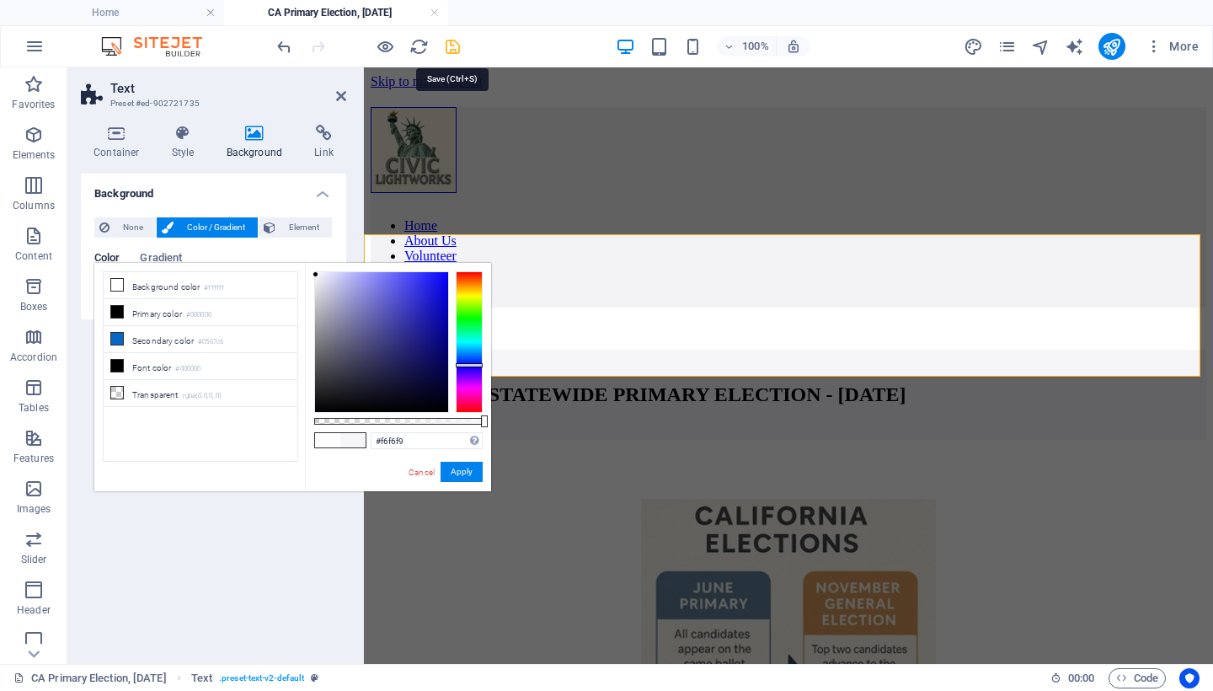
click at [453, 47] on icon "save" at bounding box center [452, 46] width 19 height 19
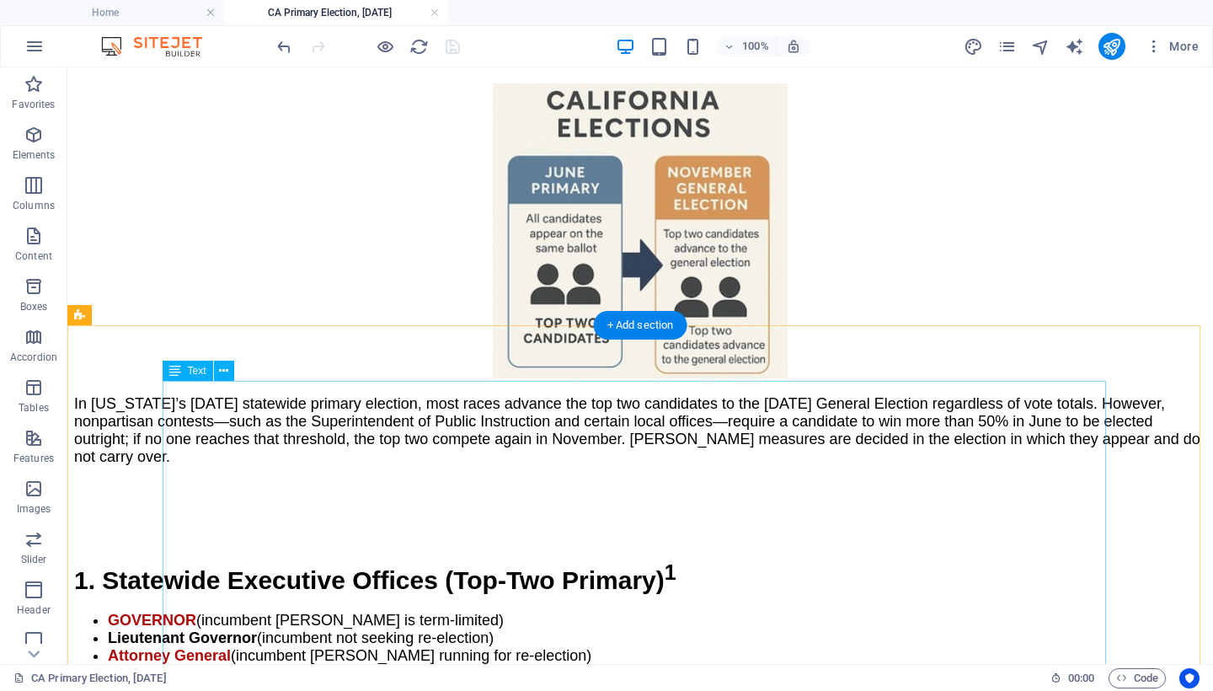
scroll to position [83, 0]
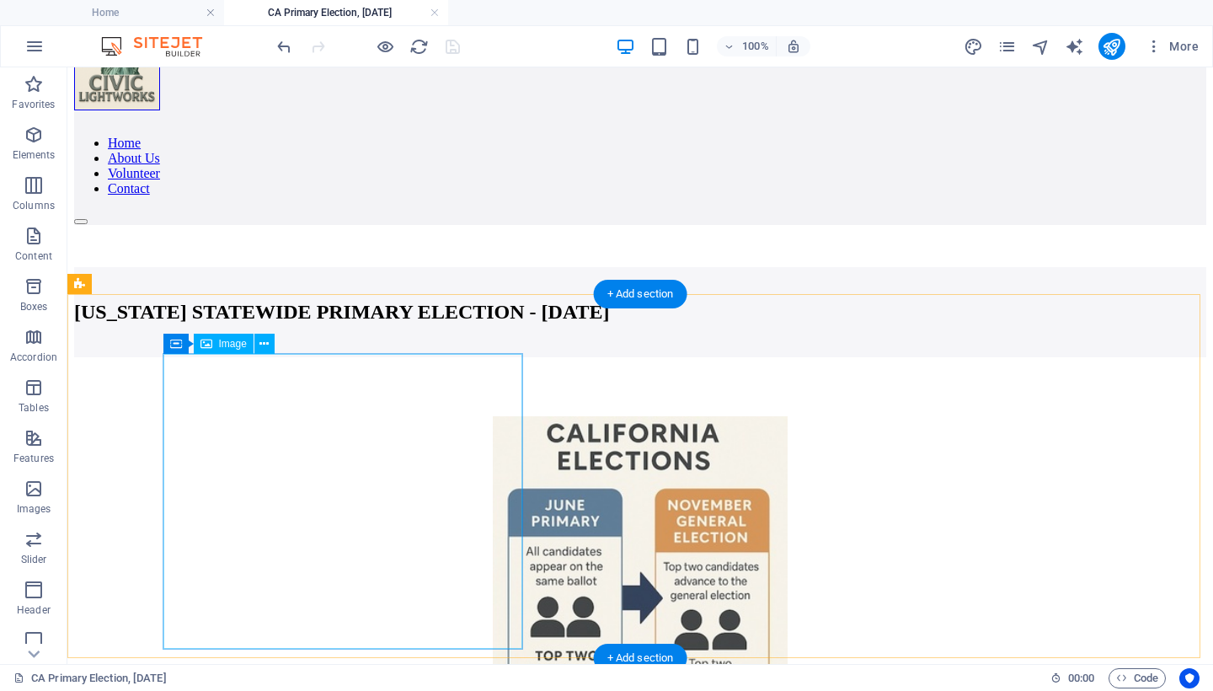
click at [334, 508] on figure at bounding box center [640, 565] width 1132 height 298
select select "px"
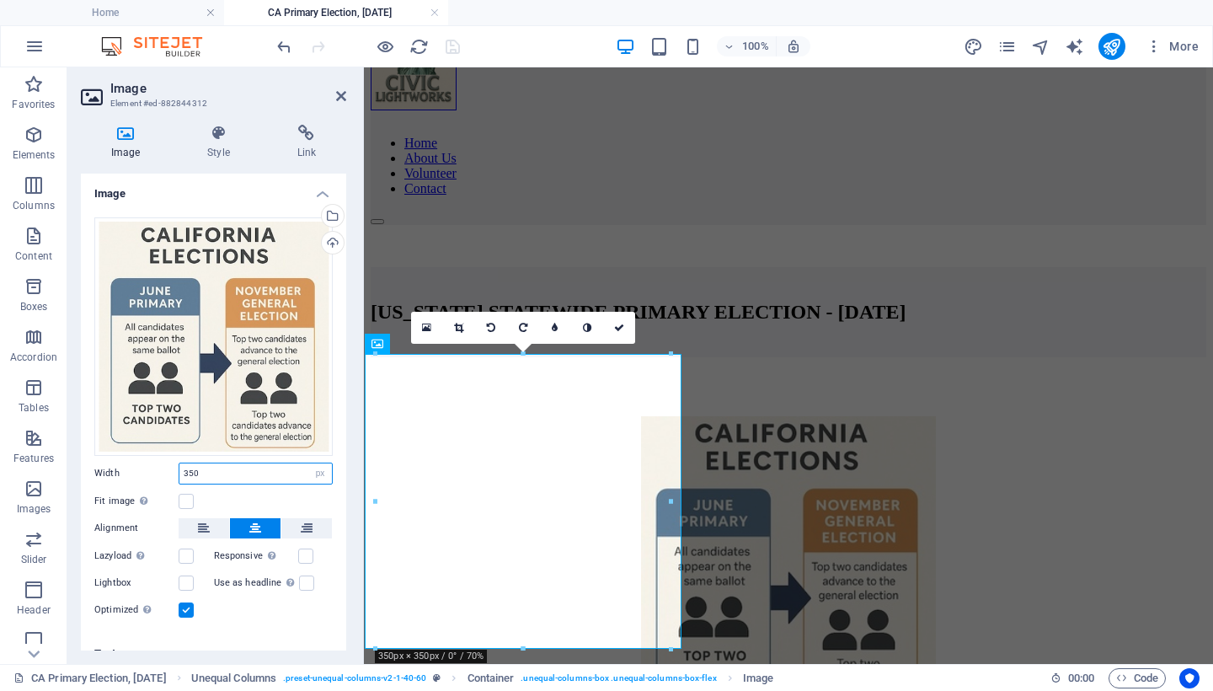
drag, startPoint x: 212, startPoint y: 469, endPoint x: 107, endPoint y: 467, distance: 105.3
click at [107, 467] on div "Width 350 Default auto px rem % em vh vw" at bounding box center [213, 473] width 238 height 22
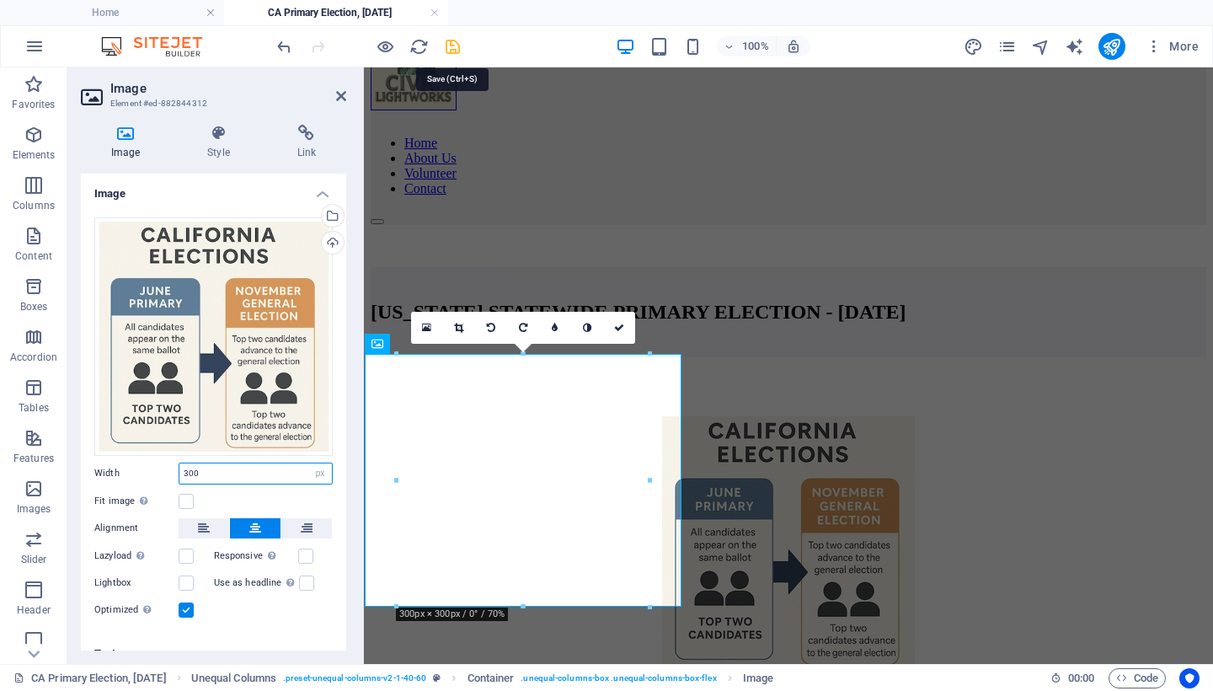
type input "300"
click at [459, 43] on icon "save" at bounding box center [452, 46] width 19 height 19
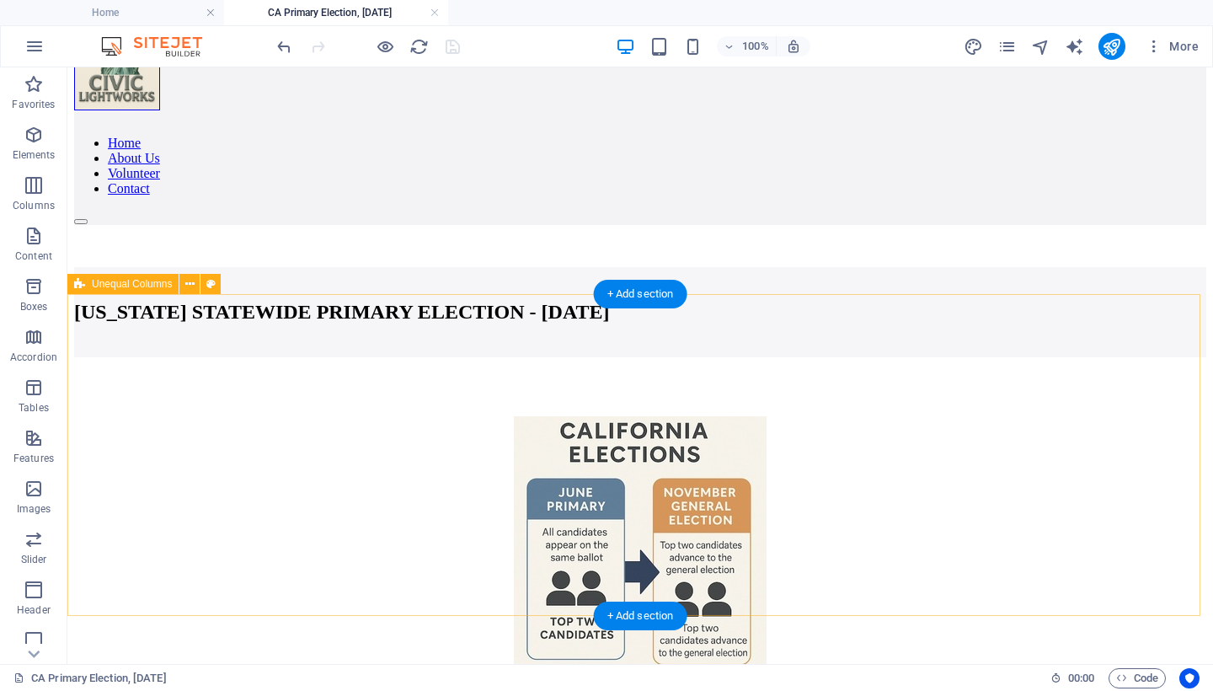
click at [91, 362] on div "In [US_STATE]’s [DATE] statewide primary election, most races advance the top t…" at bounding box center [640, 567] width 1132 height 421
click at [91, 357] on div "In [US_STATE]’s [DATE] statewide primary election, most races advance the top t…" at bounding box center [640, 567] width 1132 height 421
select select "px"
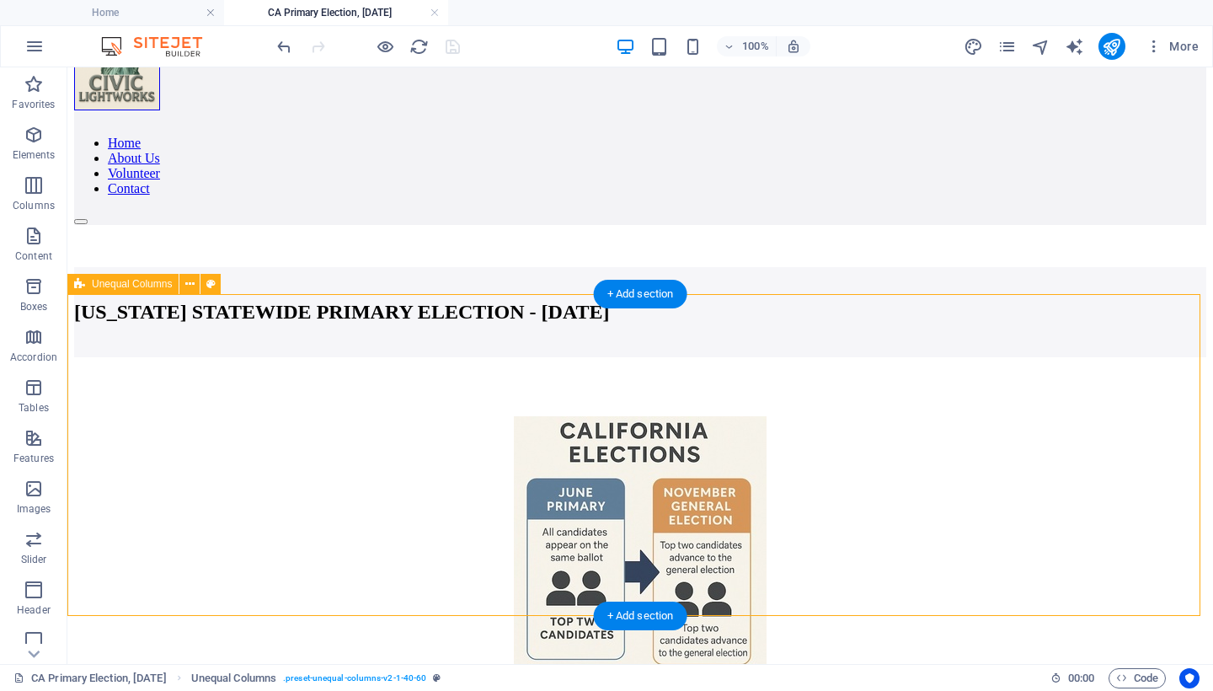
select select "px"
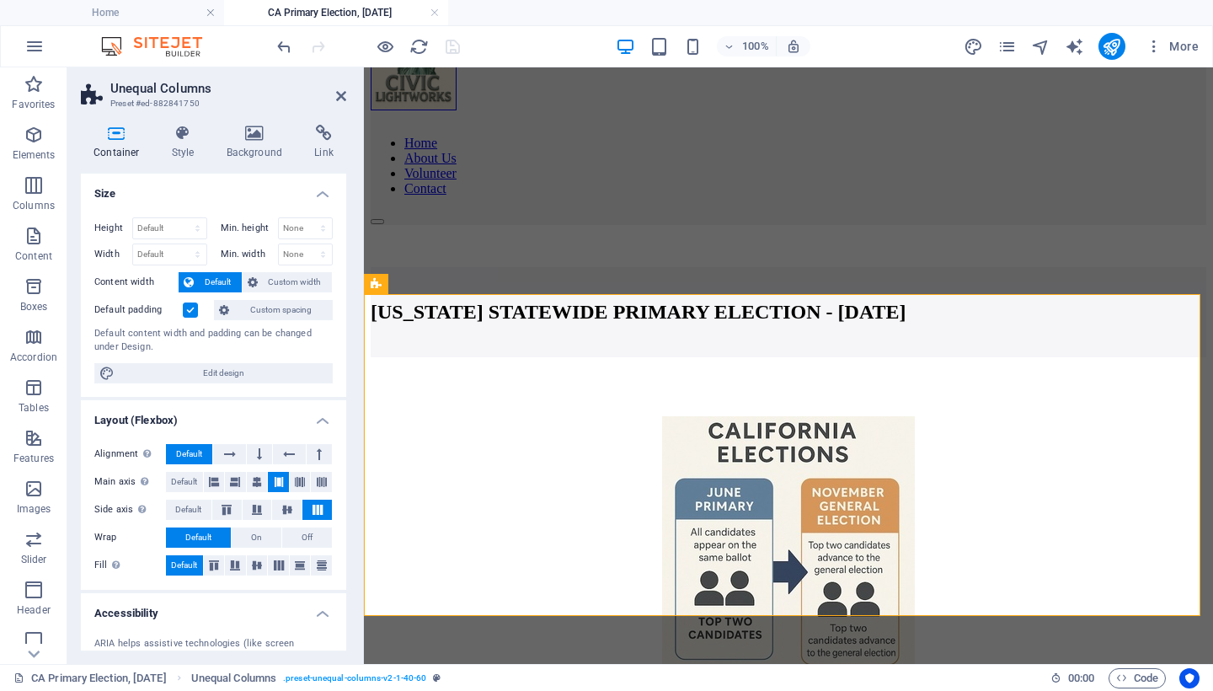
click at [110, 136] on icon at bounding box center [117, 133] width 72 height 17
click at [274, 311] on span "Custom spacing" at bounding box center [280, 310] width 93 height 20
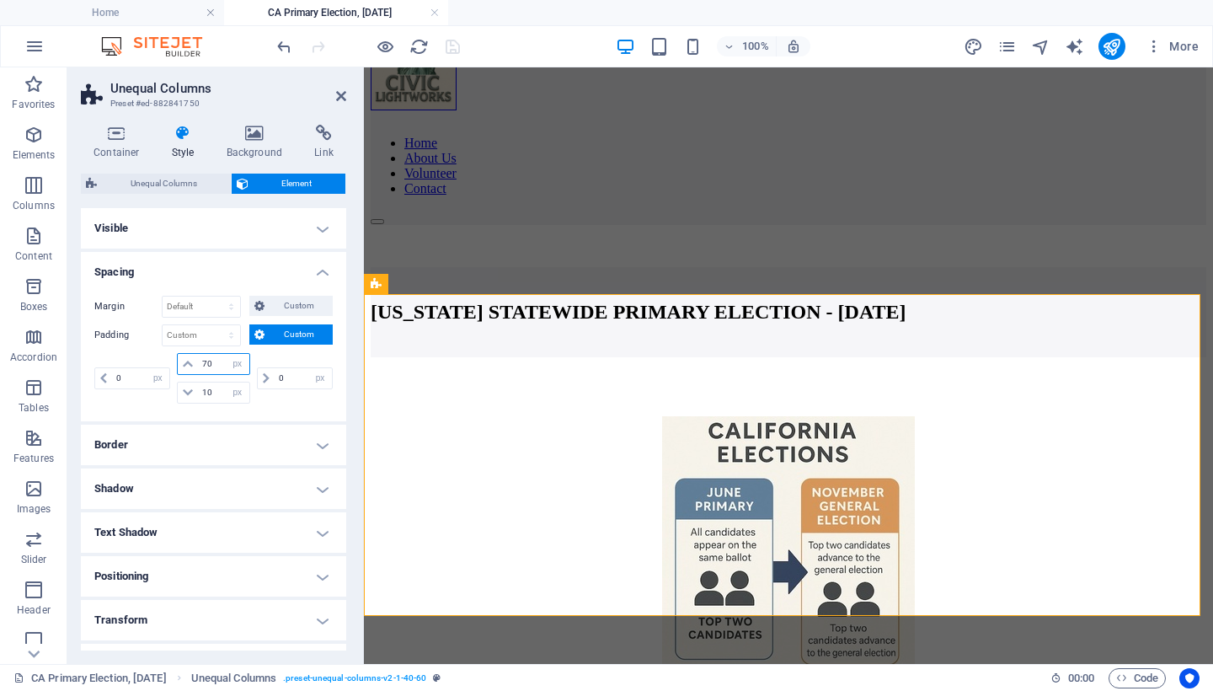
drag, startPoint x: 217, startPoint y: 362, endPoint x: 131, endPoint y: 365, distance: 86.0
click at [131, 365] on div "0 px rem % vh vw 70 px rem % vh vw 10 px rem % vh vw 0 px rem % vh vw" at bounding box center [213, 378] width 238 height 51
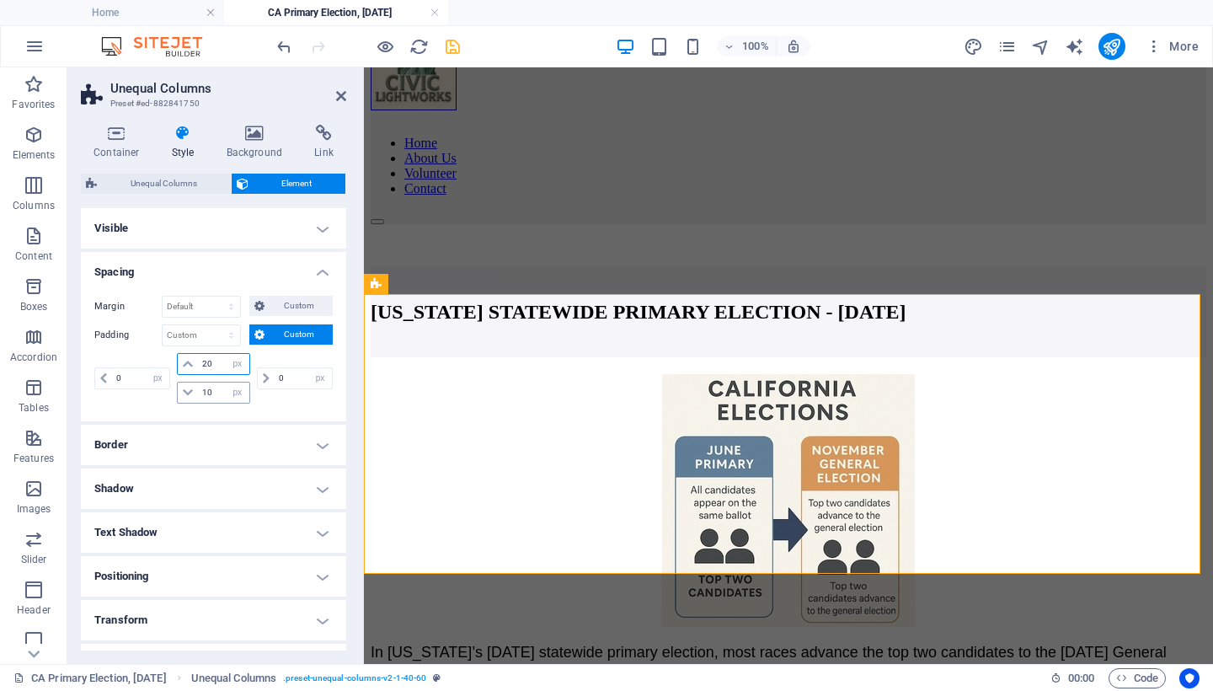
type input "20"
drag, startPoint x: 205, startPoint y: 391, endPoint x: 162, endPoint y: 391, distance: 43.0
click at [162, 391] on div "0 px rem % vh vw 20 px rem % vh vw 10 px rem % vh vw 0 px rem % vh vw" at bounding box center [213, 378] width 238 height 51
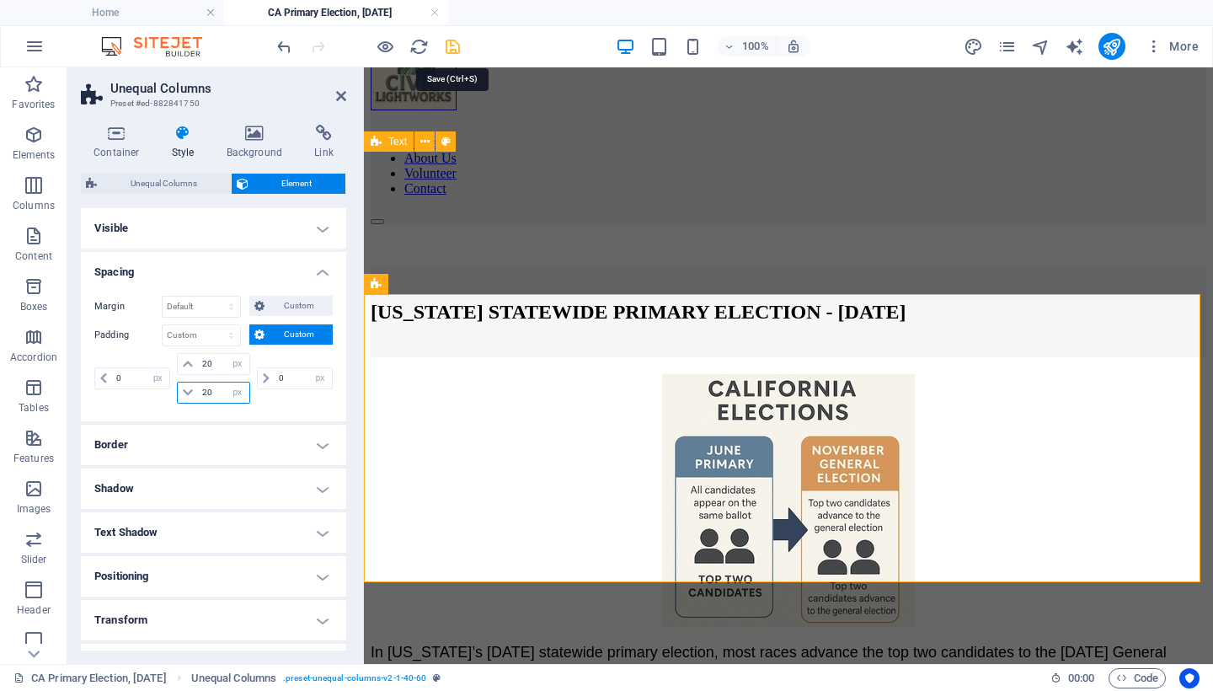
type input "20"
click at [454, 48] on icon "save" at bounding box center [452, 46] width 19 height 19
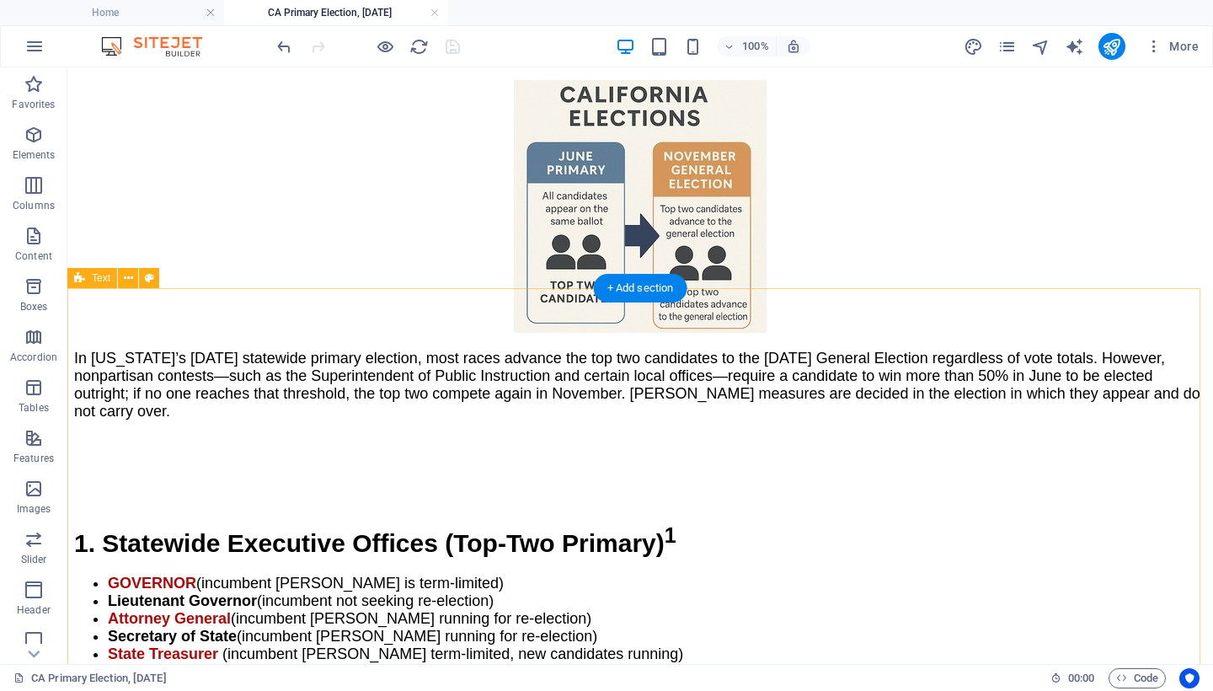
scroll to position [361, 0]
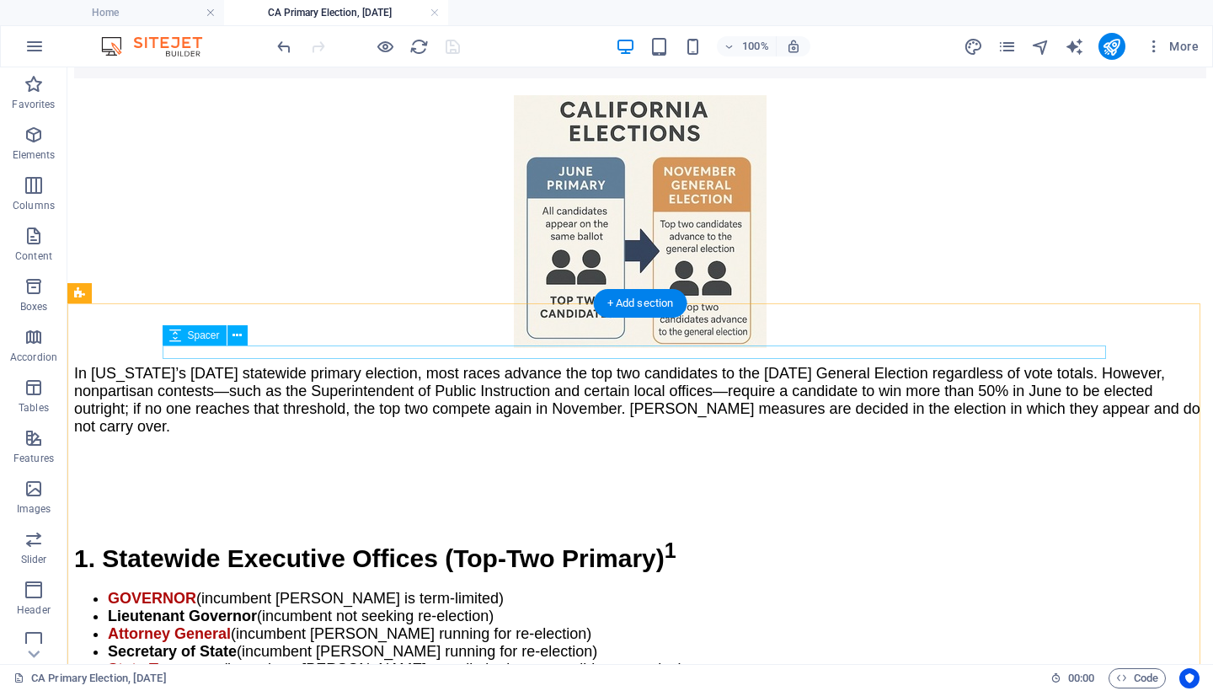
click at [260, 508] on div at bounding box center [640, 514] width 1132 height 13
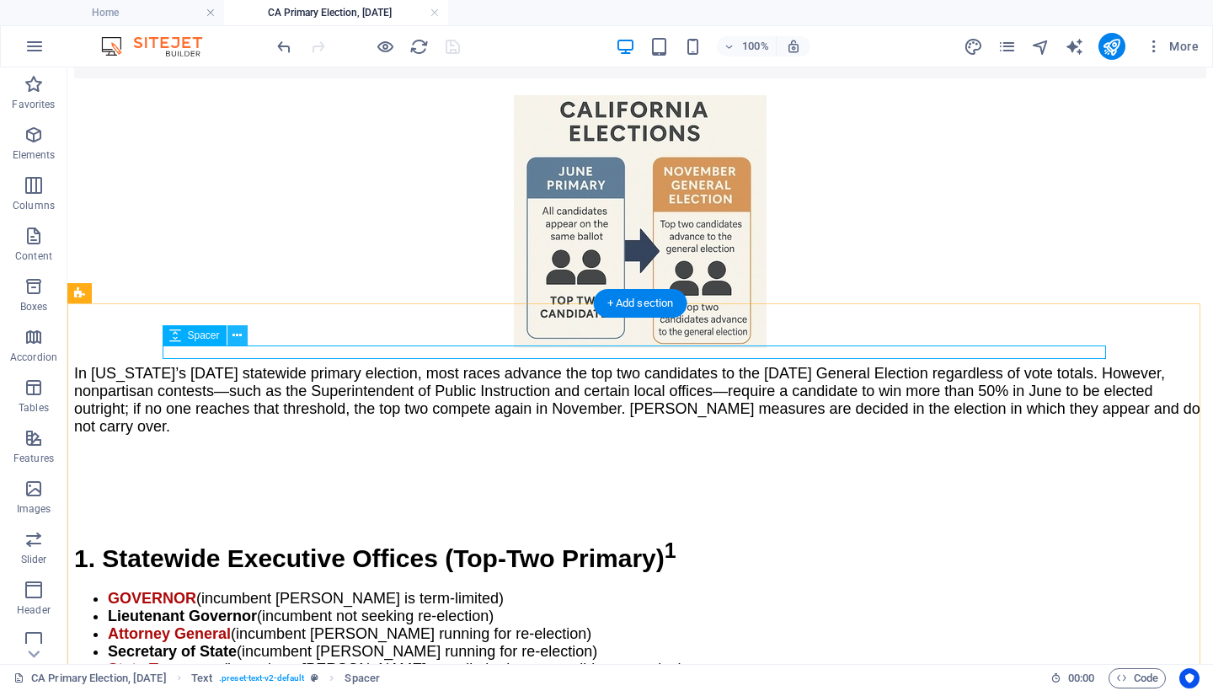
click at [231, 331] on button at bounding box center [237, 335] width 20 height 20
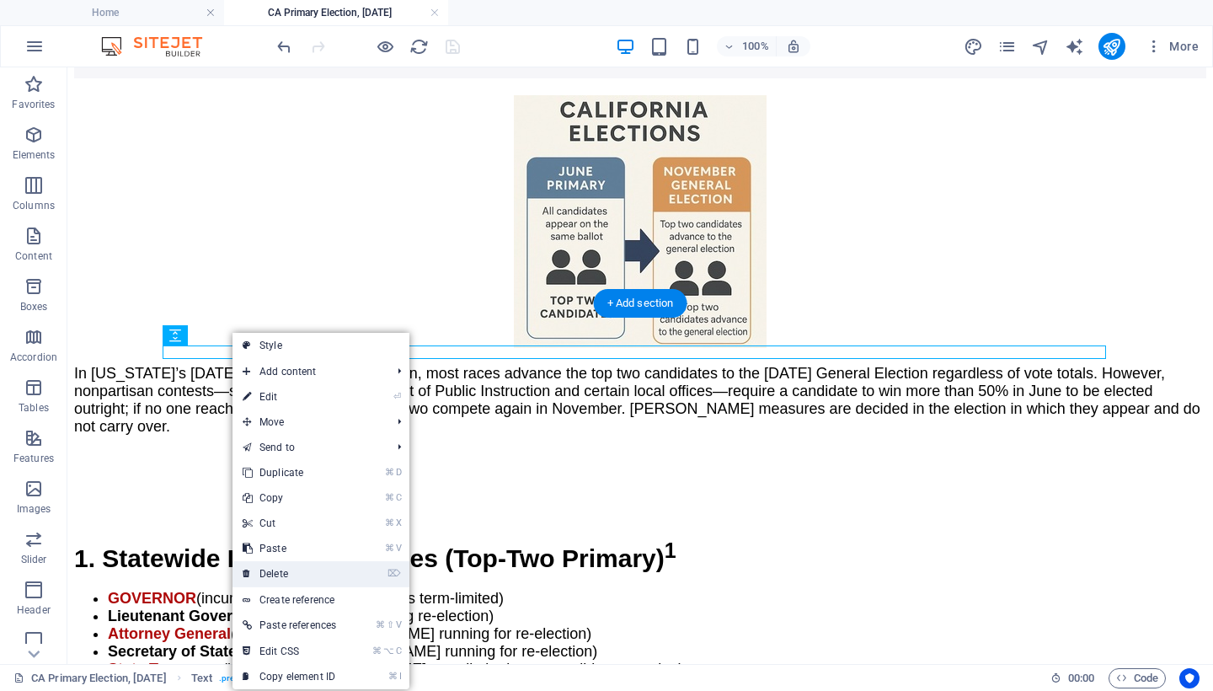
click at [292, 570] on link "⌦ Delete" at bounding box center [289, 573] width 114 height 25
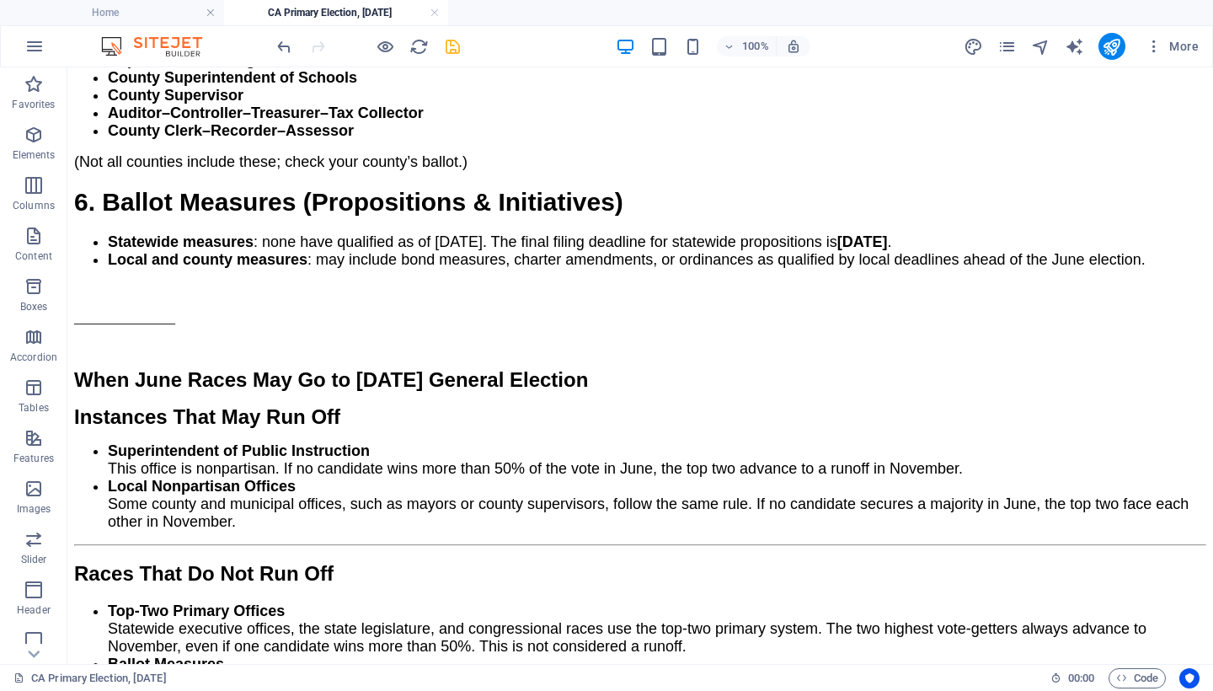
scroll to position [1670, 0]
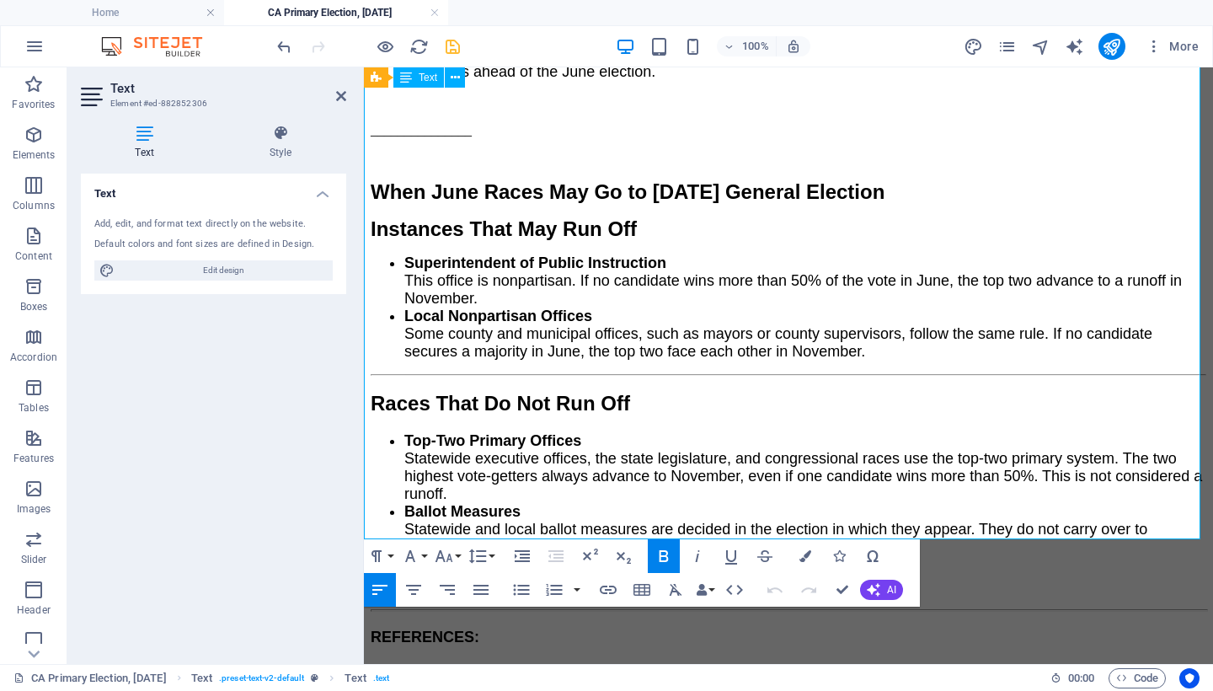
scroll to position [1768, 0]
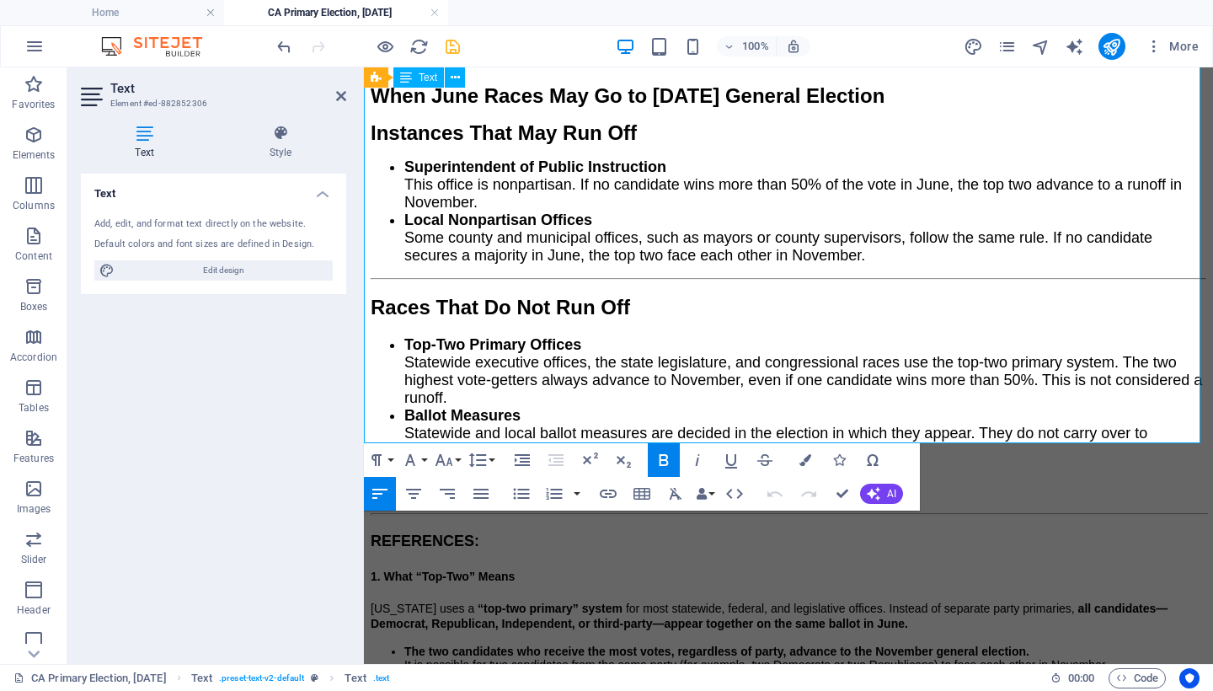
click at [1196, 413] on li "Ballot Measures Statewide and local ballot measures are decided in the election…" at bounding box center [805, 433] width 802 height 53
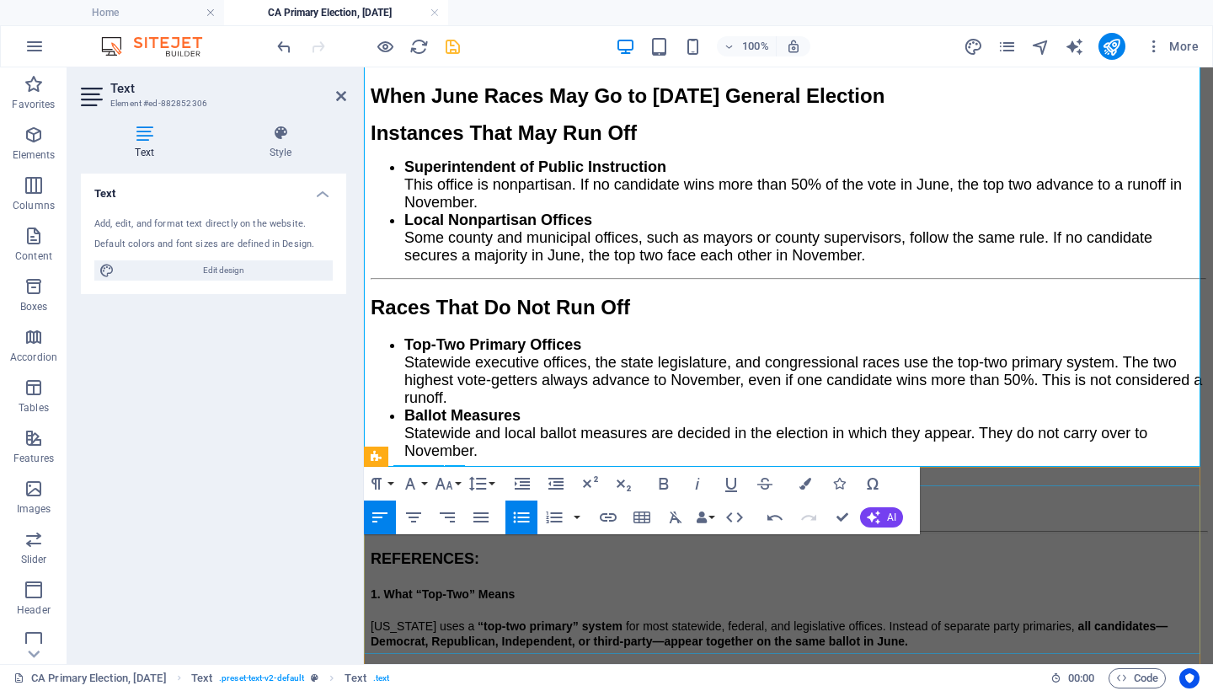
click at [523, 513] on icon "button" at bounding box center [522, 517] width 16 height 11
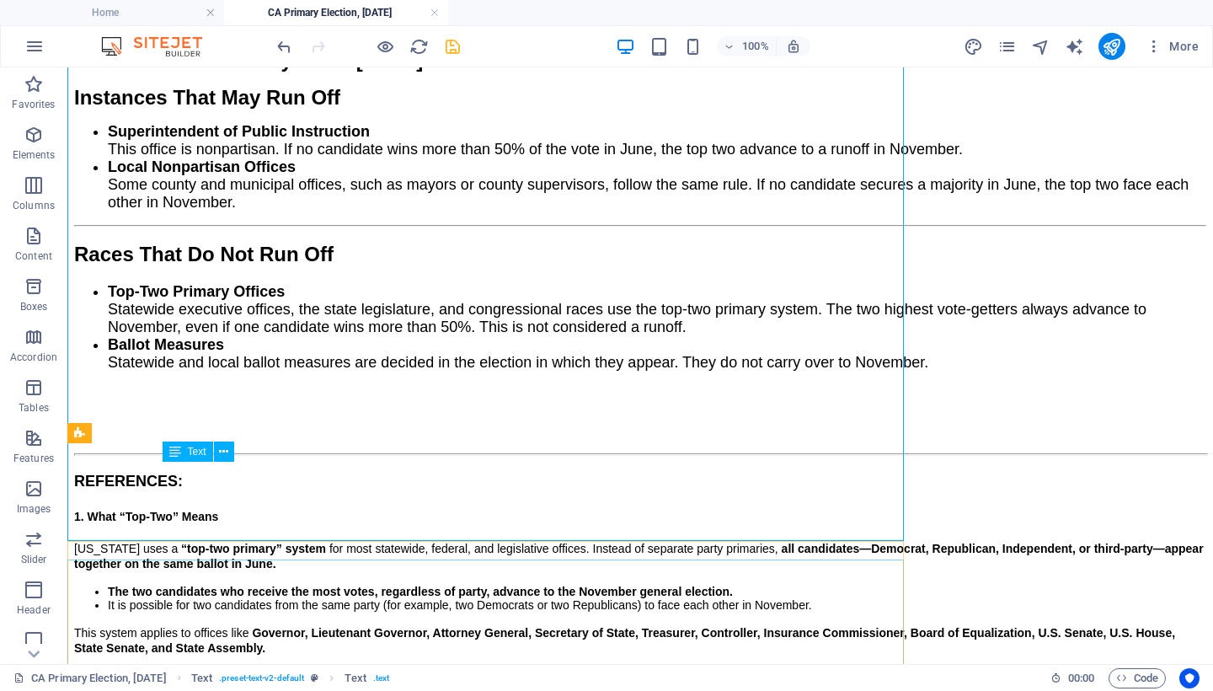
scroll to position [1691, 0]
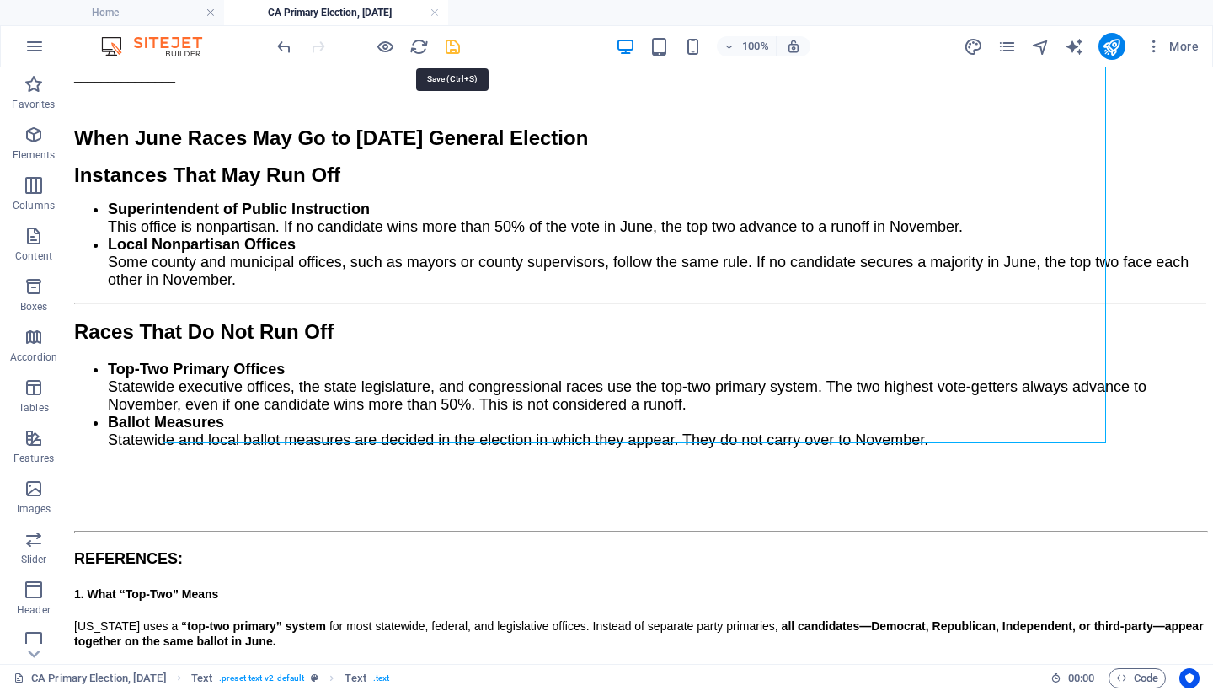
click at [449, 48] on icon "save" at bounding box center [452, 46] width 19 height 19
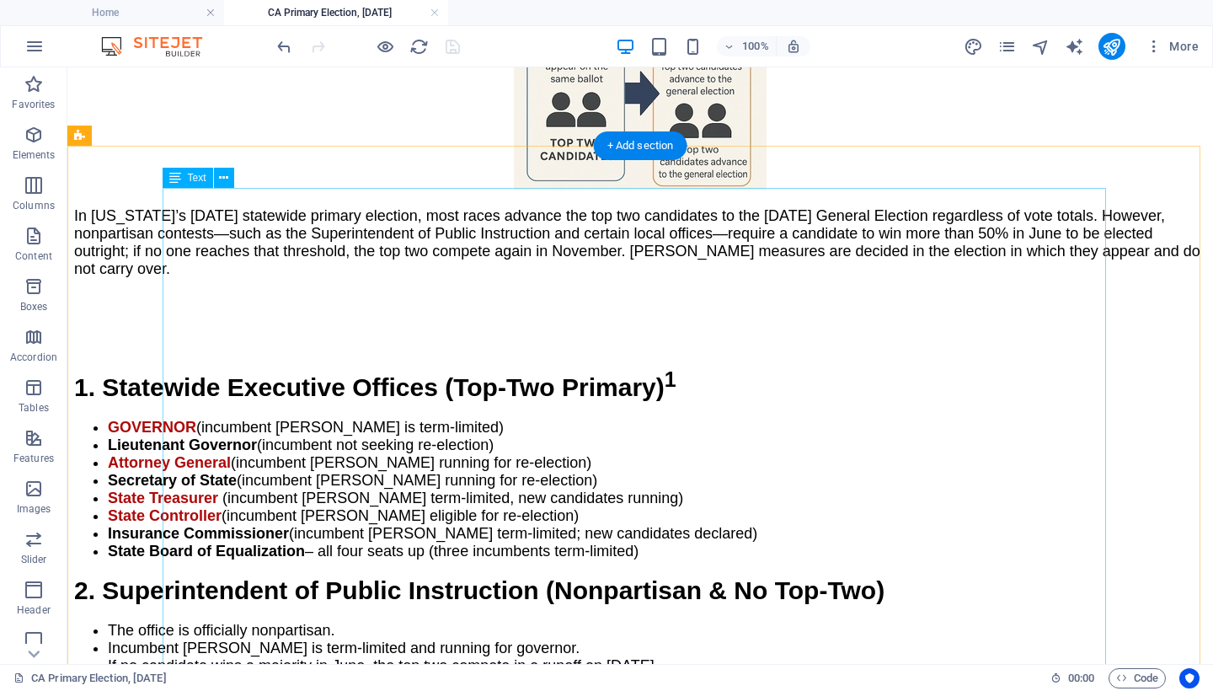
scroll to position [0, 0]
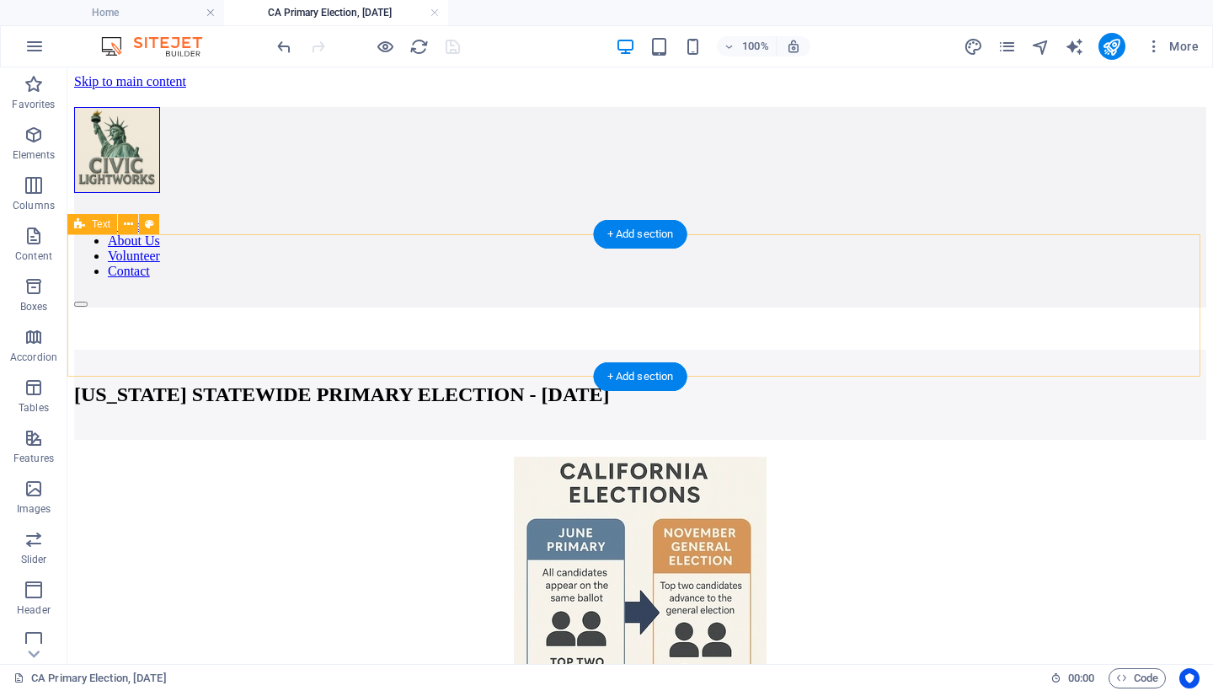
click at [117, 350] on div "[US_STATE] STATEWIDE PRIMARY ELECTION - [DATE]" at bounding box center [640, 395] width 1132 height 90
select select "px"
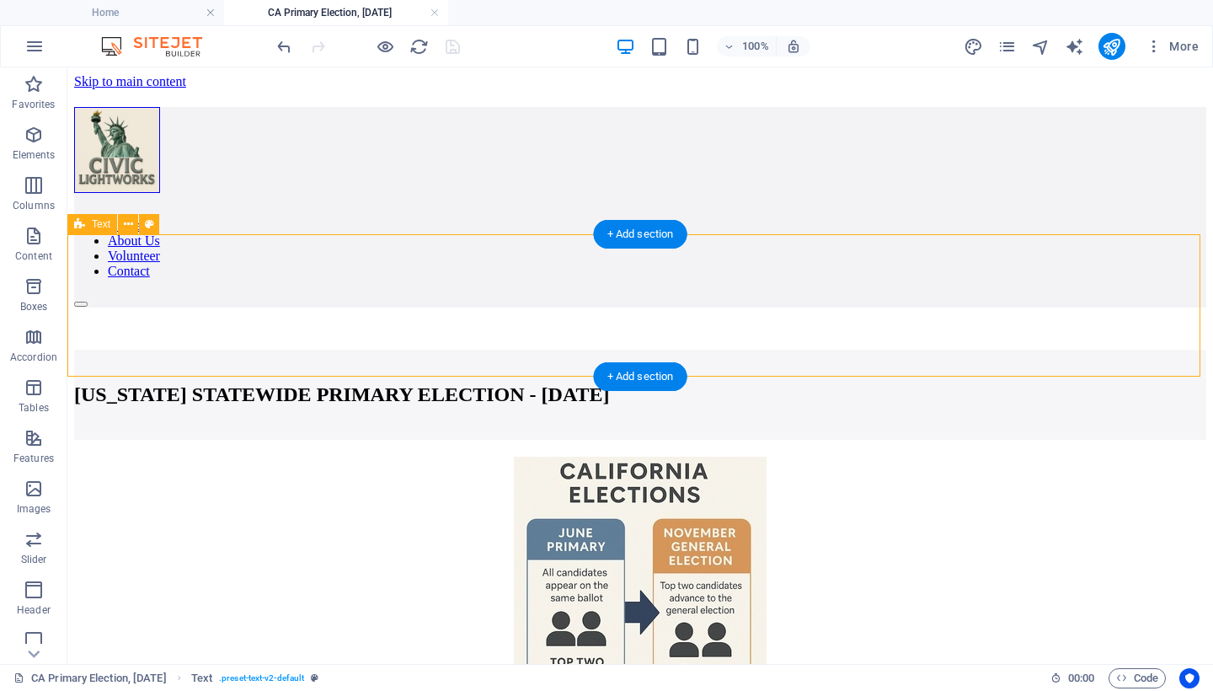
select select "px"
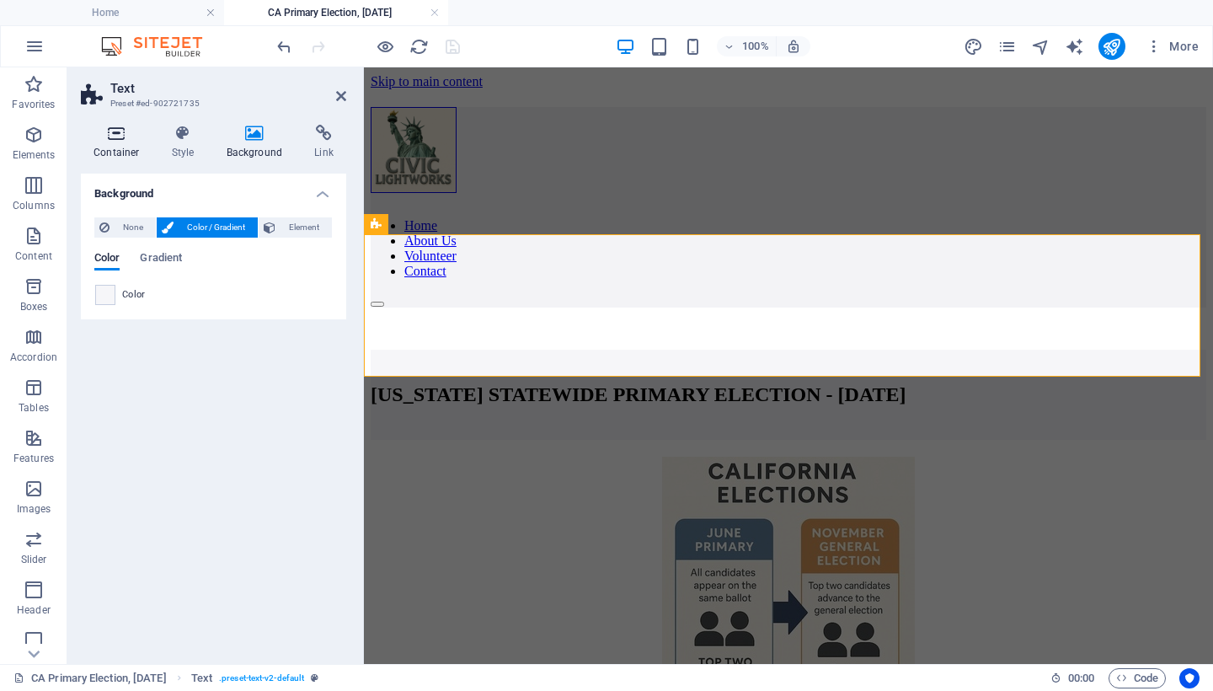
click at [110, 134] on icon at bounding box center [117, 133] width 72 height 17
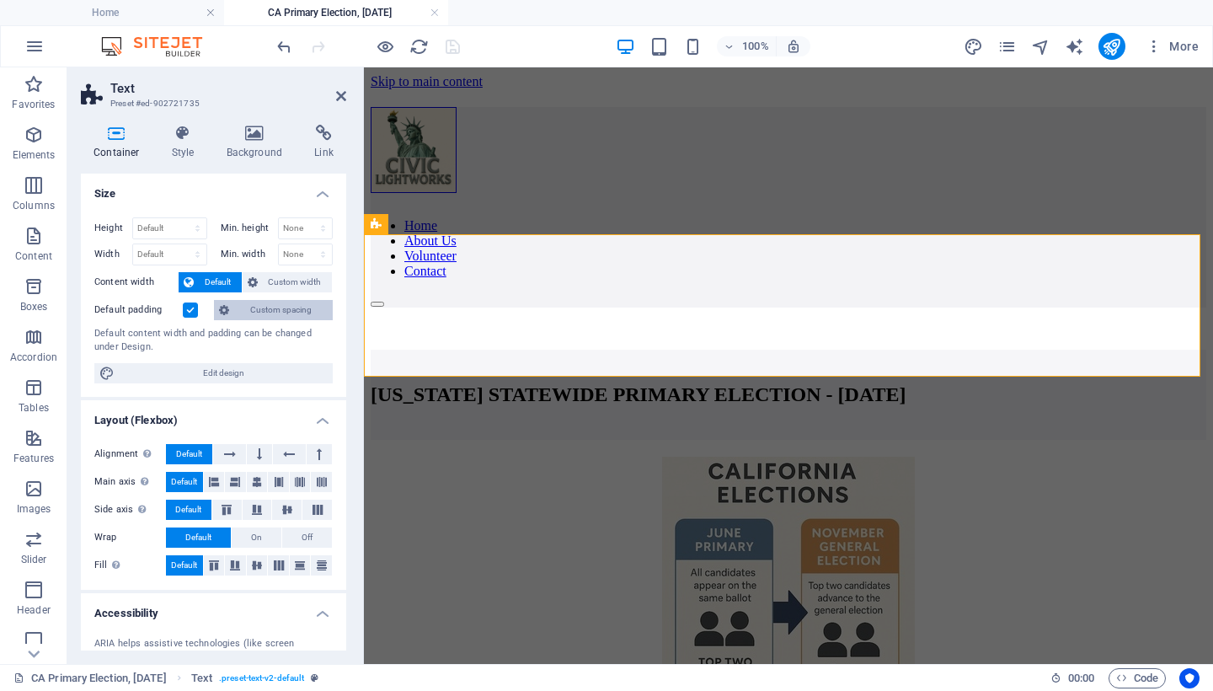
click at [284, 307] on span "Custom spacing" at bounding box center [280, 310] width 93 height 20
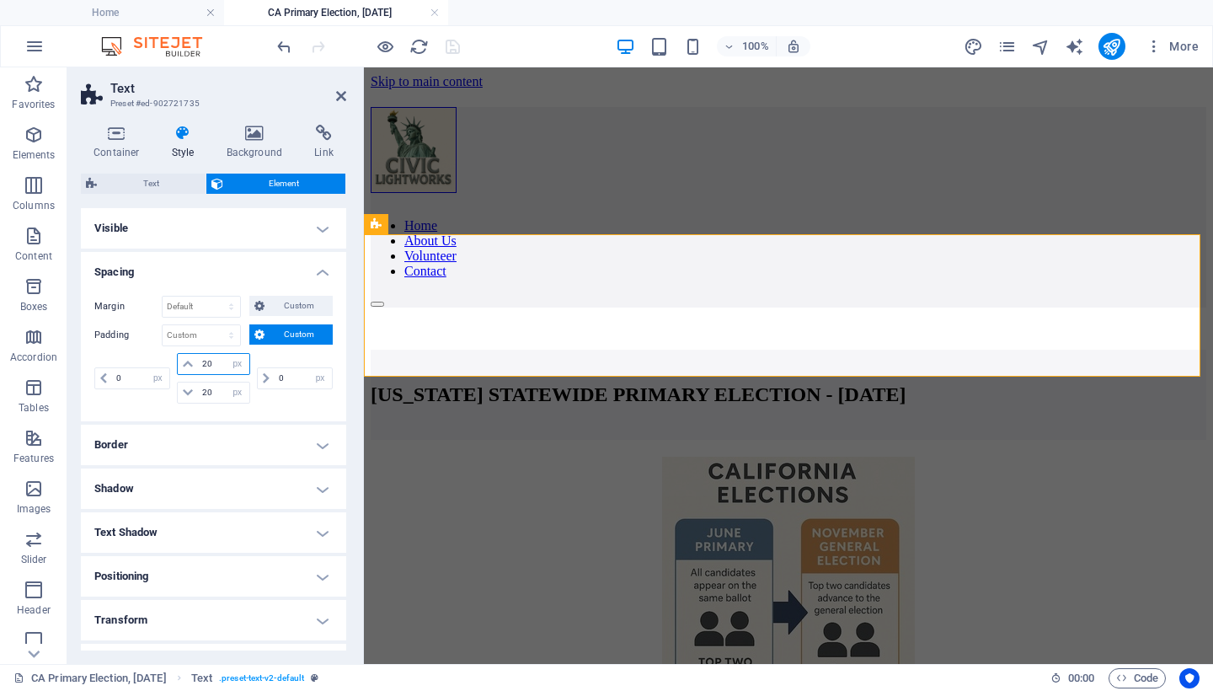
drag, startPoint x: 213, startPoint y: 362, endPoint x: 159, endPoint y: 363, distance: 53.9
click at [159, 363] on div "0 px rem % vh vw 20 px rem % vh vw 20 px rem % vh vw 0 px rem % vh vw" at bounding box center [213, 378] width 238 height 51
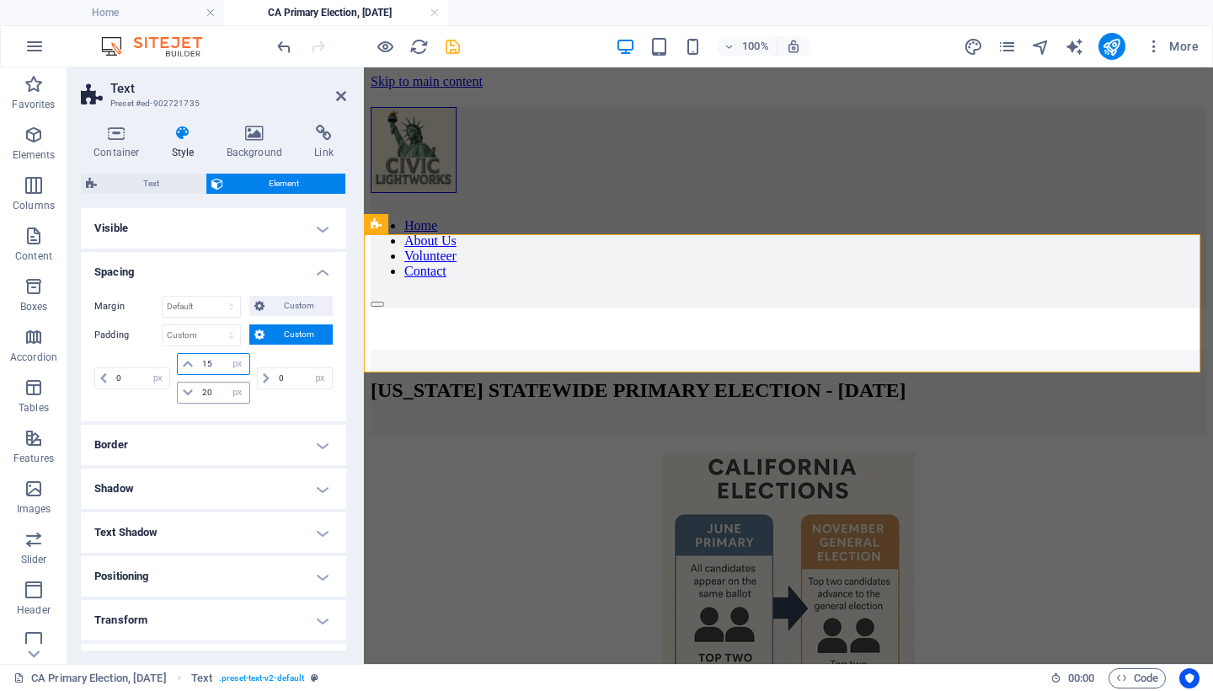
type input "15"
drag, startPoint x: 212, startPoint y: 392, endPoint x: 174, endPoint y: 394, distance: 38.8
click at [174, 394] on div "15 px rem % vh vw 20 px rem % vh vw" at bounding box center [213, 378] width 79 height 51
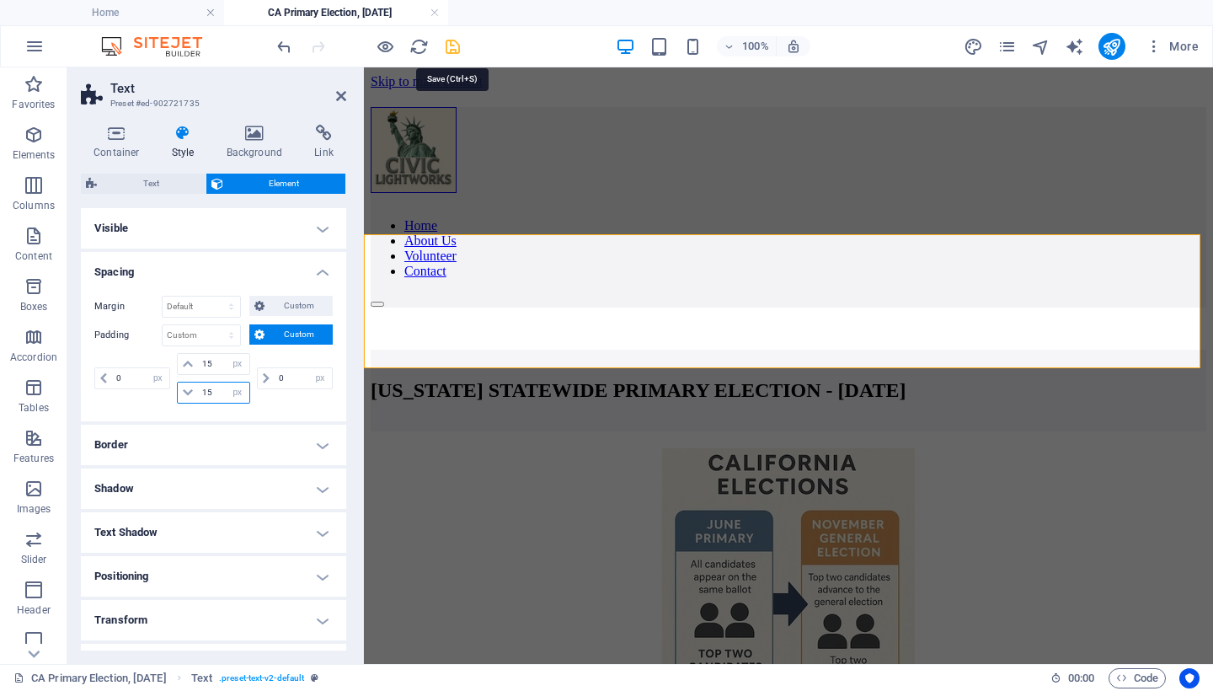
type input "15"
click at [446, 42] on icon "save" at bounding box center [452, 46] width 19 height 19
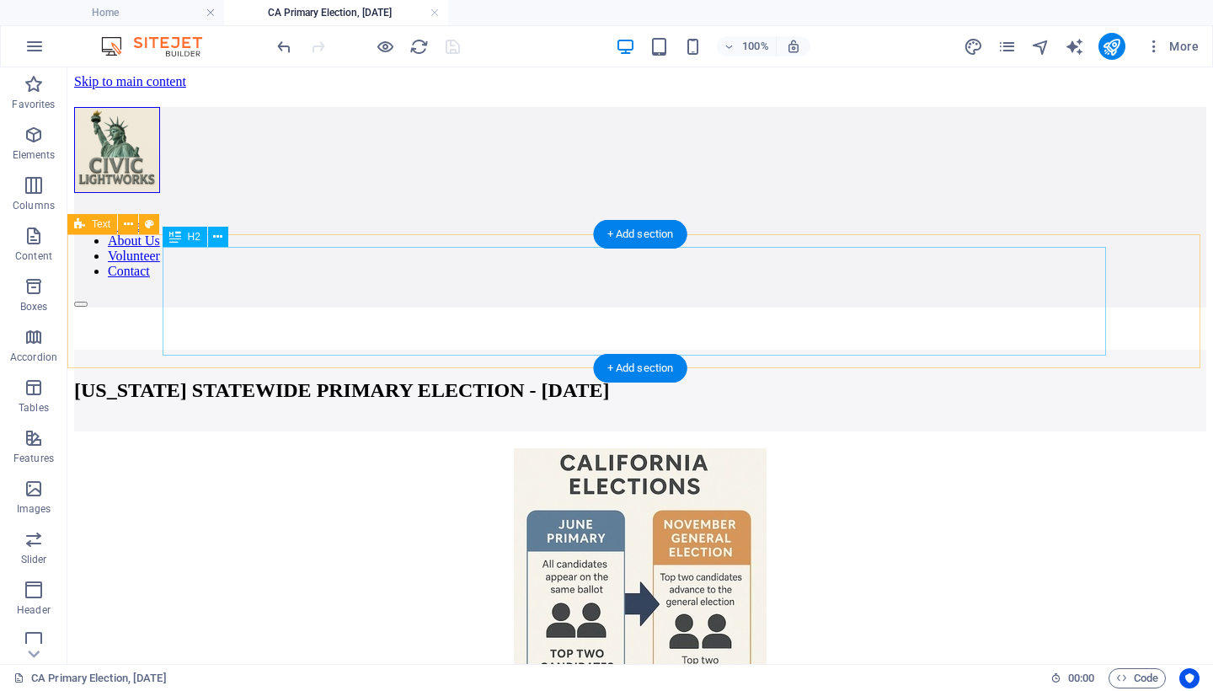
click at [581, 379] on div "[US_STATE] STATEWIDE PRIMARY ELECTION - [DATE]" at bounding box center [640, 390] width 1132 height 23
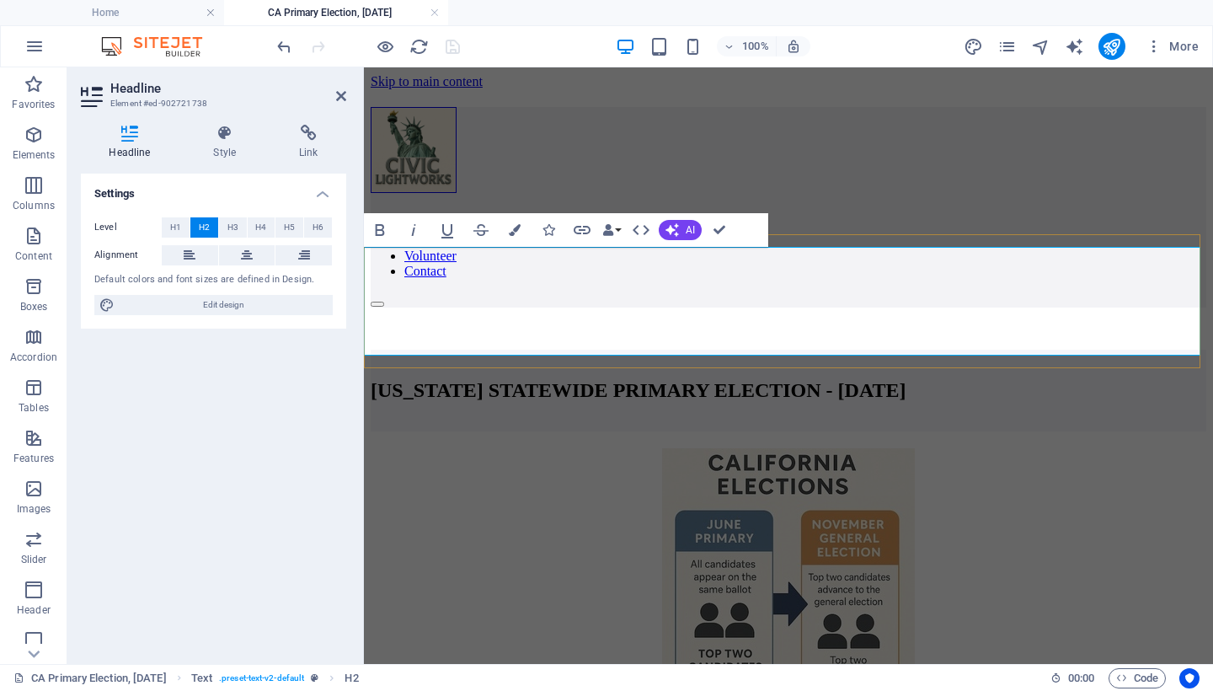
click at [572, 379] on h2 "[US_STATE] STATEWIDE PRIMARY ELECTION - [DATE]" at bounding box center [789, 390] width 836 height 23
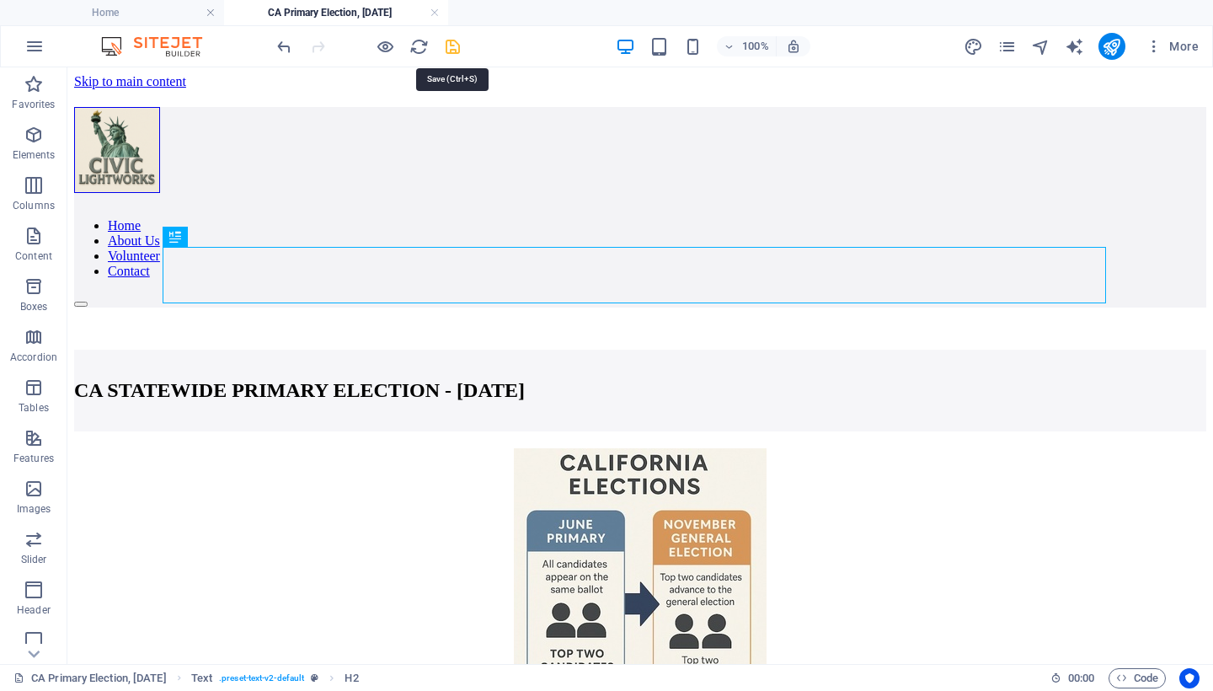
click at [447, 45] on icon "save" at bounding box center [452, 46] width 19 height 19
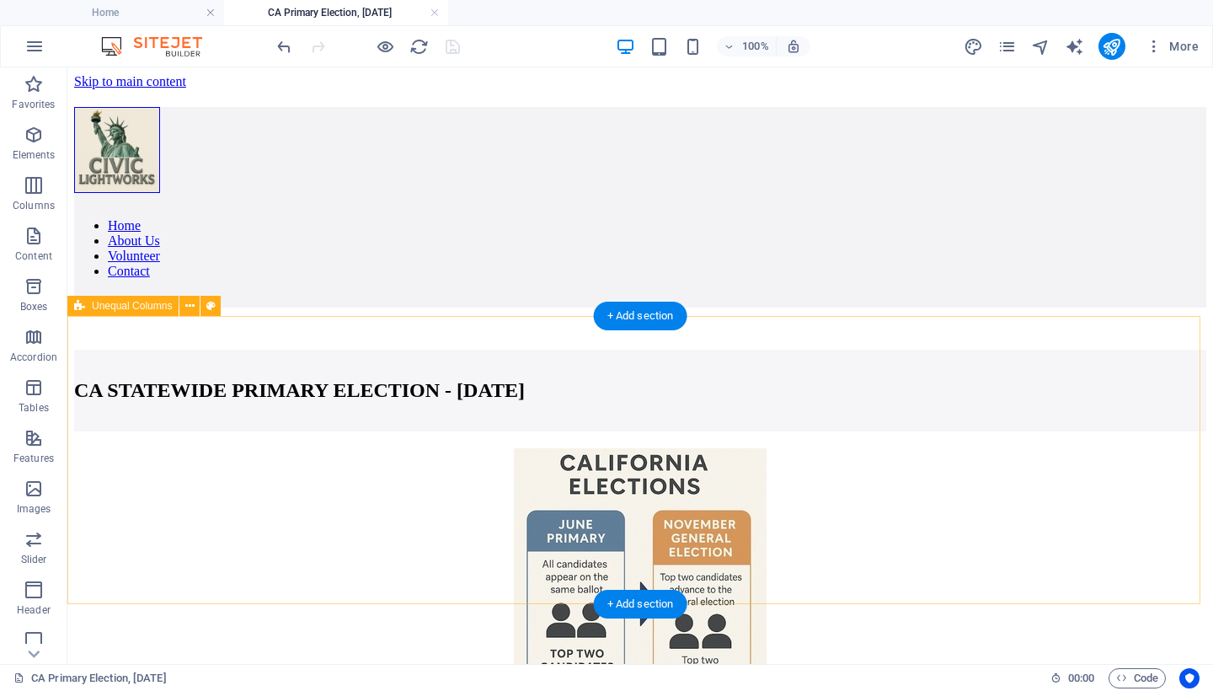
click at [74, 431] on div "In [US_STATE]’s [DATE] statewide primary election, most races advance the top t…" at bounding box center [640, 624] width 1132 height 387
click at [190, 302] on icon at bounding box center [189, 306] width 9 height 18
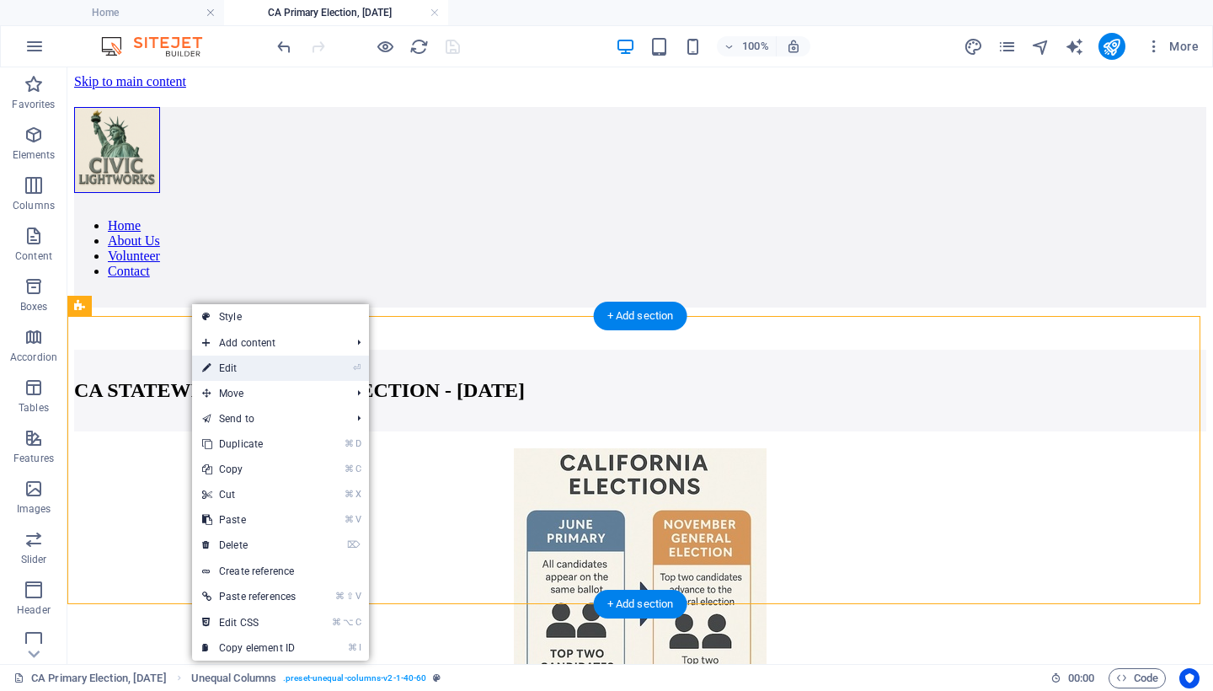
click at [242, 370] on link "⏎ Edit" at bounding box center [249, 367] width 114 height 25
select select "px"
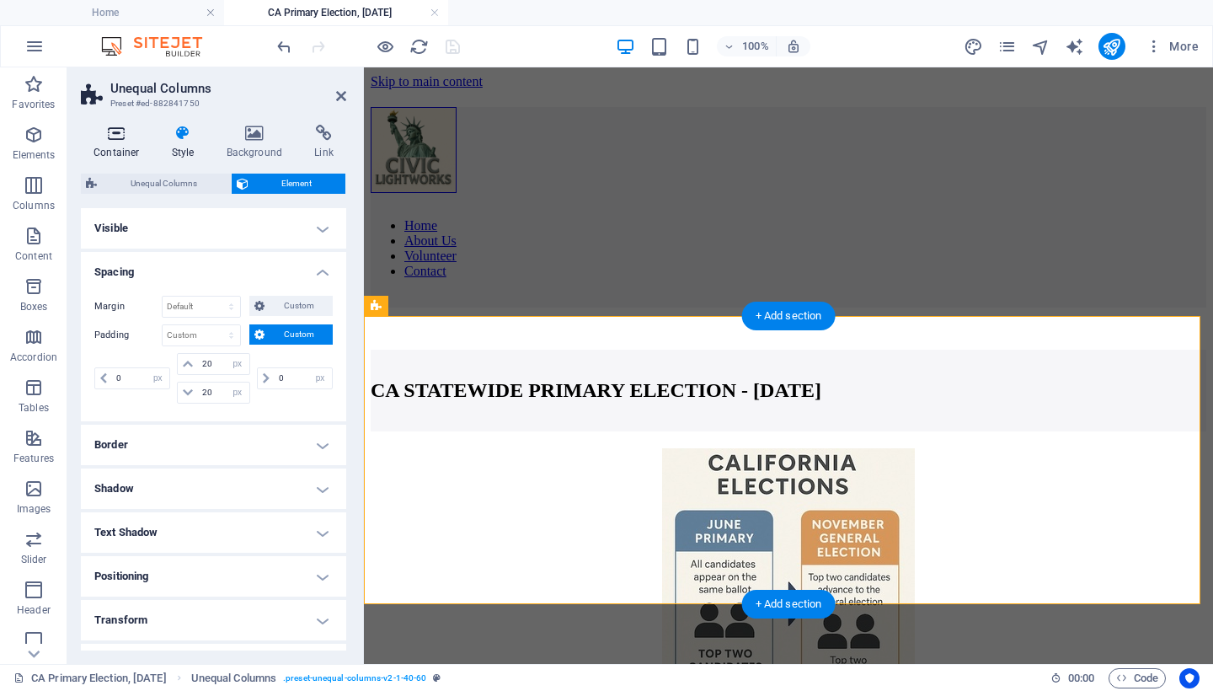
click at [110, 135] on icon at bounding box center [117, 133] width 72 height 17
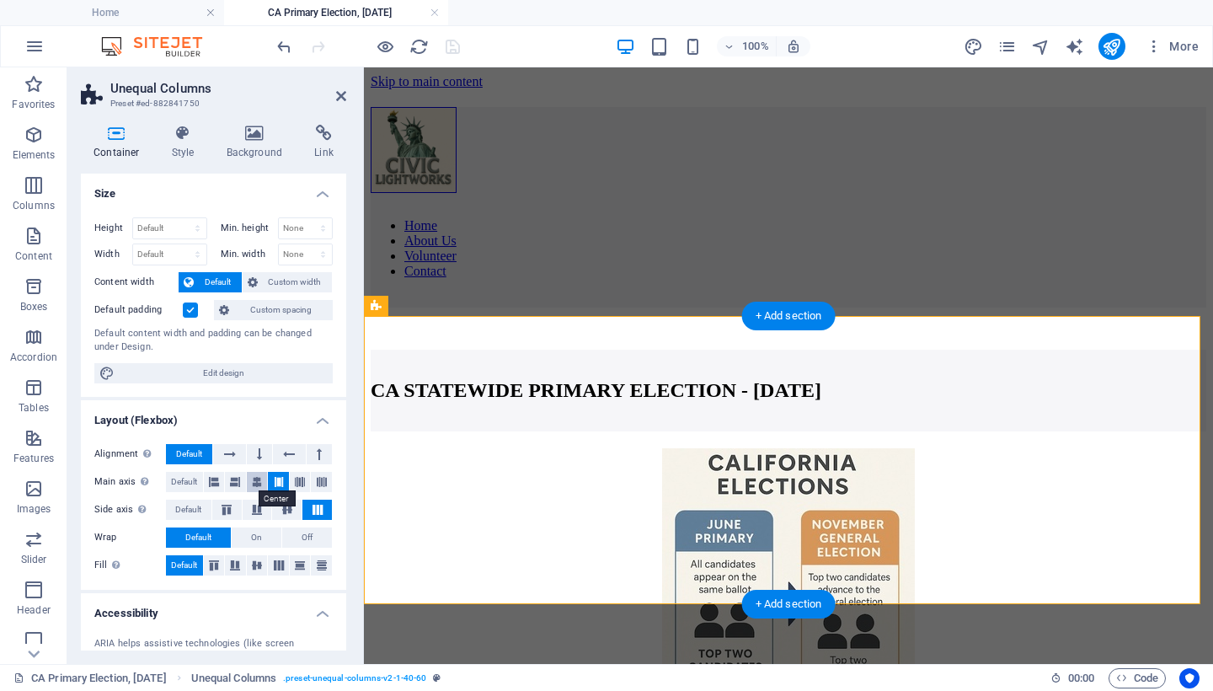
click at [254, 478] on icon at bounding box center [257, 482] width 10 height 20
click at [283, 505] on icon at bounding box center [287, 510] width 20 height 10
click at [257, 560] on icon at bounding box center [257, 565] width 20 height 10
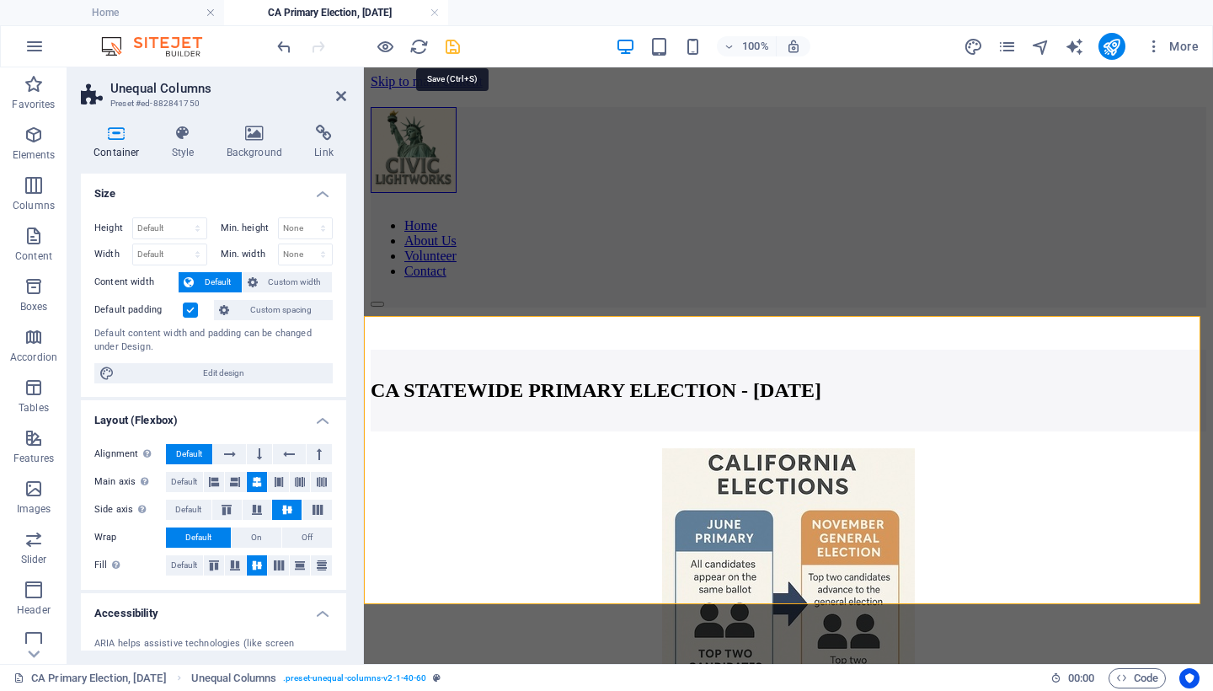
click at [449, 41] on icon "save" at bounding box center [452, 46] width 19 height 19
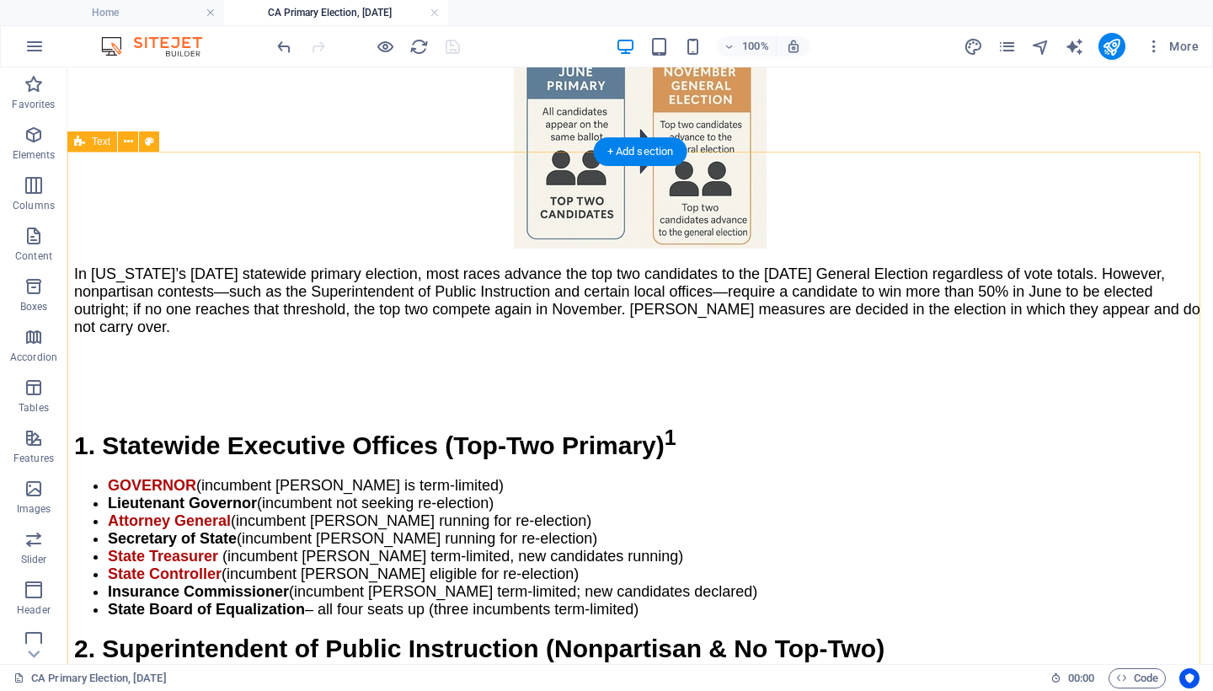
scroll to position [107, 0]
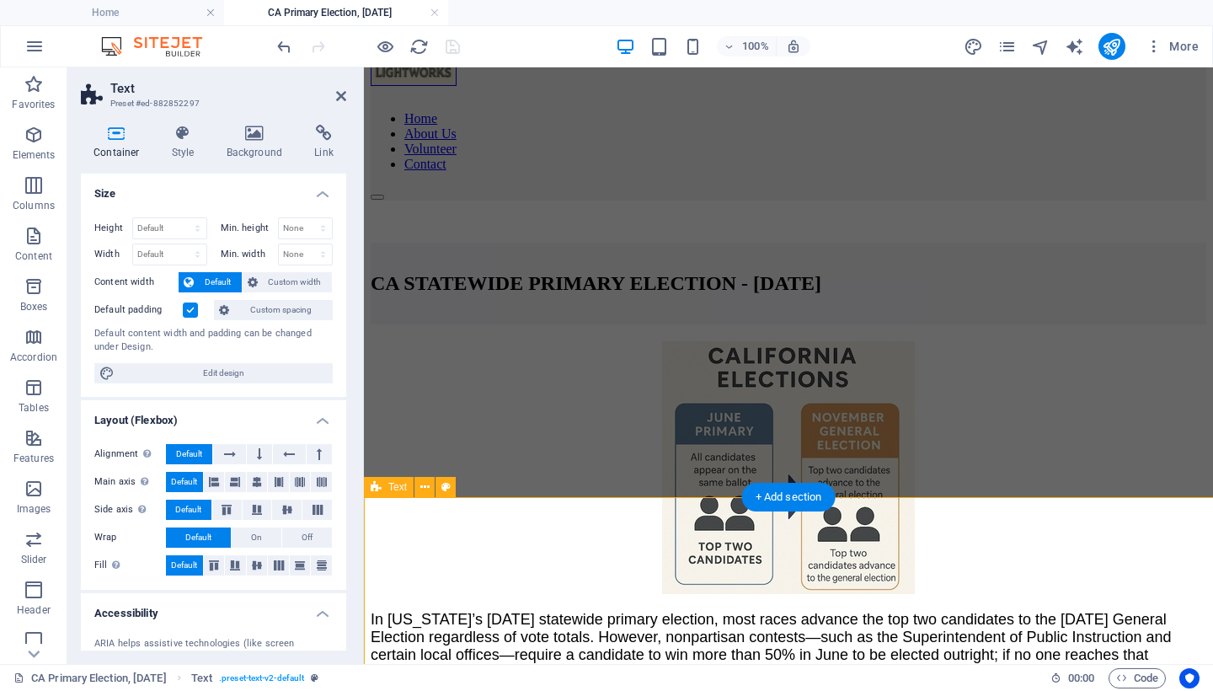
select select "px"
click at [112, 137] on icon at bounding box center [117, 133] width 72 height 17
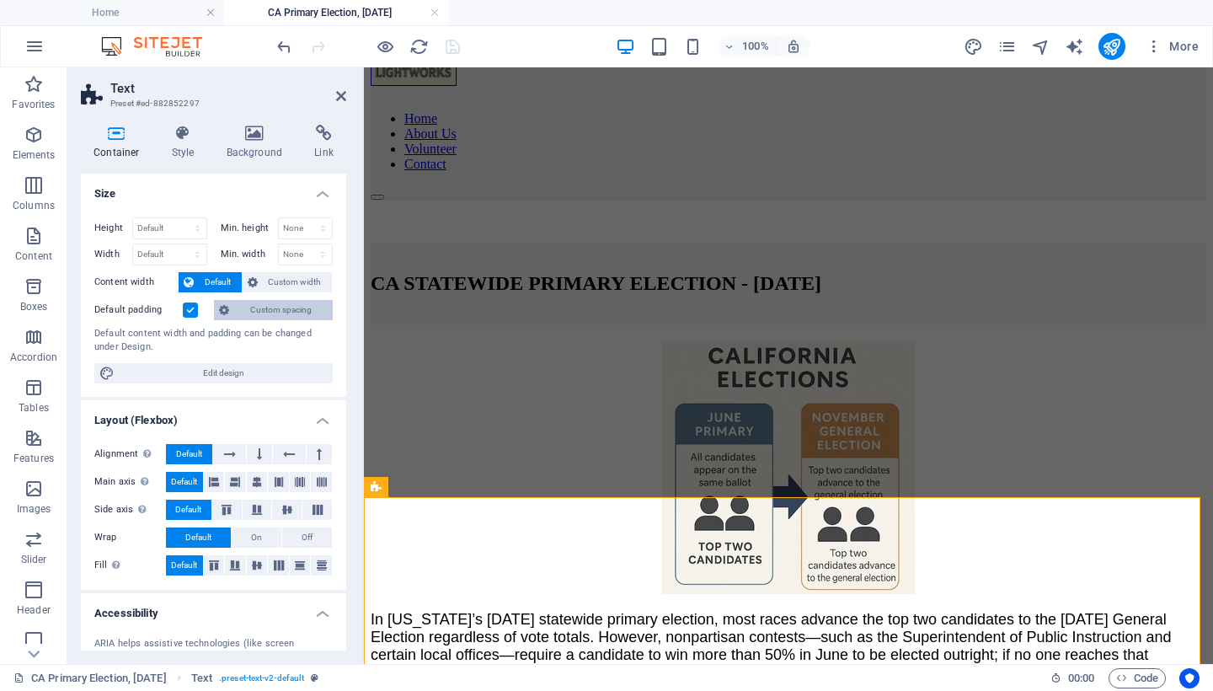
click at [242, 313] on span "Custom spacing" at bounding box center [280, 310] width 93 height 20
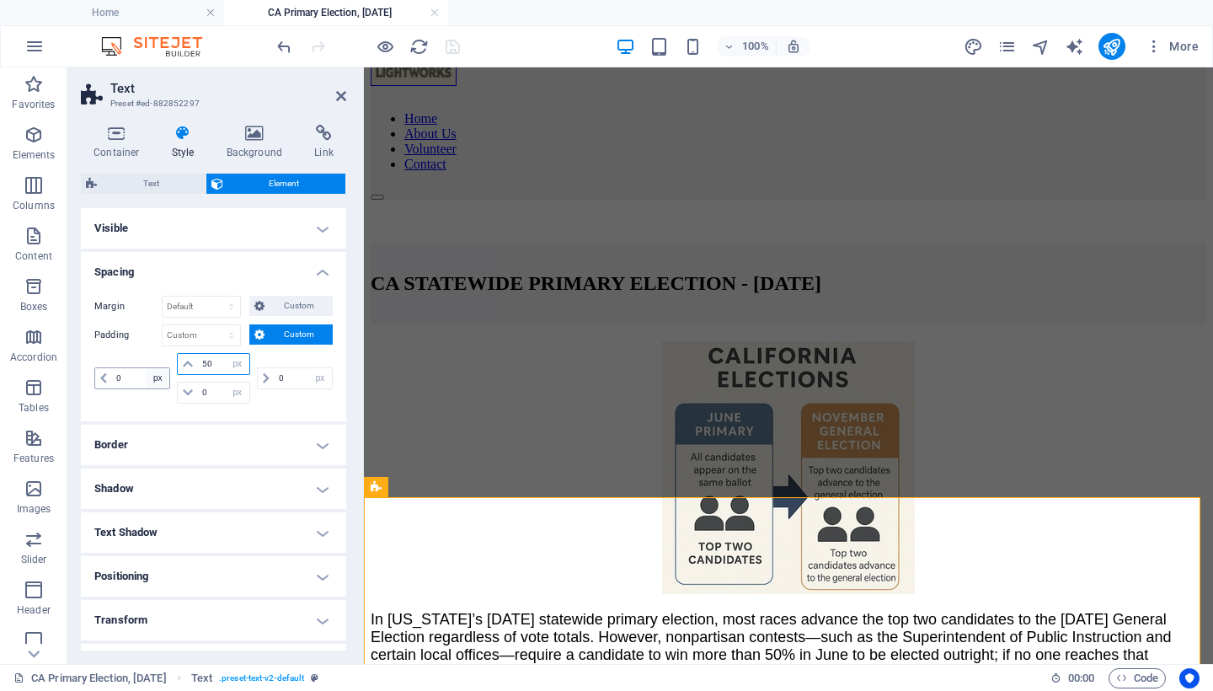
drag, startPoint x: 218, startPoint y: 361, endPoint x: 158, endPoint y: 372, distance: 60.8
click at [158, 372] on div "0 px rem % vh vw 50 px rem % vh vw 0 px rem % vh vw 0 px rem % vh vw" at bounding box center [213, 378] width 238 height 51
drag, startPoint x: 216, startPoint y: 361, endPoint x: 186, endPoint y: 358, distance: 29.7
click at [186, 358] on div "50 px rem % vh vw" at bounding box center [213, 364] width 72 height 22
drag, startPoint x: 216, startPoint y: 363, endPoint x: 163, endPoint y: 357, distance: 54.2
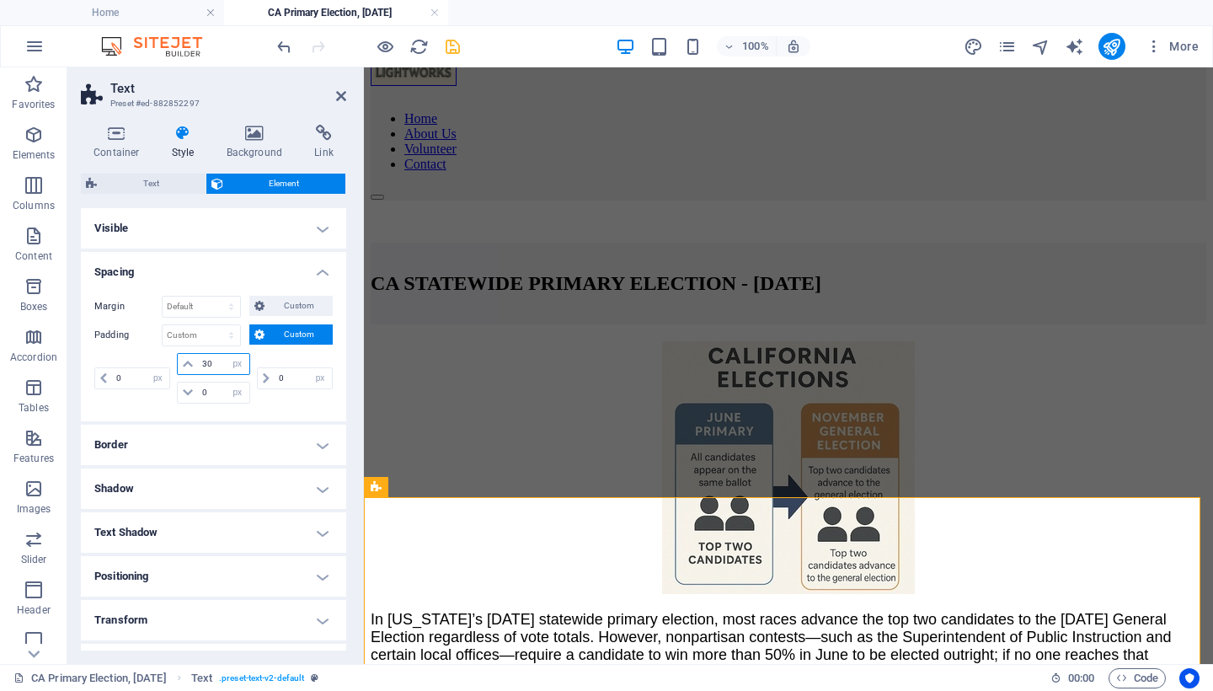
click at [163, 357] on div "0 px rem % vh vw 30 px rem % vh vw 0 px rem % vh vw 0 px rem % vh vw" at bounding box center [213, 378] width 238 height 51
type input "20"
drag, startPoint x: 212, startPoint y: 394, endPoint x: 167, endPoint y: 393, distance: 45.5
click at [167, 393] on div "0 px rem % vh vw 20 px rem % vh vw 0 px rem % vh vw 0 px rem % vh vw" at bounding box center [213, 378] width 238 height 51
type input "20"
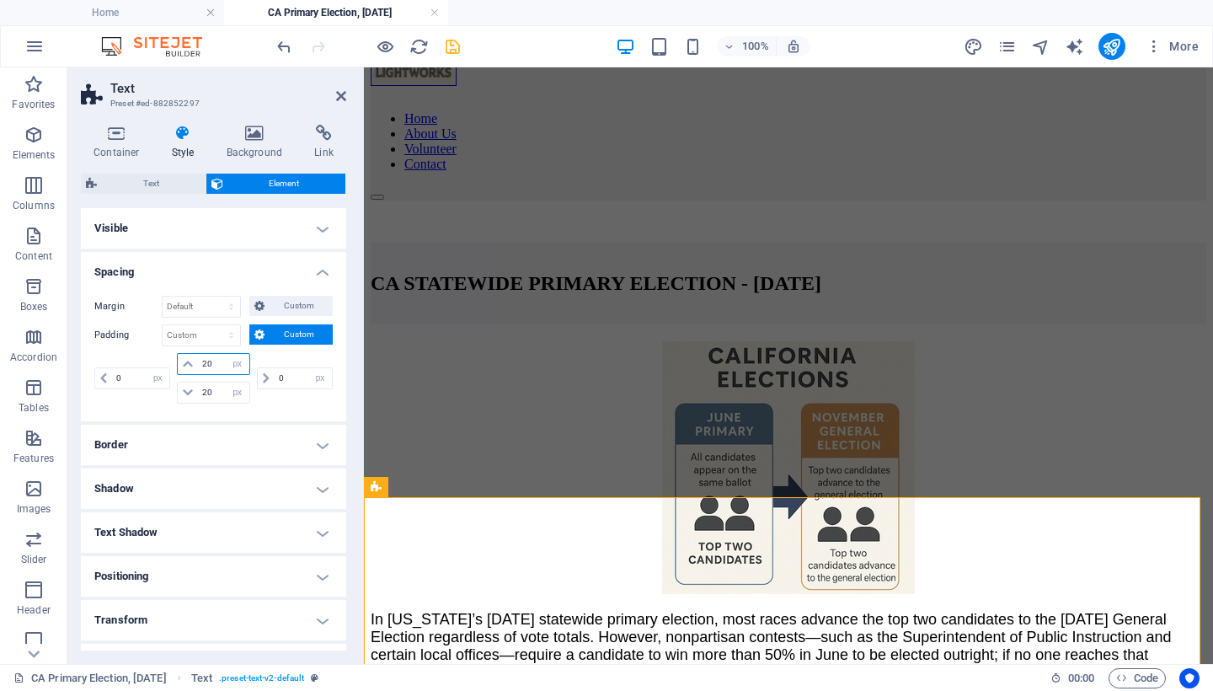
drag, startPoint x: 218, startPoint y: 365, endPoint x: 174, endPoint y: 366, distance: 44.7
click at [174, 366] on div "20 px rem % vh vw 20 px rem % vh vw" at bounding box center [213, 378] width 79 height 51
type input "15"
click at [455, 41] on icon "save" at bounding box center [452, 46] width 19 height 19
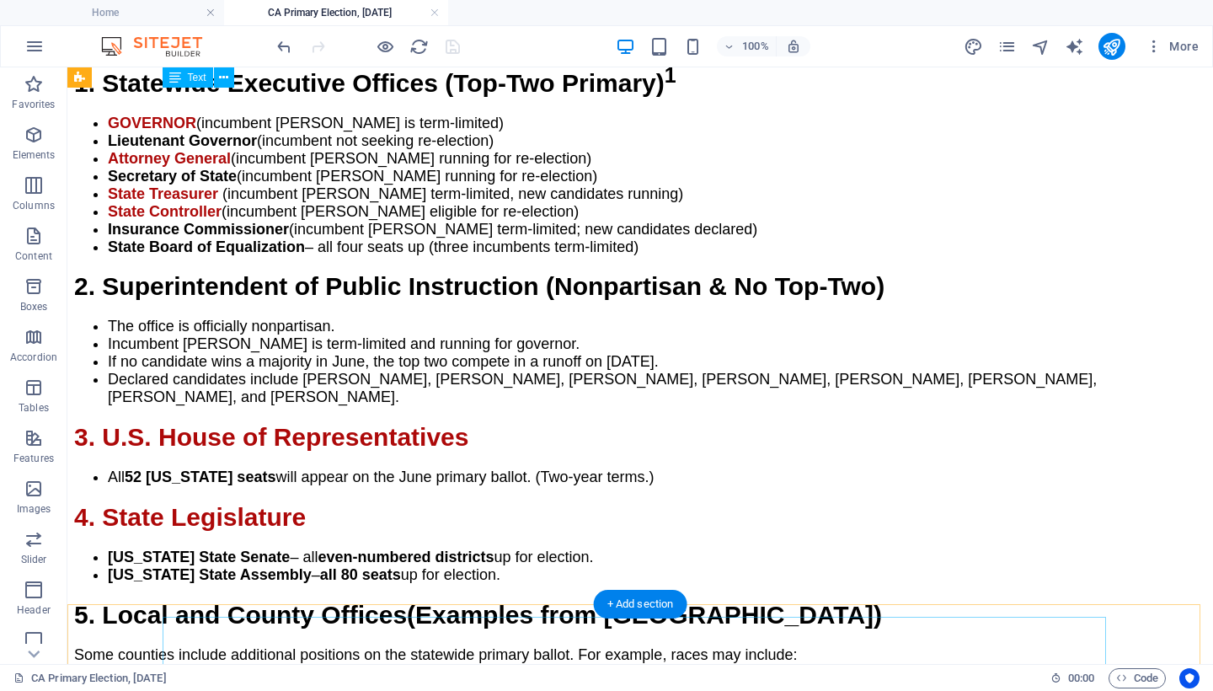
scroll to position [0, 0]
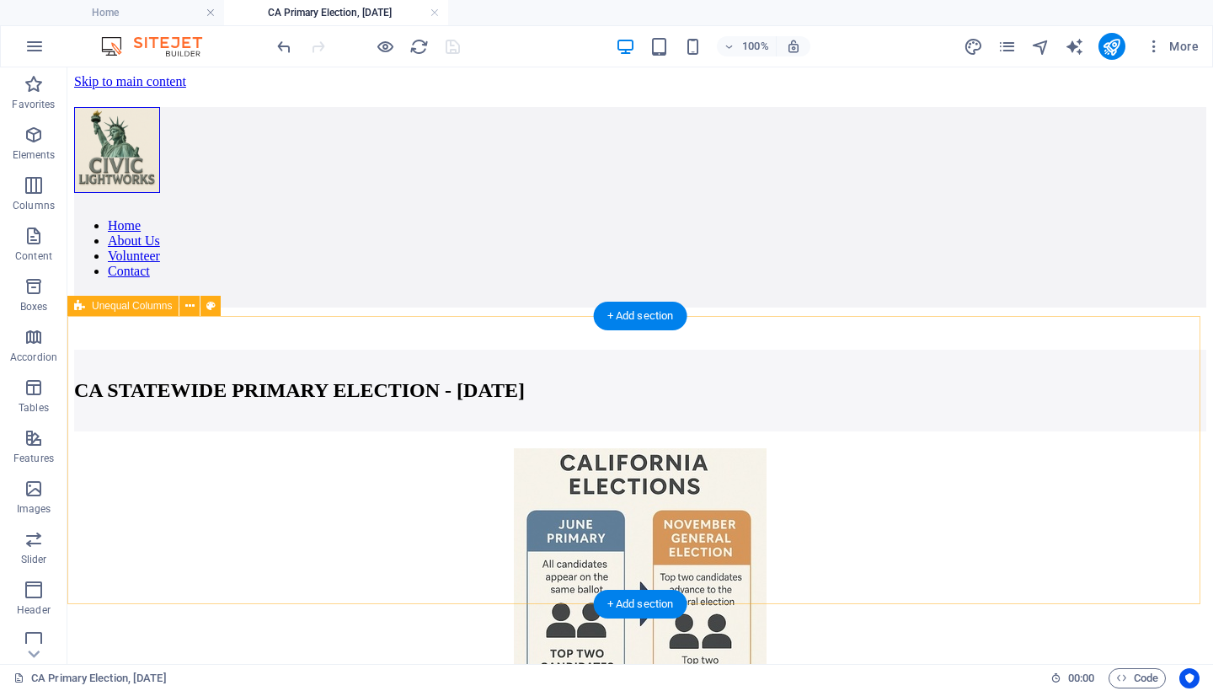
click at [80, 431] on div "In [US_STATE]’s [DATE] statewide primary election, most races advance the top t…" at bounding box center [640, 624] width 1132 height 387
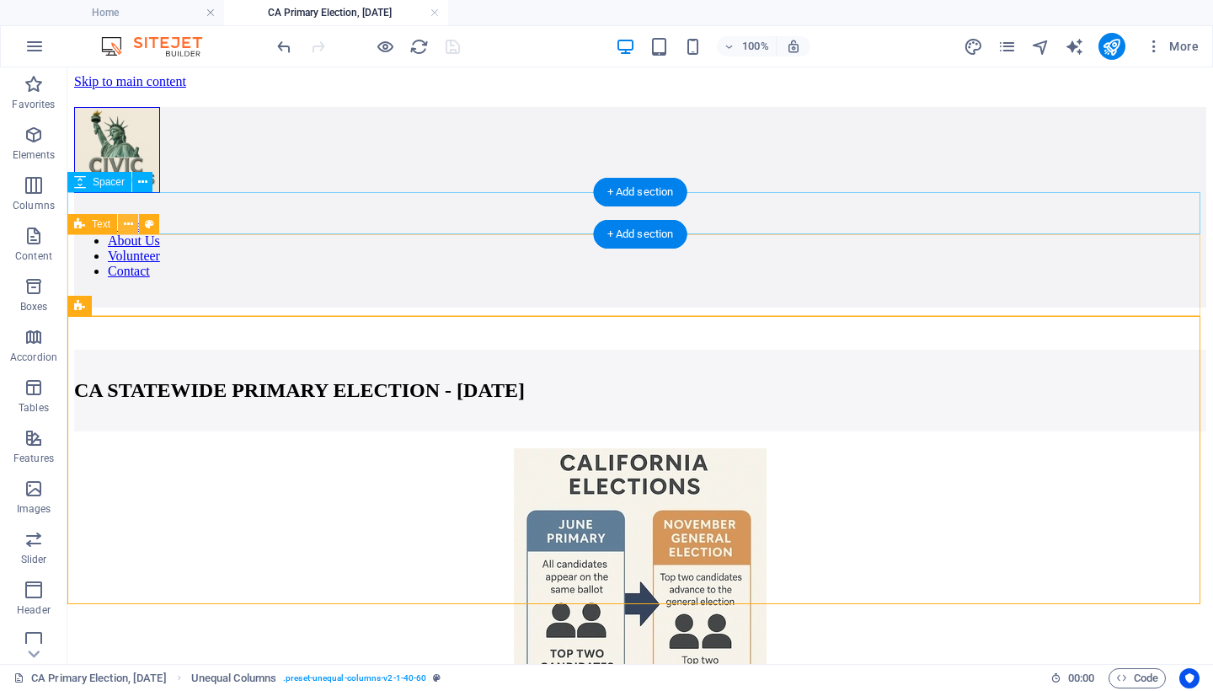
click at [131, 221] on icon at bounding box center [128, 225] width 9 height 18
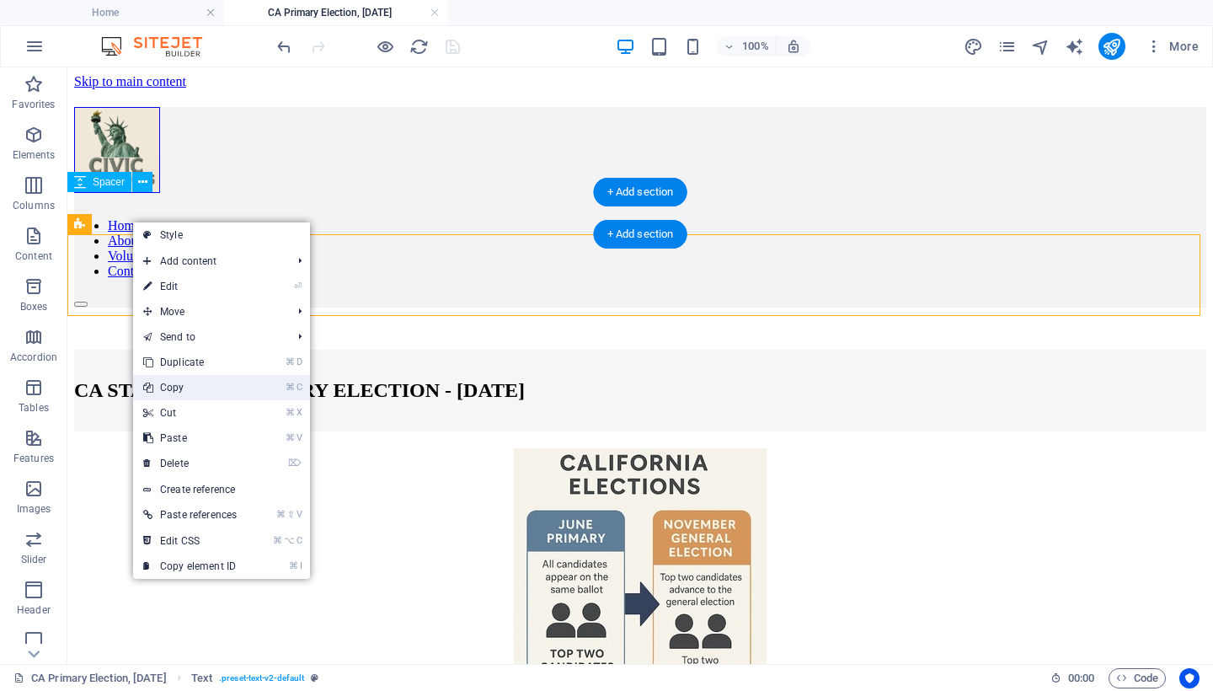
click at [195, 386] on link "⌘ C Copy" at bounding box center [190, 387] width 114 height 25
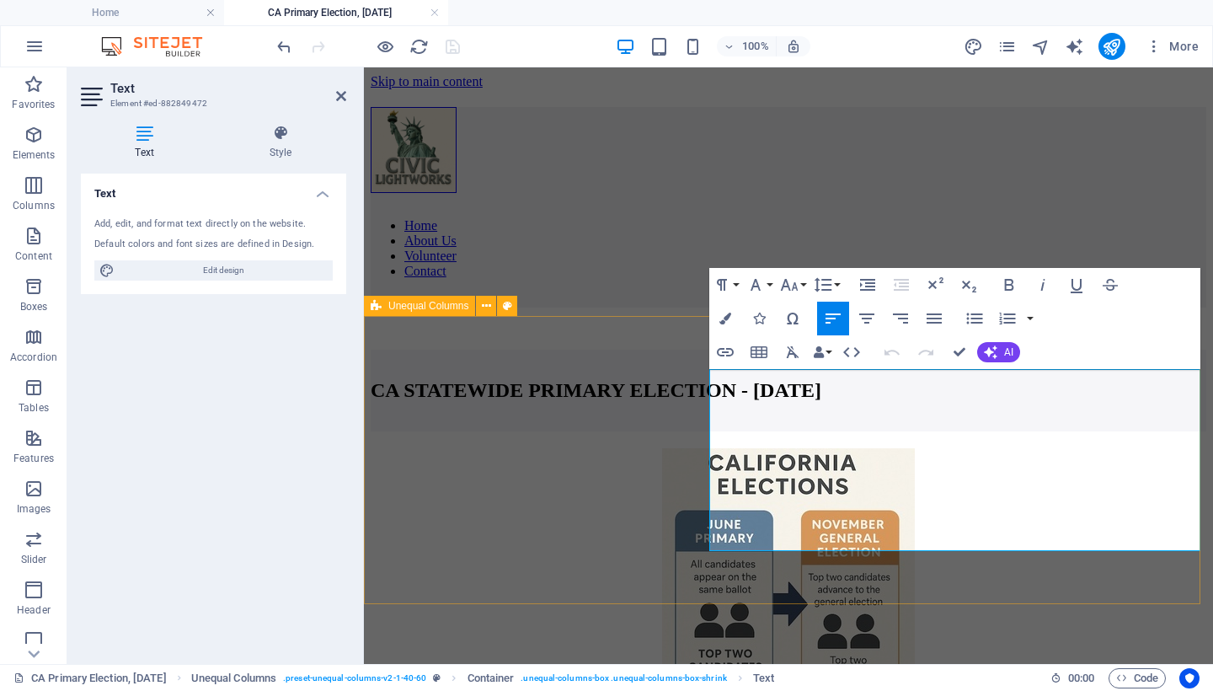
drag, startPoint x: 924, startPoint y: 537, endPoint x: 705, endPoint y: 372, distance: 274.3
click at [705, 431] on div "In [US_STATE]’s [DATE] statewide primary election, most races advance the top t…" at bounding box center [789, 633] width 836 height 405
copy span "In [US_STATE]’s [DATE] statewide primary election, most races advance the top t…"
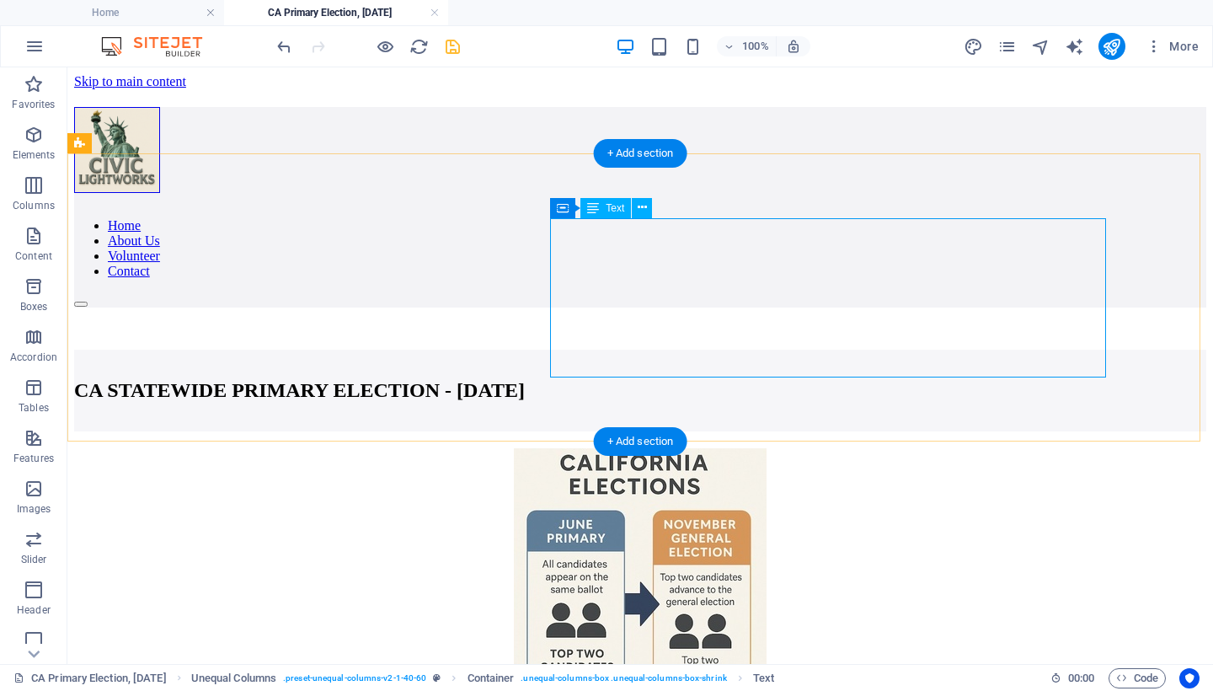
scroll to position [340, 0]
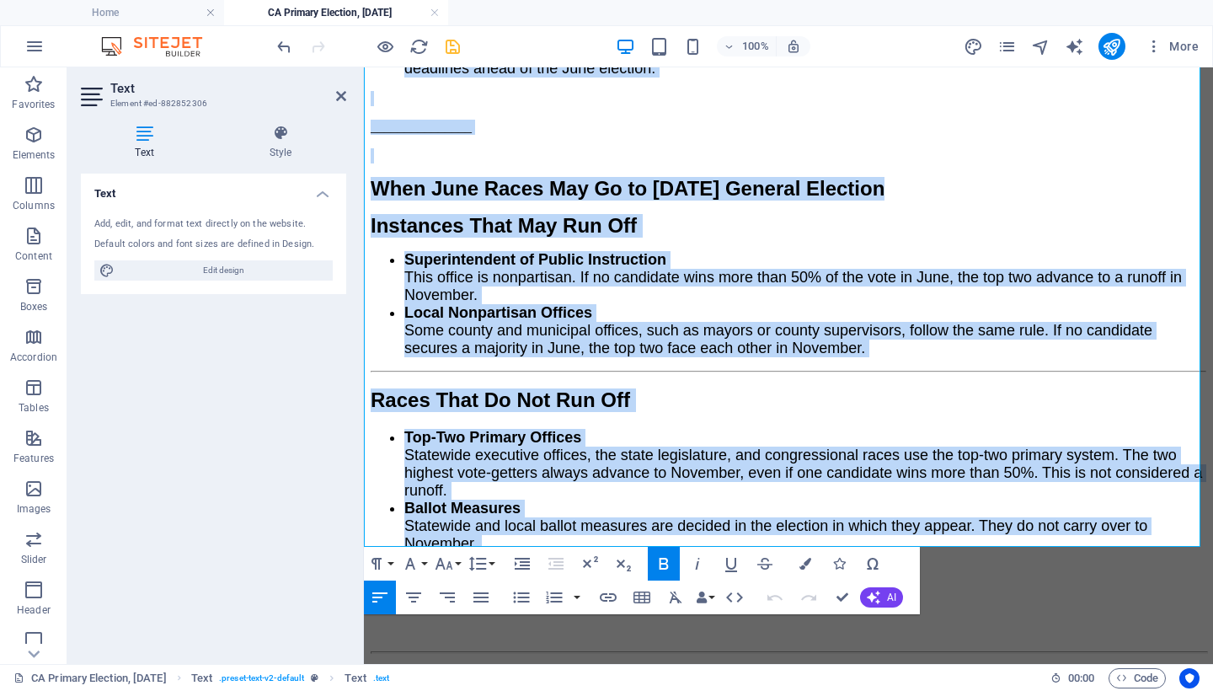
scroll to position [1715, 0]
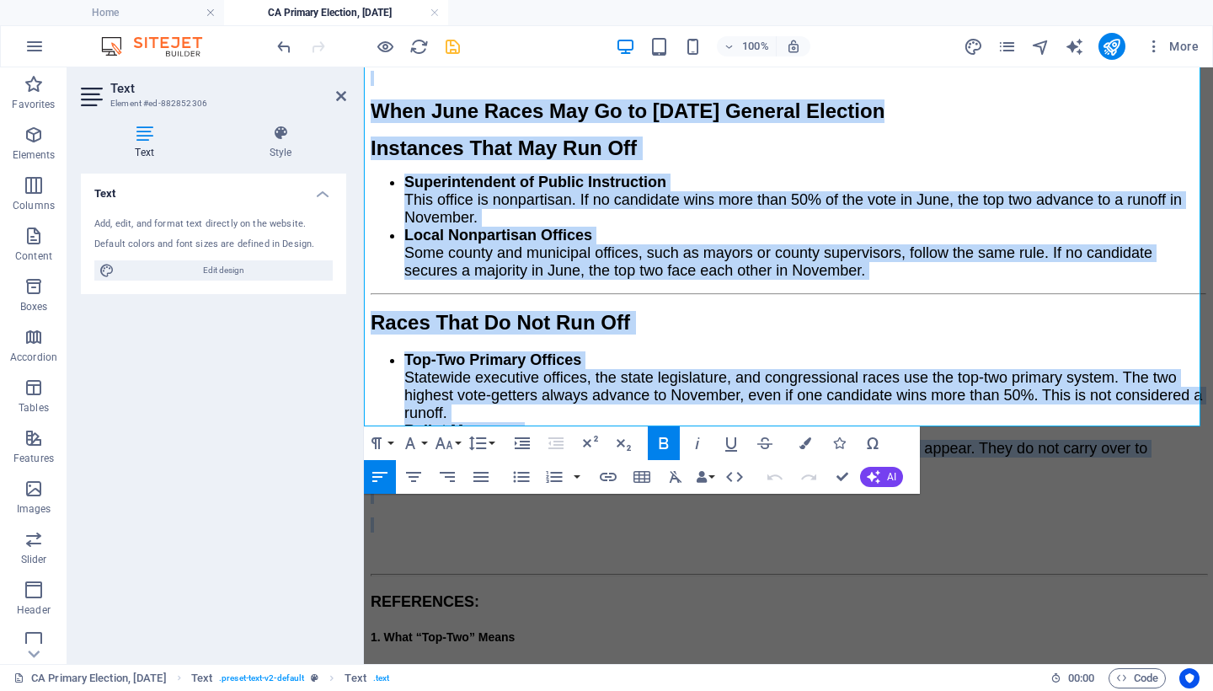
drag, startPoint x: 369, startPoint y: 432, endPoint x: 1124, endPoint y: 737, distance: 814.0
copy div "6. Loremipsu Dolorsita Consect (Adi-Eli Seddoei) 6 TEMPORIN (utlaboree Dolor Ma…"
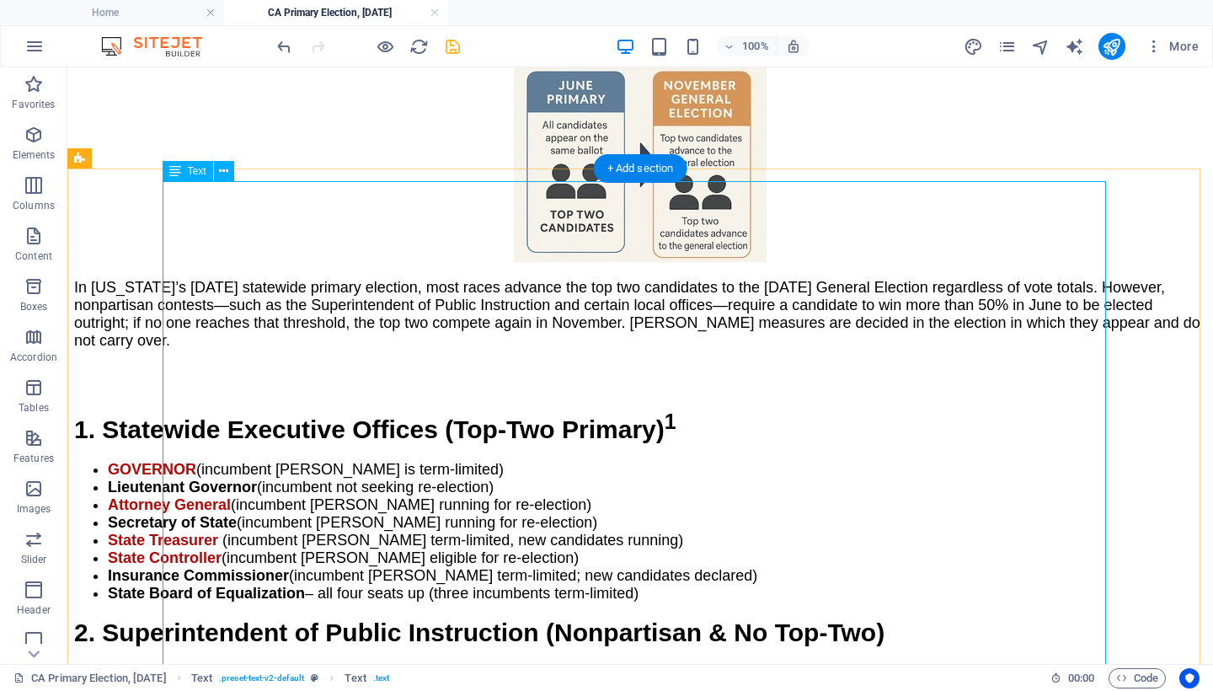
scroll to position [0, 0]
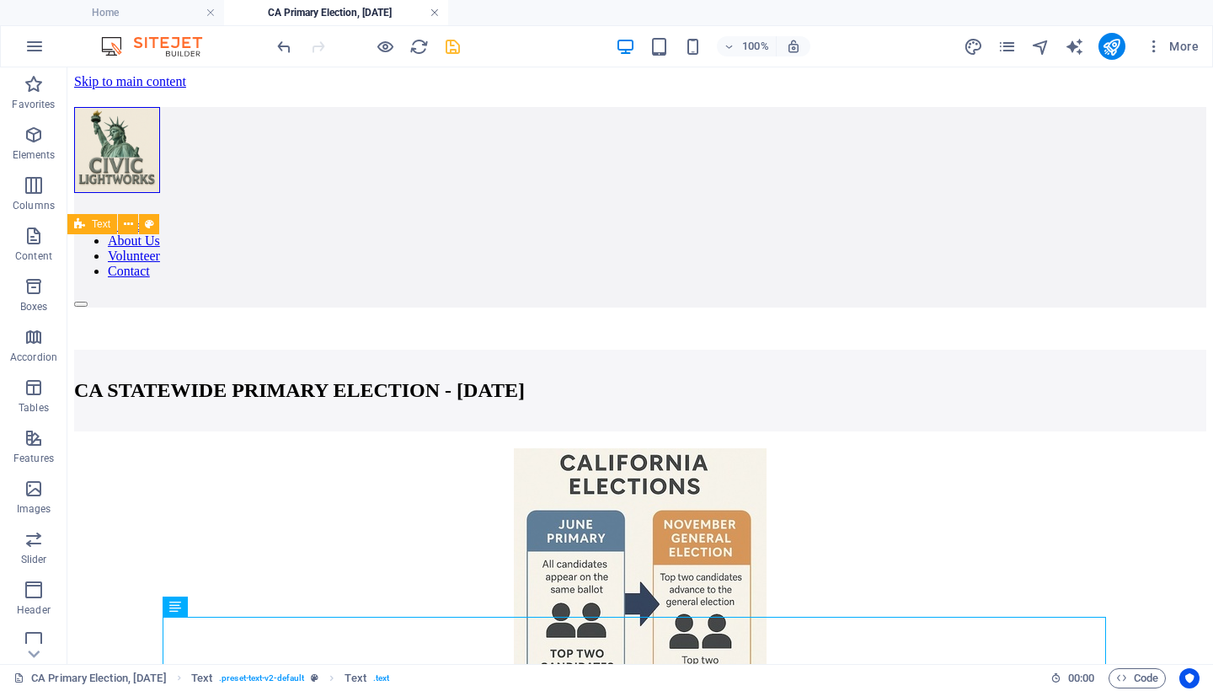
click at [437, 11] on link at bounding box center [435, 13] width 10 height 16
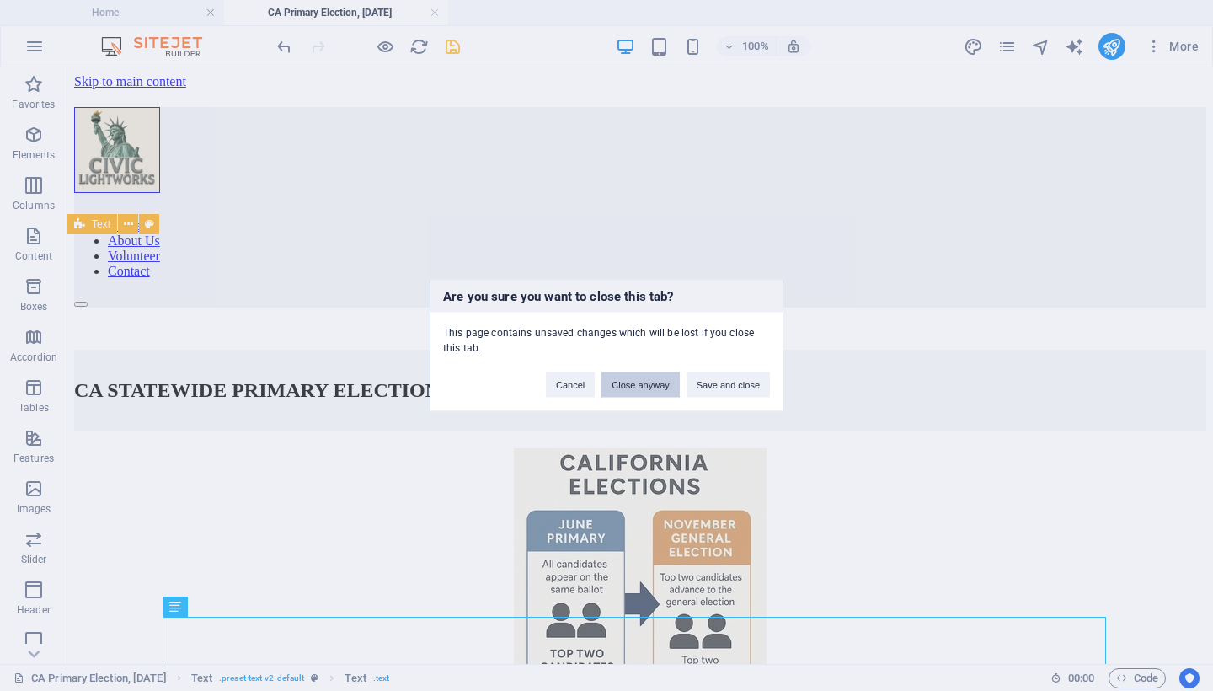
click at [614, 382] on button "Close anyway" at bounding box center [639, 384] width 77 height 25
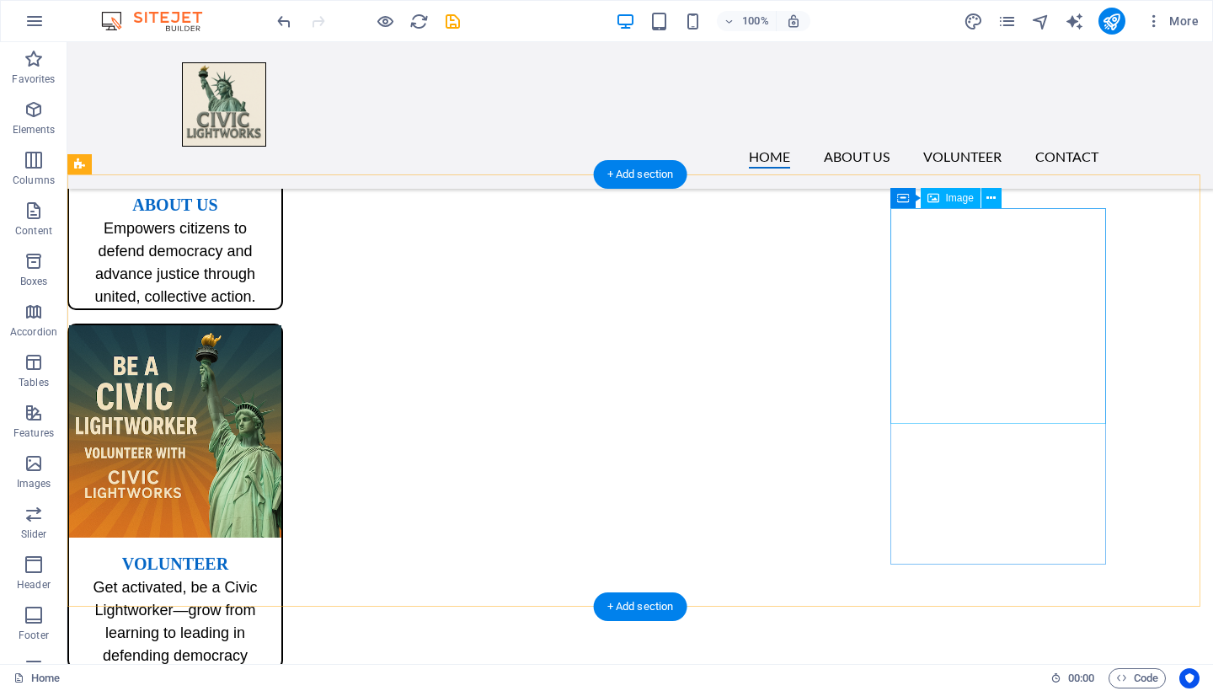
scroll to position [499, 0]
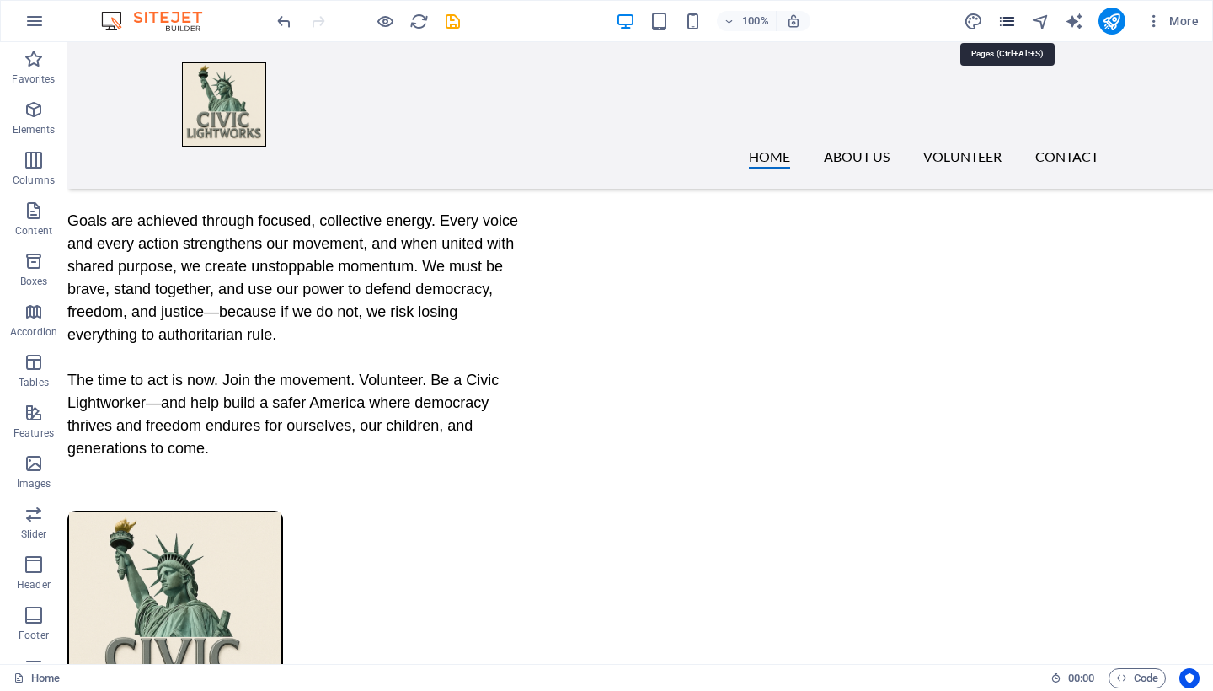
click at [1010, 22] on icon "pages" at bounding box center [1006, 21] width 19 height 19
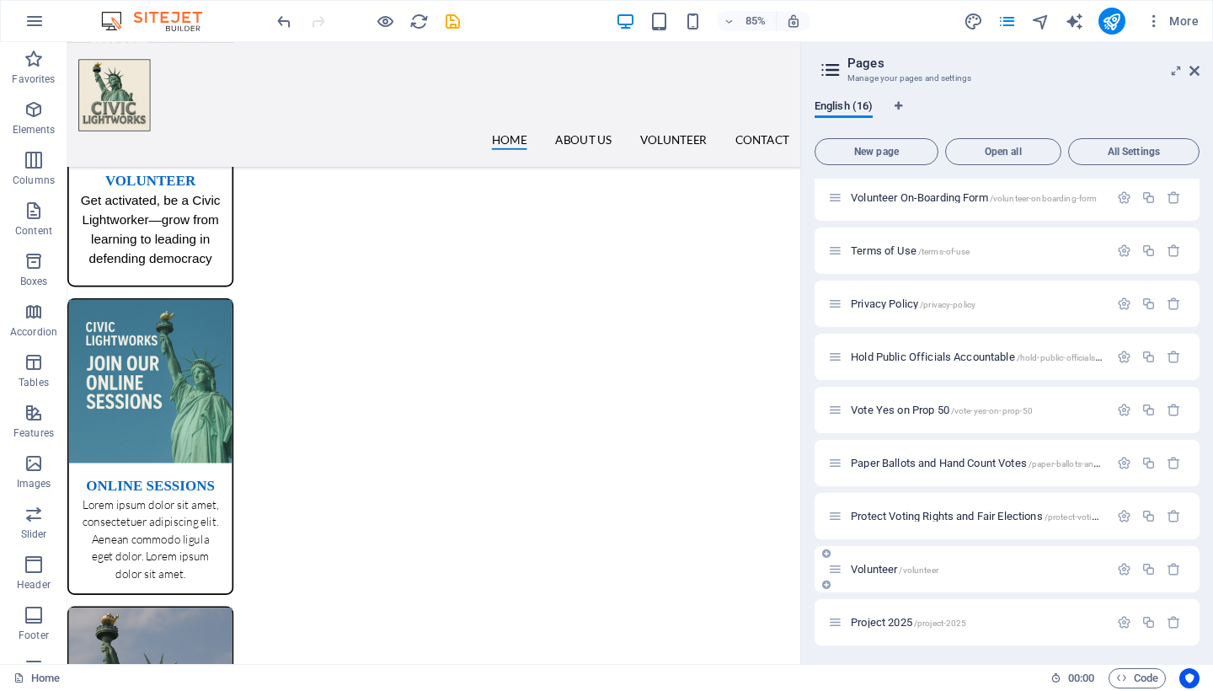
scroll to position [377, 0]
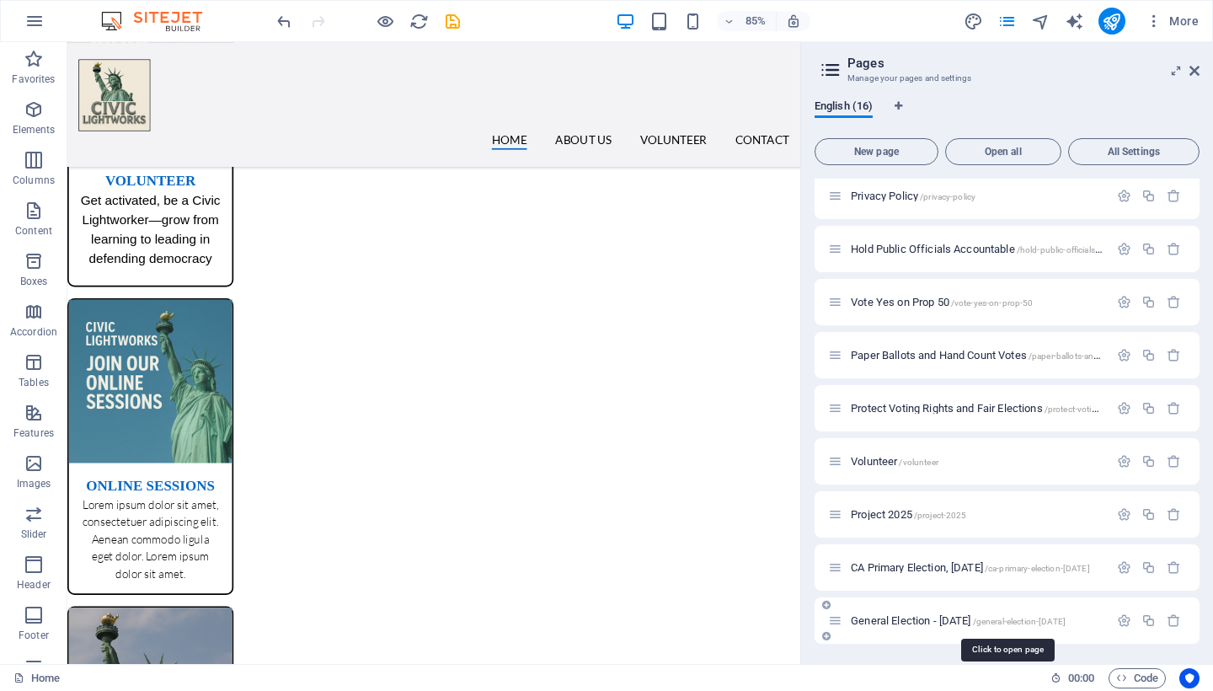
click at [982, 620] on span "General Election - [DATE] /general-election-[DATE]" at bounding box center [958, 620] width 215 height 13
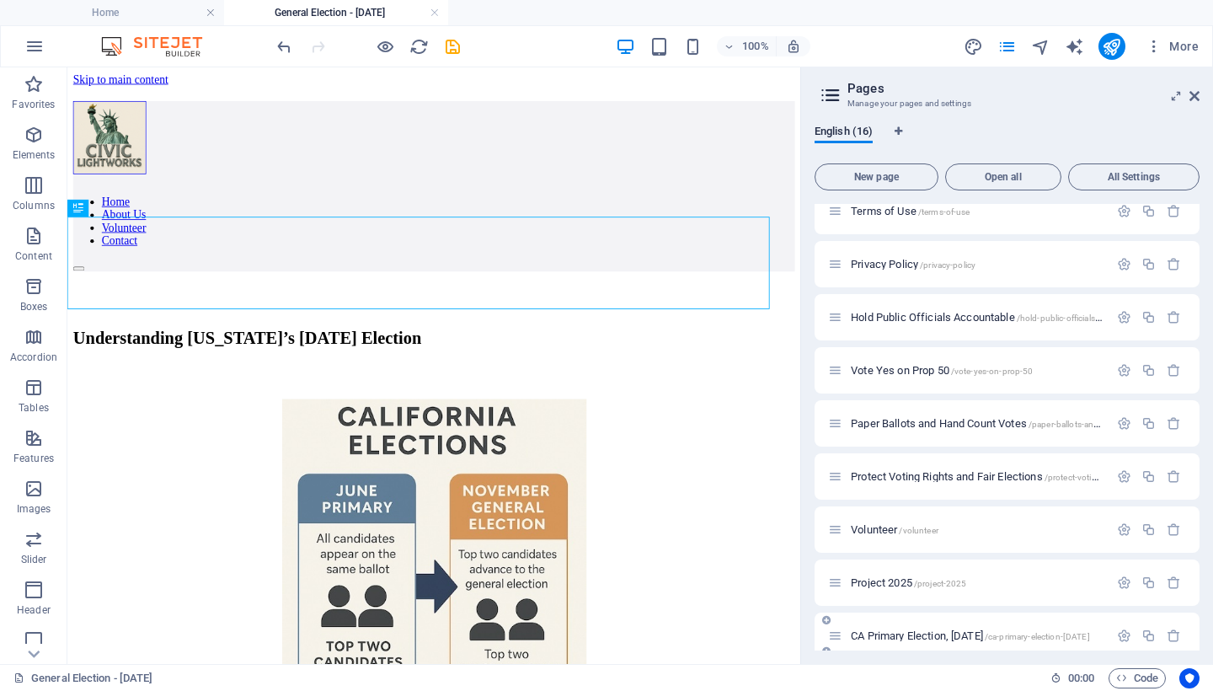
scroll to position [0, 0]
click at [1191, 93] on icon at bounding box center [1194, 95] width 10 height 13
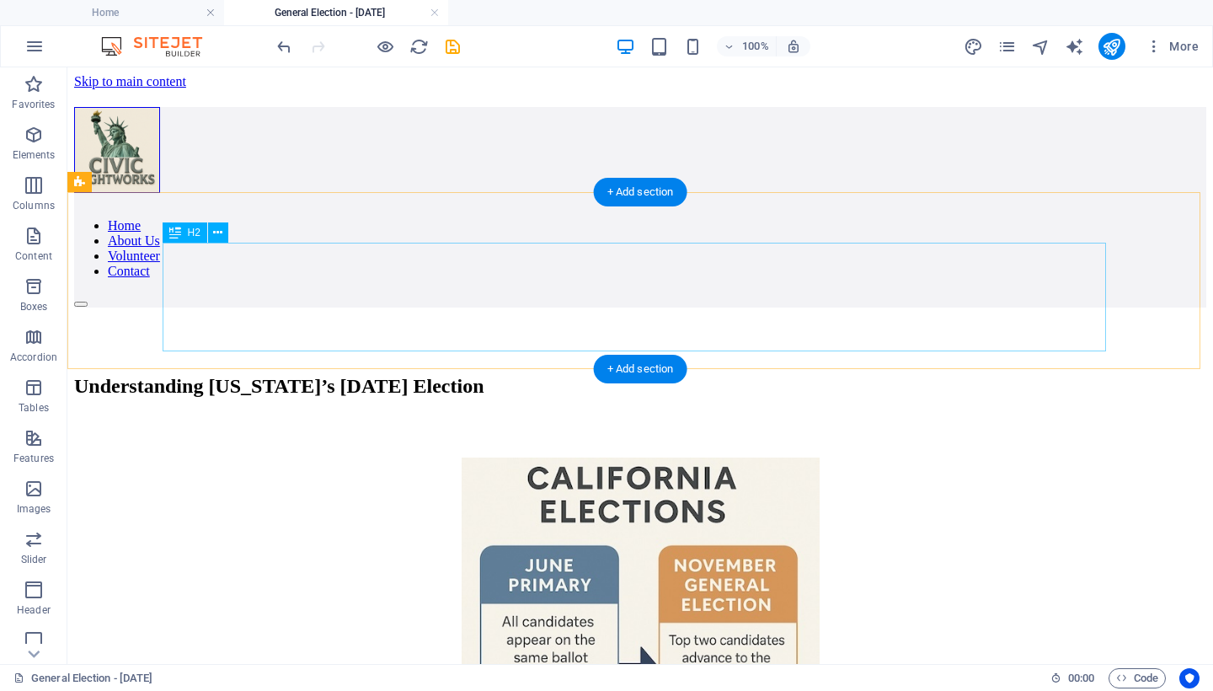
click at [281, 375] on div "Understanding [US_STATE]’s [DATE] Election" at bounding box center [640, 386] width 1132 height 23
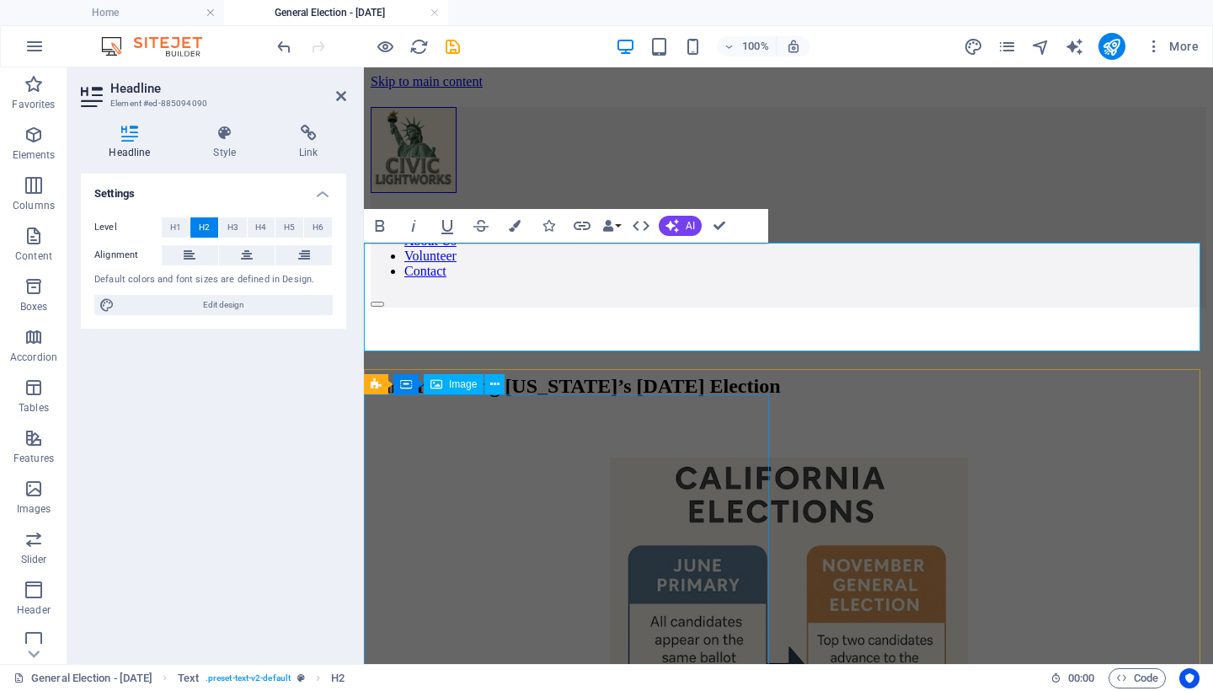
scroll to position [142, 0]
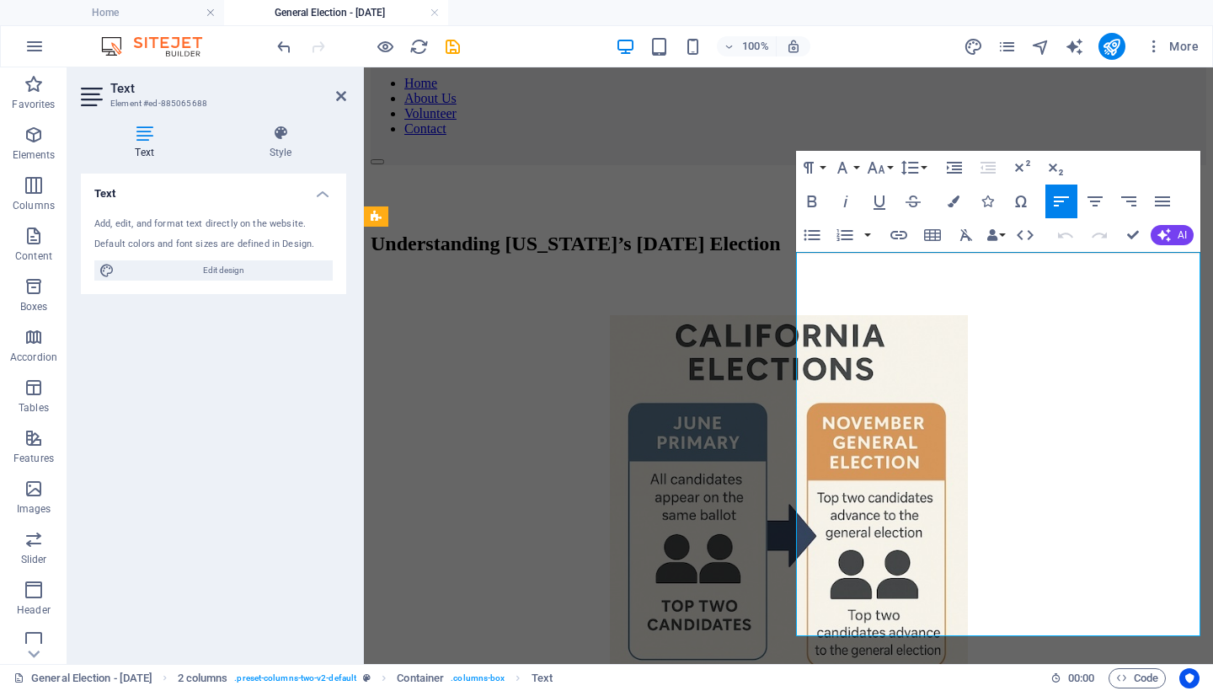
scroll to position [266, 0]
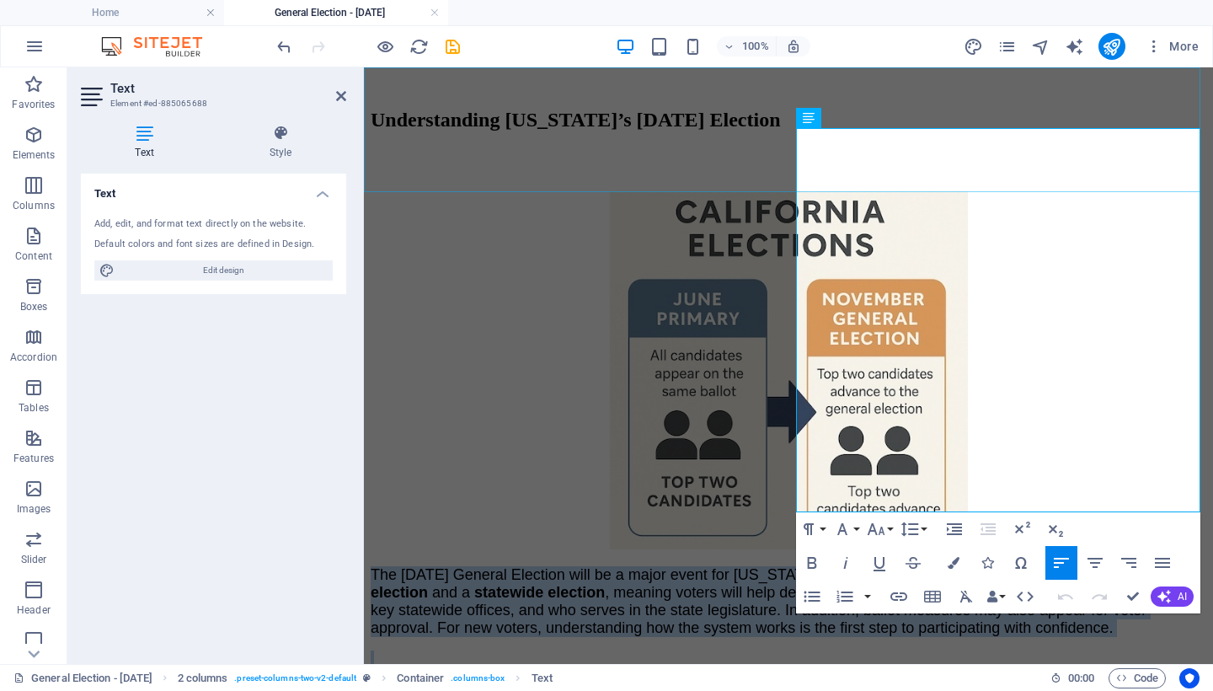
drag, startPoint x: 1009, startPoint y: 500, endPoint x: 796, endPoint y: 147, distance: 412.3
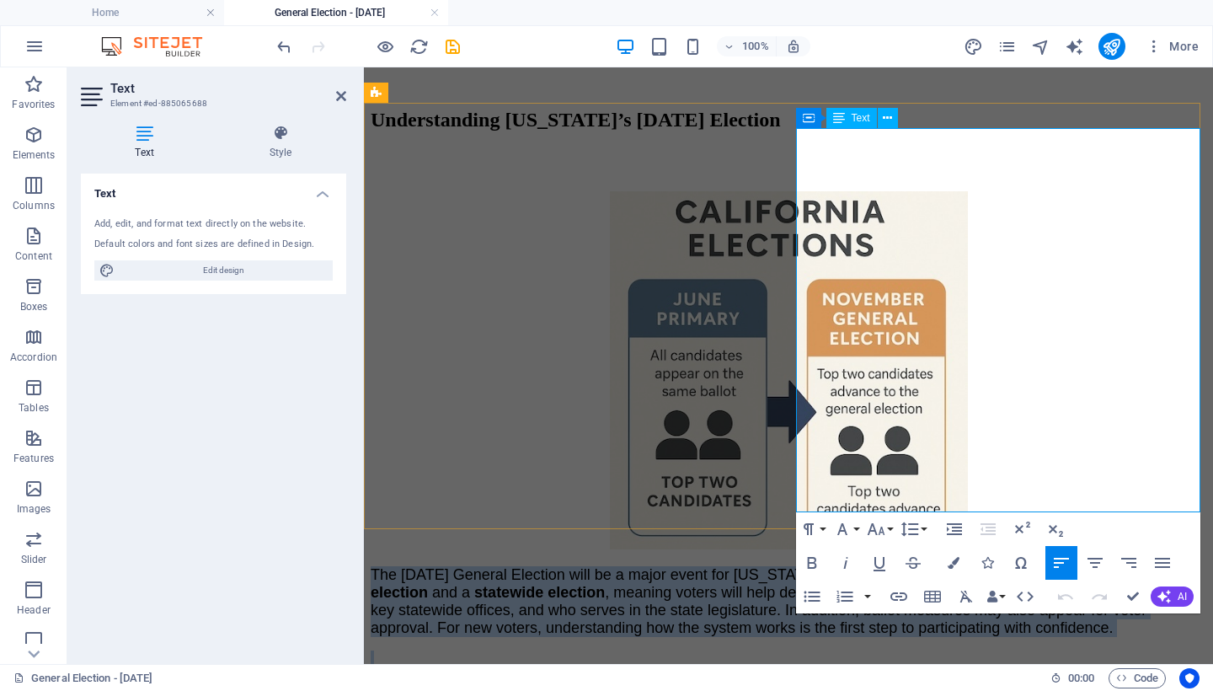
scroll to position [120, 0]
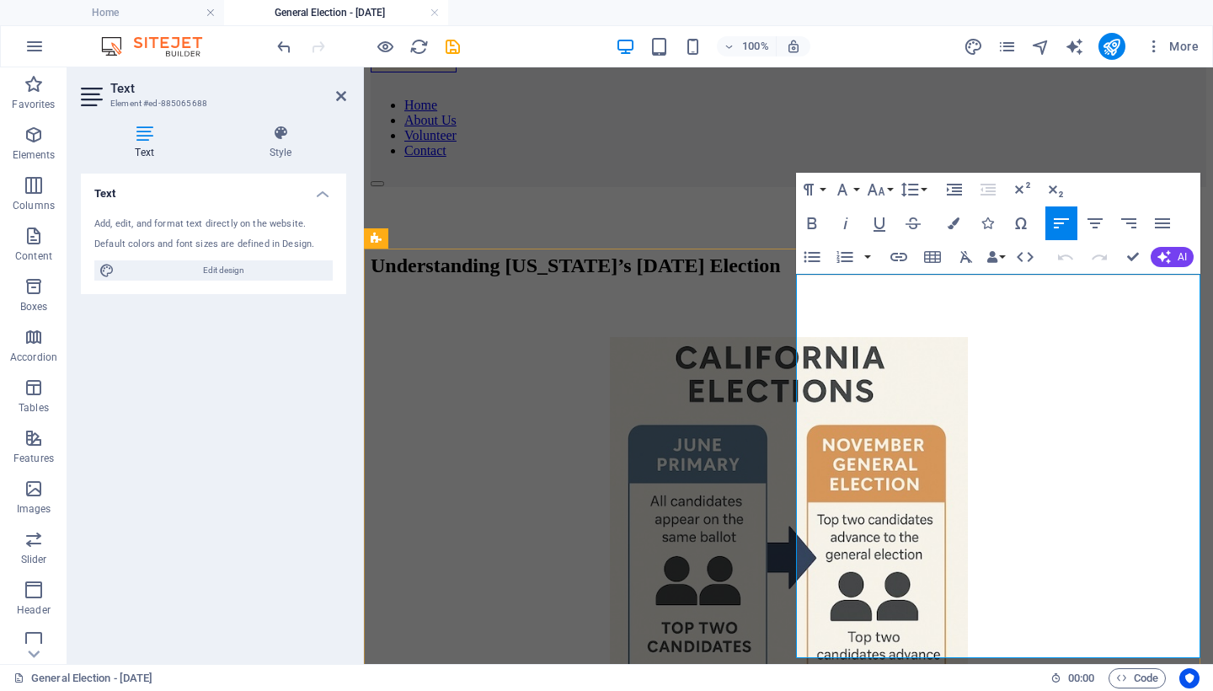
copy div "The [DATE] General Election will be a major event for [US_STATE] voters. This e…"
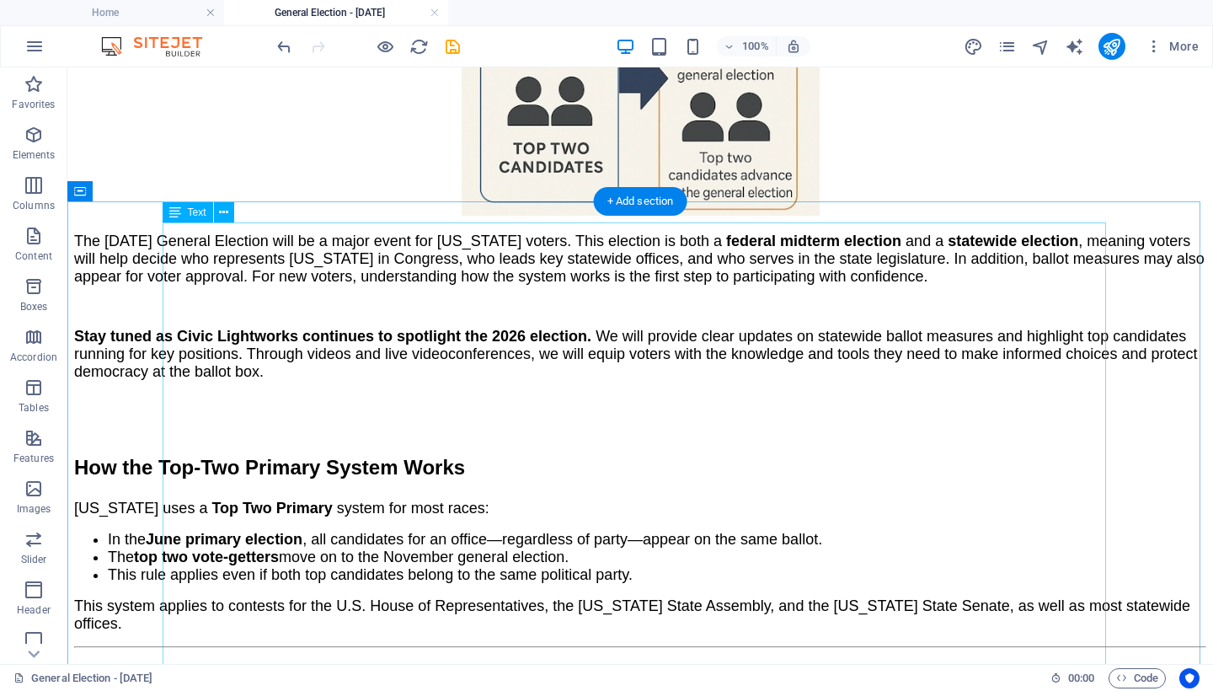
scroll to position [460, 0]
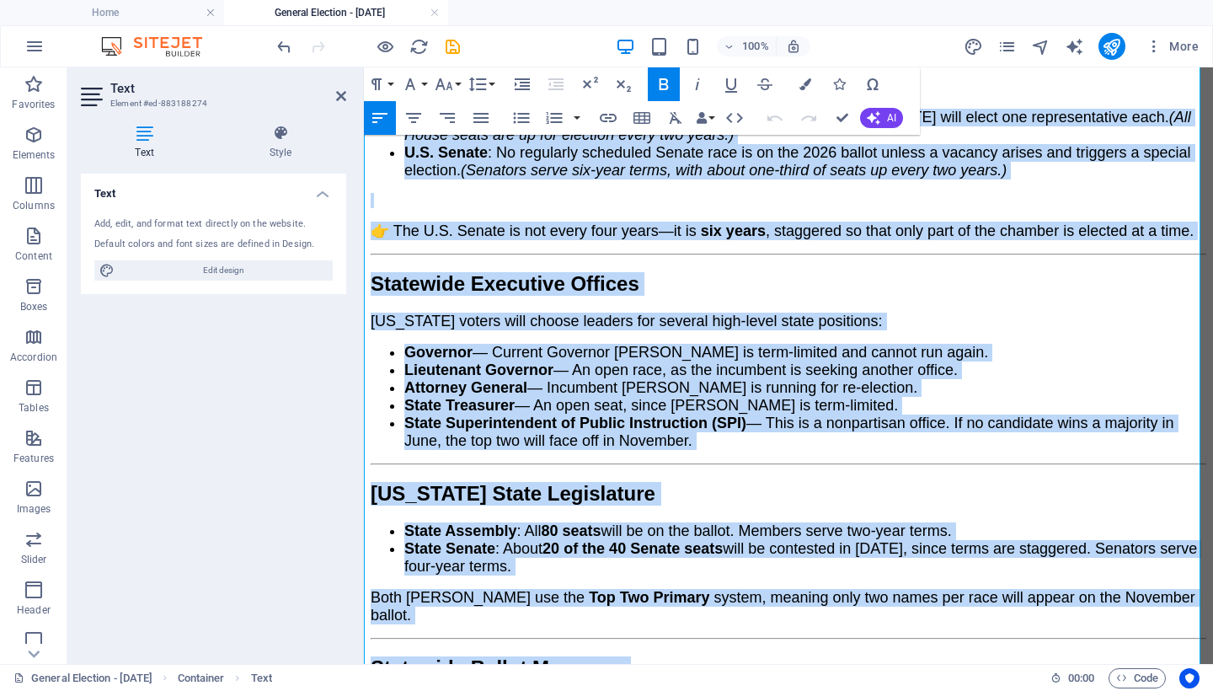
scroll to position [1315, 0]
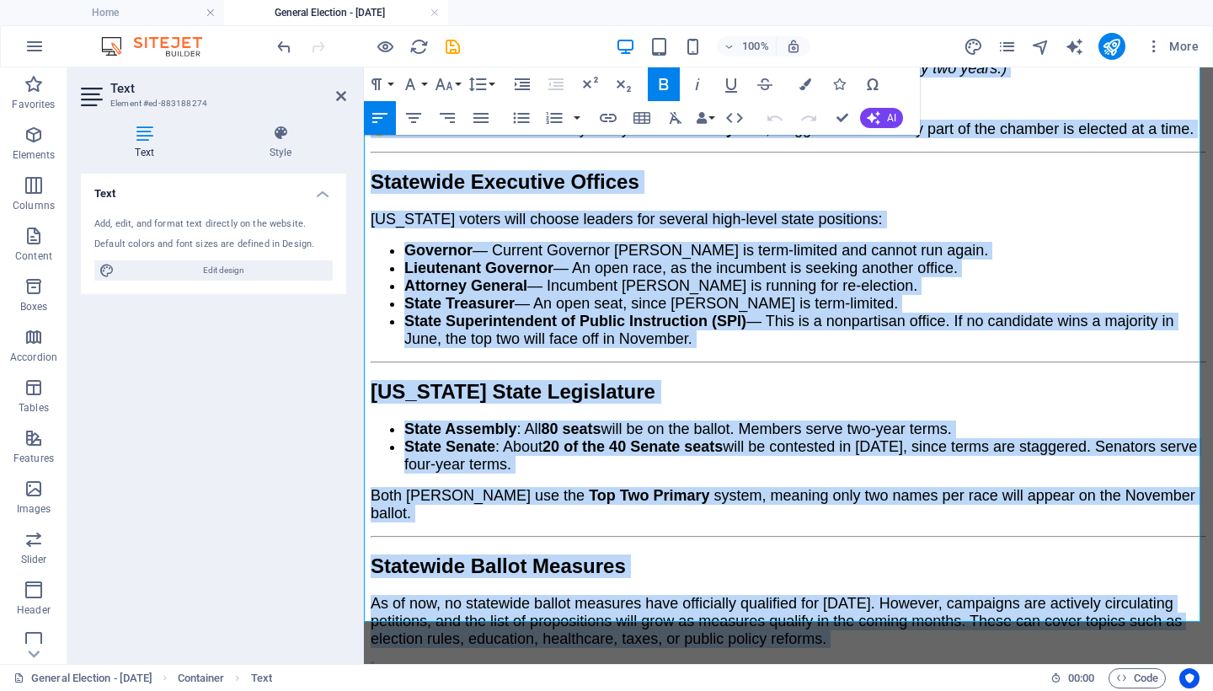
drag, startPoint x: 367, startPoint y: 365, endPoint x: 992, endPoint y: 756, distance: 737.6
copy div "Lor ips Dol-Sit Ametcon Adipis Elits Doeiusmodt inci u Lab Etd Magnaal enimad m…"
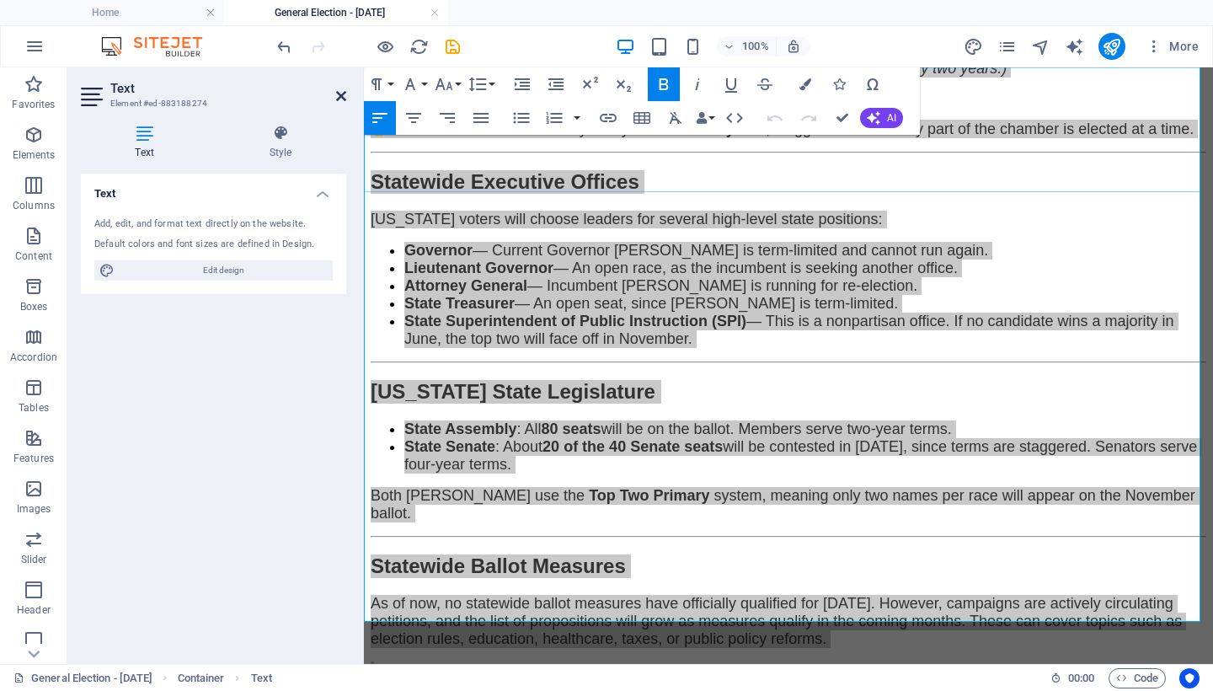
click at [339, 93] on icon at bounding box center [341, 95] width 10 height 13
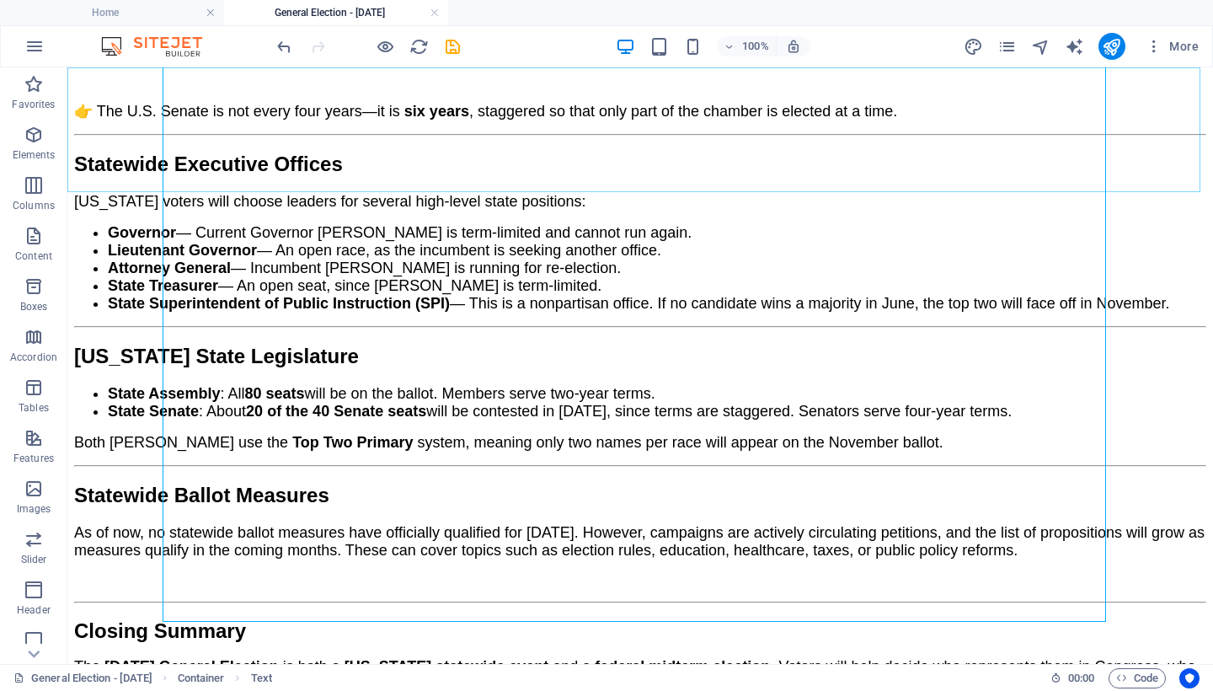
scroll to position [1243, 0]
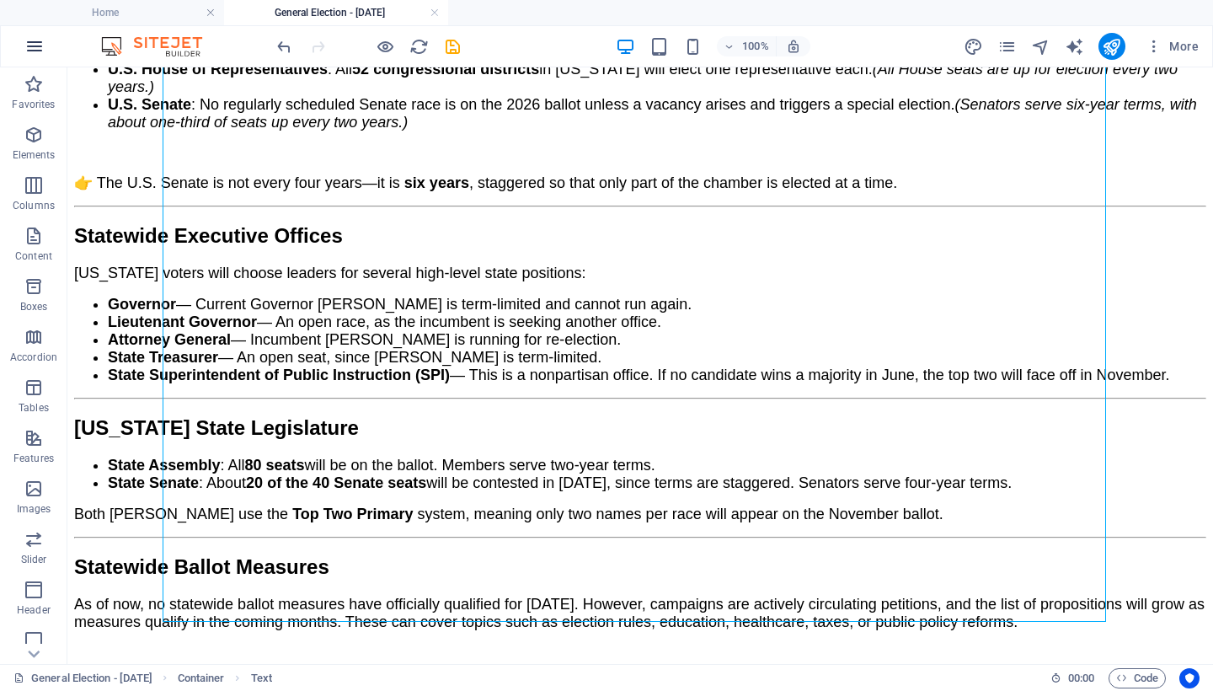
click at [25, 45] on icon "button" at bounding box center [34, 46] width 20 height 20
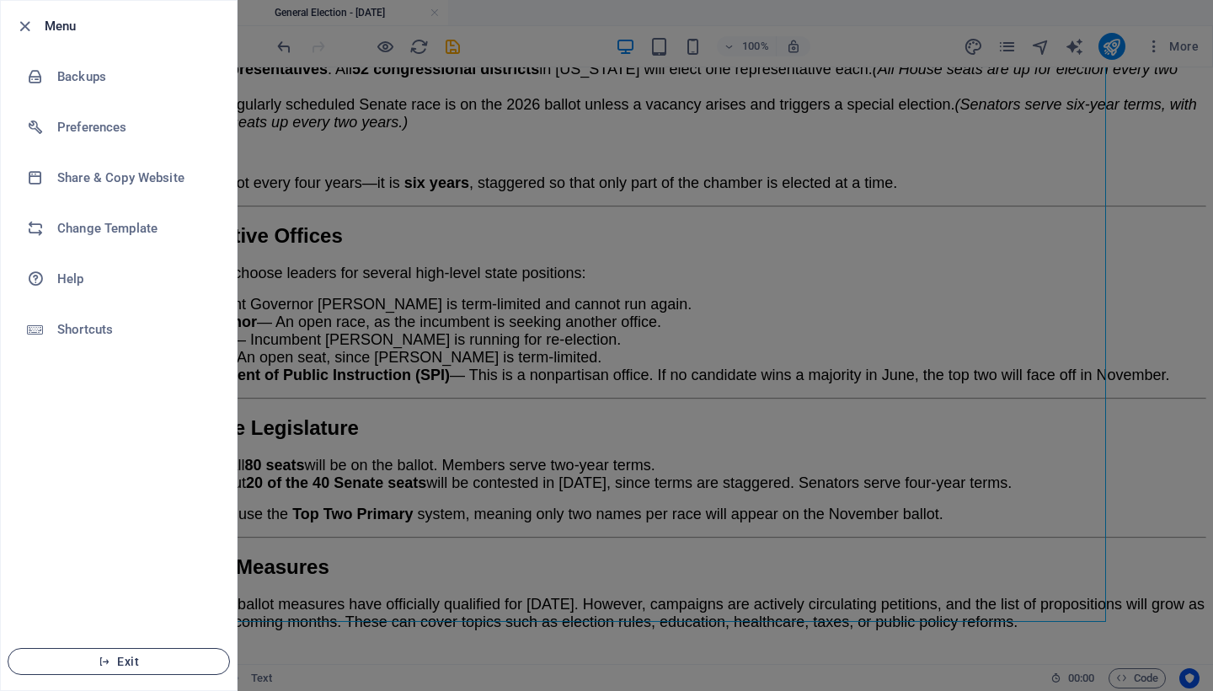
click at [149, 661] on span "Exit" at bounding box center [119, 660] width 194 height 13
